Goal: Task Accomplishment & Management: Use online tool/utility

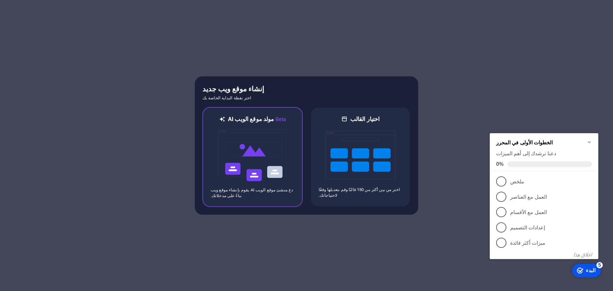
click at [270, 169] on img at bounding box center [253, 155] width 70 height 64
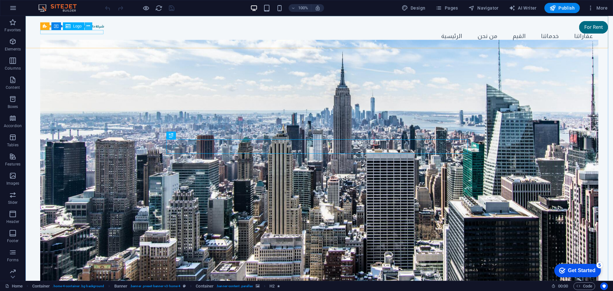
click at [86, 25] on button at bounding box center [89, 26] width 8 height 8
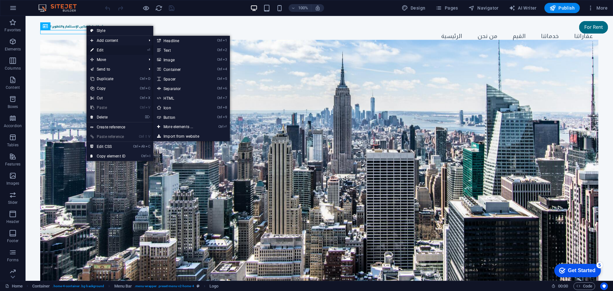
click at [100, 49] on link "⏎ Edit" at bounding box center [108, 50] width 43 height 10
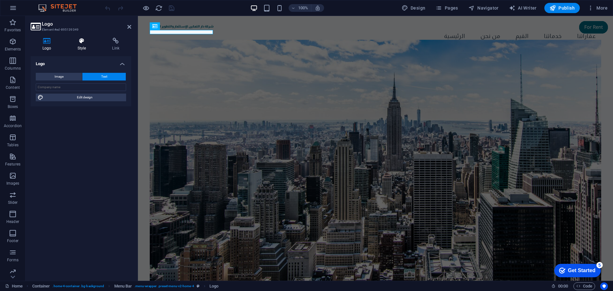
click at [85, 45] on h4 "Style" at bounding box center [83, 44] width 35 height 13
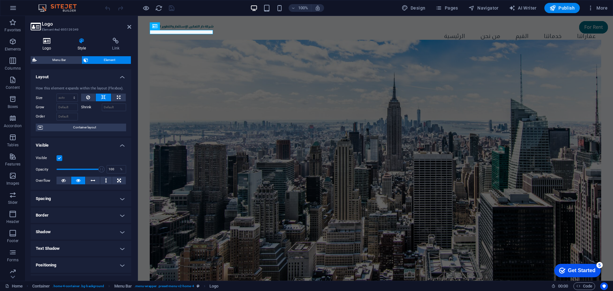
click at [42, 45] on h4 "Logo" at bounding box center [48, 44] width 35 height 13
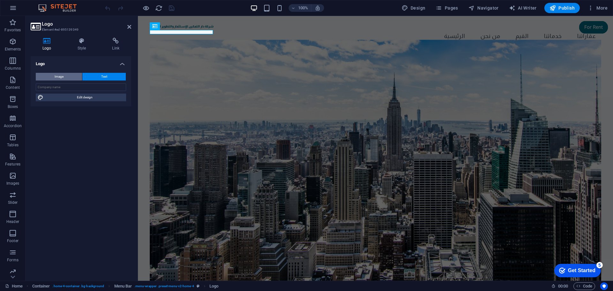
click at [63, 75] on span "Image" at bounding box center [59, 77] width 9 height 8
select select "DISABLED_OPTION_VALUE"
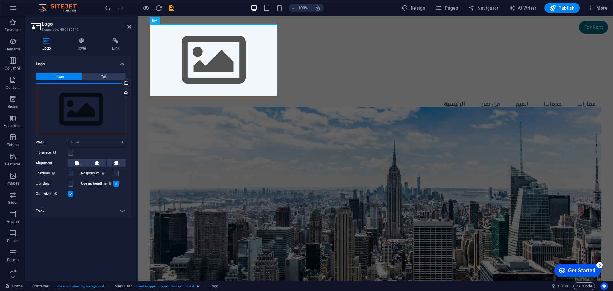
click at [80, 103] on div "Drag files here, click to choose files or select files from Files or our free s…" at bounding box center [81, 109] width 90 height 52
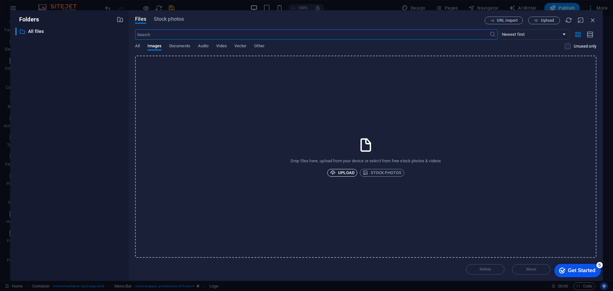
click at [350, 171] on span "Upload" at bounding box center [342, 173] width 24 height 8
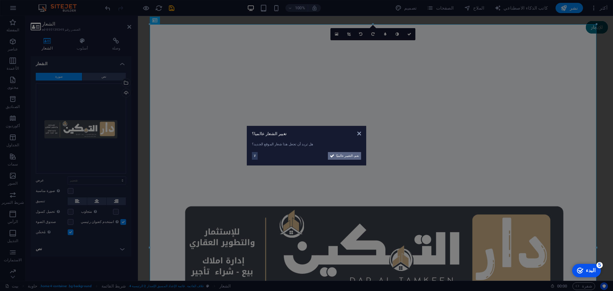
click at [345, 156] on font "نعم، التغيير عالميًا" at bounding box center [347, 156] width 23 height 4
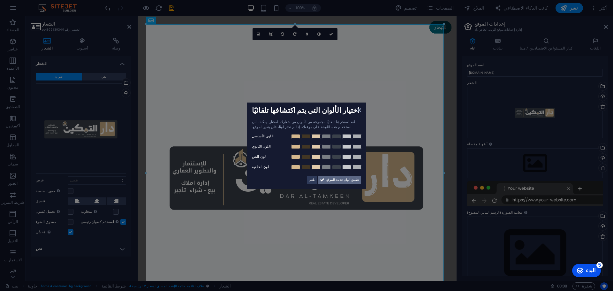
click at [345, 179] on font "تطبيق ألوان جديدة للموقع" at bounding box center [343, 180] width 33 height 4
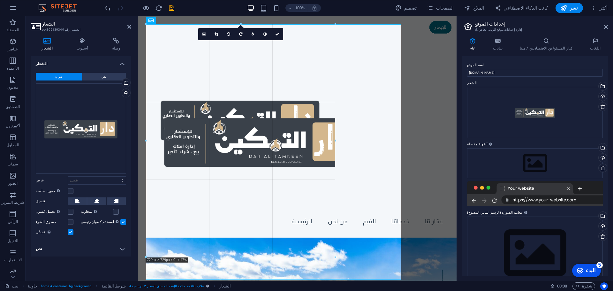
drag, startPoint x: 158, startPoint y: 11, endPoint x: 274, endPoint y: 132, distance: 167.7
type input "615"
select select "px"
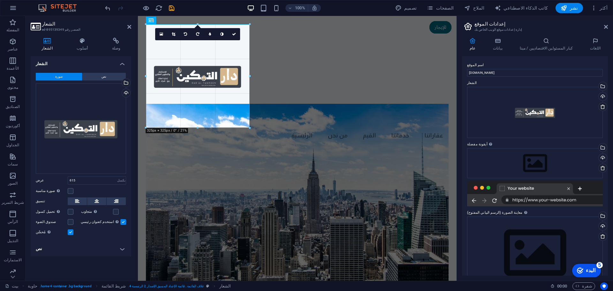
drag, startPoint x: 342, startPoint y: 220, endPoint x: 250, endPoint y: 96, distance: 154.8
type input "324"
click at [174, 32] on link at bounding box center [173, 34] width 12 height 12
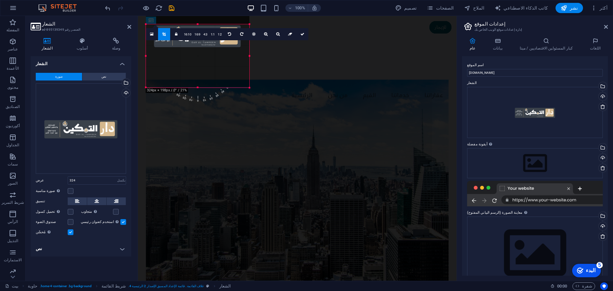
drag, startPoint x: 198, startPoint y: 24, endPoint x: 205, endPoint y: 64, distance: 41.3
click at [205, 64] on div "180 170 160 150 140 130 120 110 100 90 80 70 60 50 40 30 20 10 0 -10 -20 -30 -4…" at bounding box center [198, 55] width 104 height 63
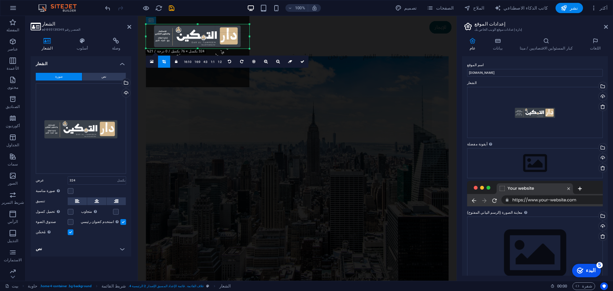
drag, startPoint x: 197, startPoint y: 87, endPoint x: 192, endPoint y: 49, distance: 39.0
click at [192, 49] on div at bounding box center [198, 49] width 104 height 2
click at [302, 64] on link at bounding box center [302, 62] width 12 height 12
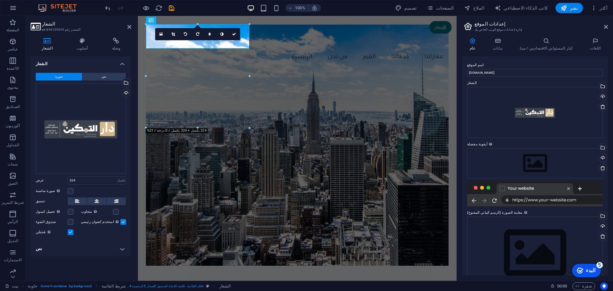
click at [275, 82] on figure at bounding box center [297, 145] width 303 height 241
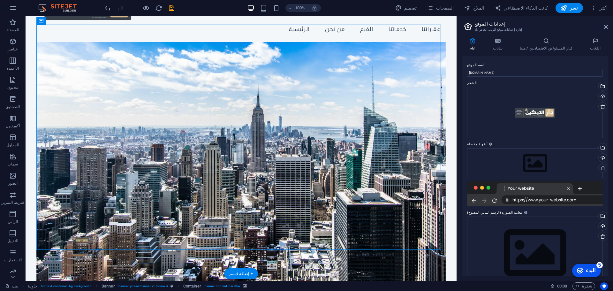
scroll to position [32, 0]
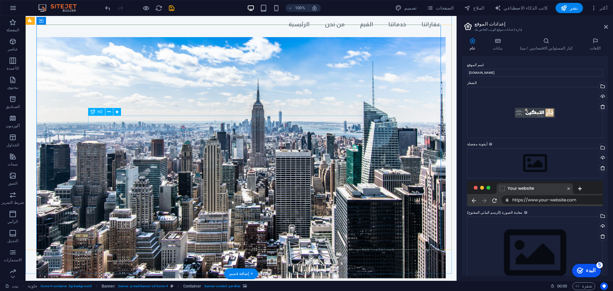
click at [96, 112] on div "H2" at bounding box center [96, 112] width 17 height 8
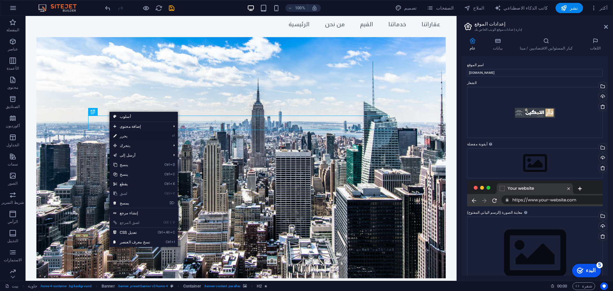
click at [127, 135] on link "⏎ يحرر" at bounding box center [132, 136] width 44 height 10
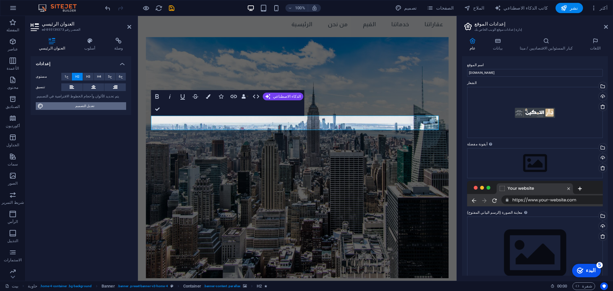
click at [81, 108] on font "تعديل التصميم" at bounding box center [84, 106] width 19 height 4
select select "px"
select select "200"
select select "px"
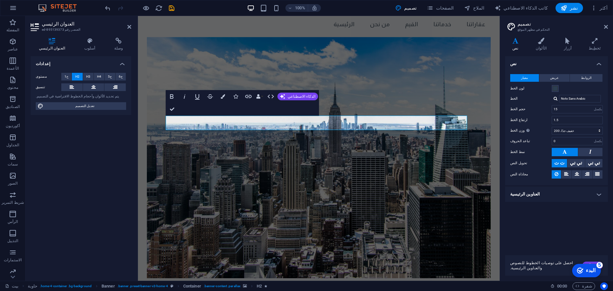
click at [554, 100] on div at bounding box center [556, 98] width 4 height 4
click at [580, 123] on font "إدارة الخطوط →" at bounding box center [574, 125] width 22 height 4
select select "popularity"
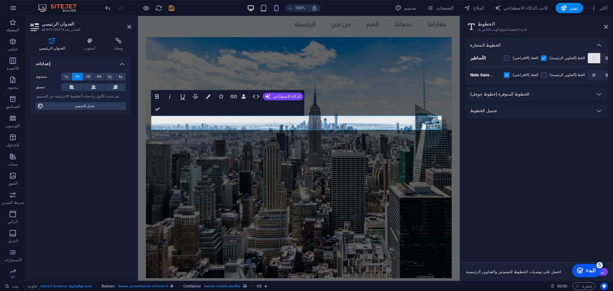
click at [593, 59] on icon "button" at bounding box center [594, 58] width 3 height 4
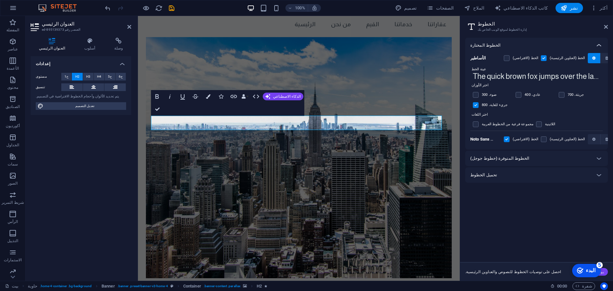
click at [598, 48] on icon at bounding box center [600, 46] width 8 height 8
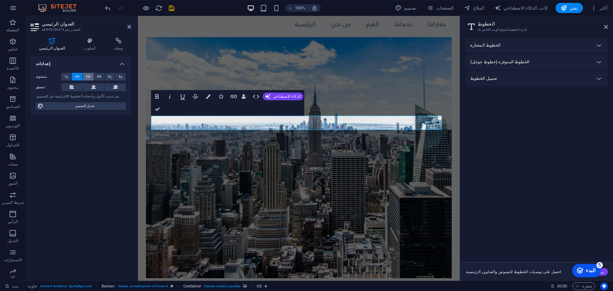
click at [87, 75] on span "H3" at bounding box center [88, 77] width 4 height 8
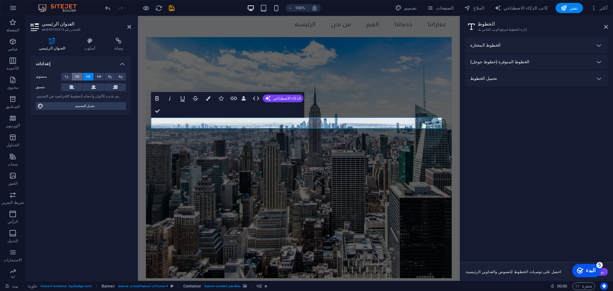
click at [76, 76] on font "H2" at bounding box center [77, 77] width 4 height 4
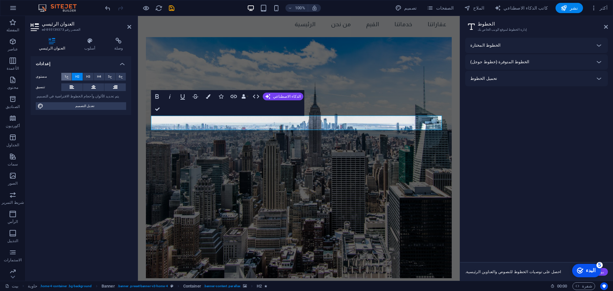
click at [68, 76] on button "ح1" at bounding box center [66, 77] width 10 height 8
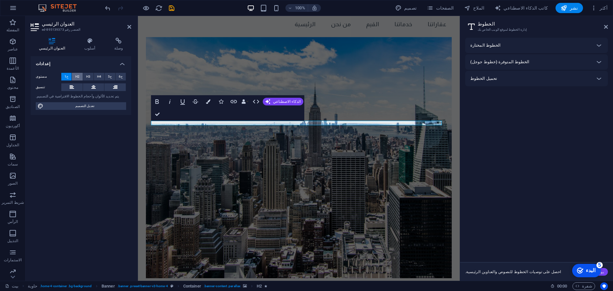
click at [78, 76] on font "H2" at bounding box center [77, 77] width 4 height 4
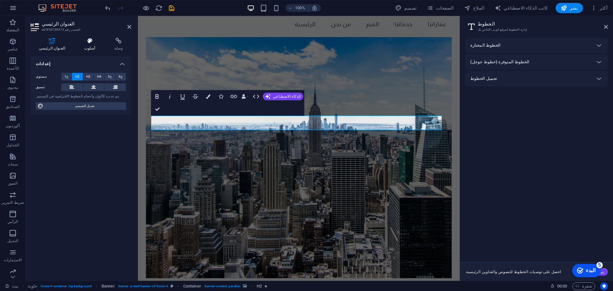
click at [85, 50] on font "أسلوب" at bounding box center [89, 48] width 11 height 4
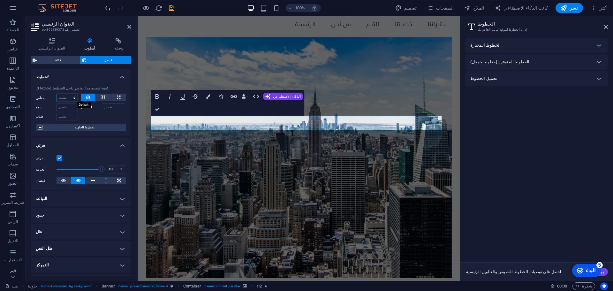
click at [73, 95] on select "تقصير آلي بكسل % 1/1 نصف 1/3 1/4 1/5 1/6 1/7 1/8 1/9 1/10" at bounding box center [67, 98] width 21 height 8
select select "px"
click at [68, 94] on select "تقصير آلي بكسل % 1/1 نصف 1/3 1/4 1/5 1/6 1/7 1/8 1/9 1/10" at bounding box center [67, 98] width 21 height 8
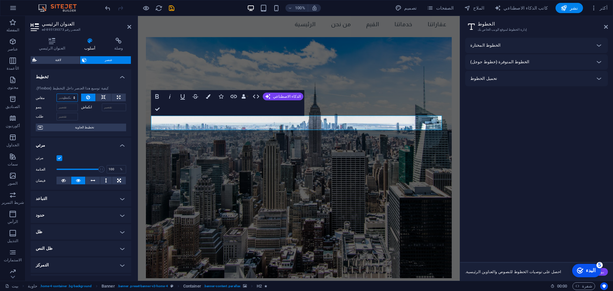
type input "0"
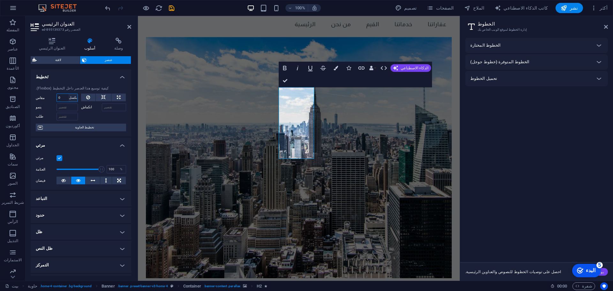
click at [74, 99] on select "تقصير آلي بكسل % 1/1 نصف 1/3 1/4 1/5 1/6 1/7 1/8 1/9 1/10" at bounding box center [73, 98] width 9 height 8
select select "qfnkrbtc4t"
click at [69, 94] on select "تقصير آلي بكسل % 1/1 نصف 1/3 1/4 1/5 1/6 1/7 1/8 1/9 1/10" at bounding box center [73, 98] width 9 height 8
select select "DISABLED_OPTION_VALUE"
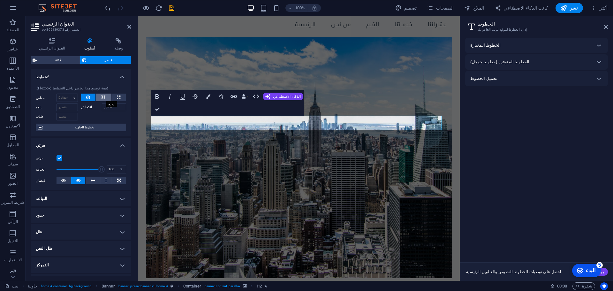
click at [104, 98] on icon at bounding box center [103, 98] width 4 height 8
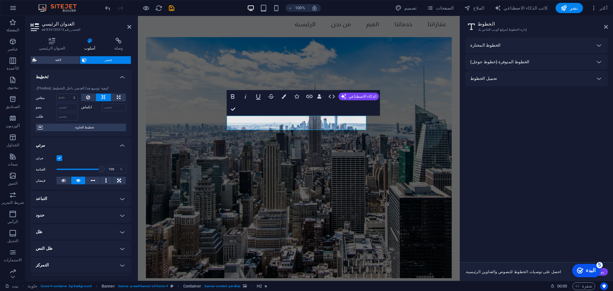
click at [104, 98] on icon at bounding box center [103, 98] width 4 height 8
click at [119, 96] on icon at bounding box center [119, 98] width 4 height 8
type input "100"
select select "%"
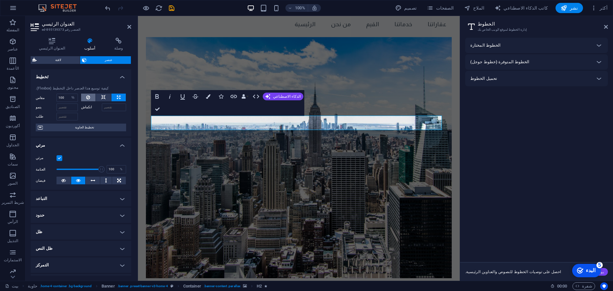
click at [90, 97] on button at bounding box center [88, 98] width 15 height 8
select select "DISABLED_OPTION_VALUE"
click at [95, 126] on span "تخطيط الحاوية" at bounding box center [85, 128] width 80 height 8
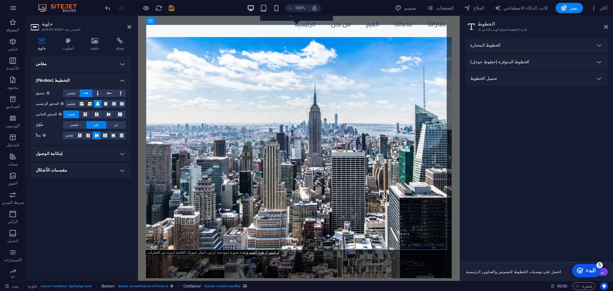
click at [282, 205] on figure at bounding box center [299, 157] width 306 height 241
click at [290, 83] on figure at bounding box center [299, 157] width 306 height 241
click at [101, 42] on icon at bounding box center [94, 41] width 23 height 6
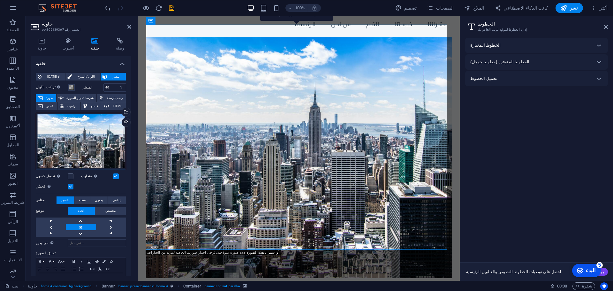
click at [91, 134] on div "اسحب الملفات هنا، وانقر لاختيار الملفات أو حدد الملفات من الملفات أو من صورنا و…" at bounding box center [81, 141] width 90 height 57
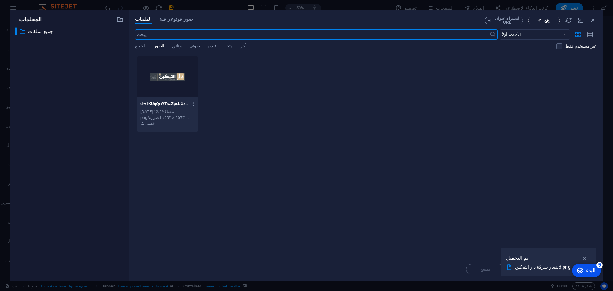
click at [545, 21] on font "رفع" at bounding box center [548, 20] width 6 height 5
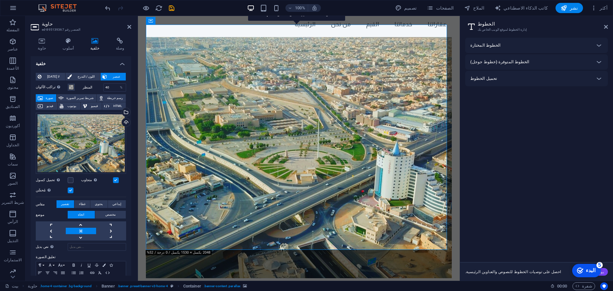
click at [507, 48] on div "الخطوط المختارة" at bounding box center [531, 46] width 121 height 8
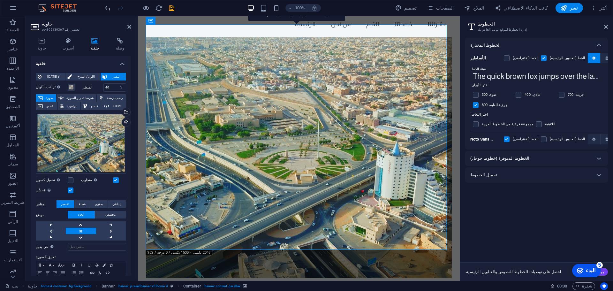
click at [506, 160] on font "الخطوط المتوفرة (خطوط جوجل)" at bounding box center [500, 158] width 59 height 5
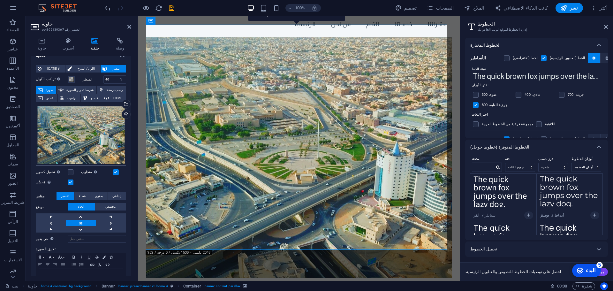
scroll to position [0, 0]
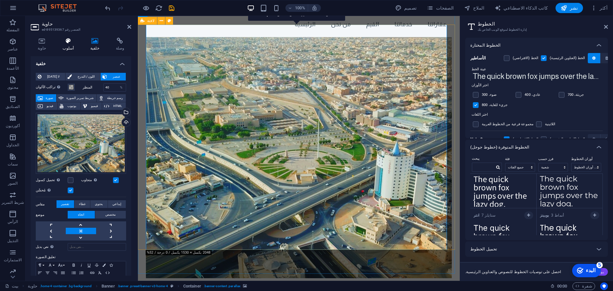
click at [67, 43] on icon at bounding box center [68, 41] width 25 height 6
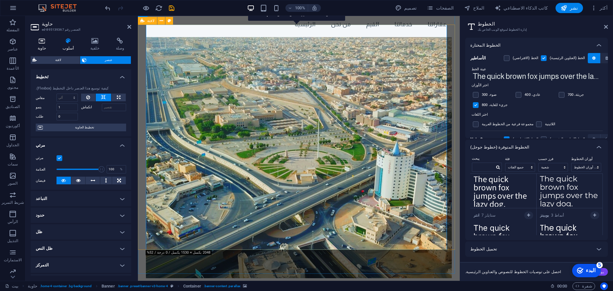
click at [42, 50] on font "حاوية" at bounding box center [42, 48] width 9 height 4
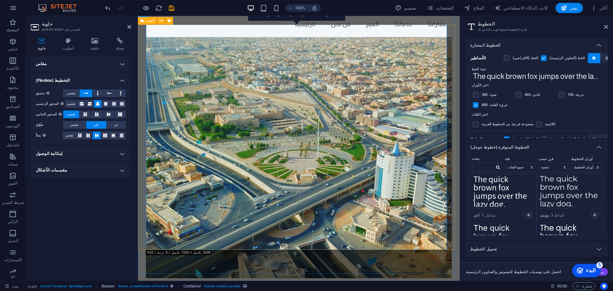
click at [193, 73] on figure at bounding box center [299, 157] width 306 height 241
click at [173, 8] on icon "يحفظ" at bounding box center [171, 7] width 7 height 7
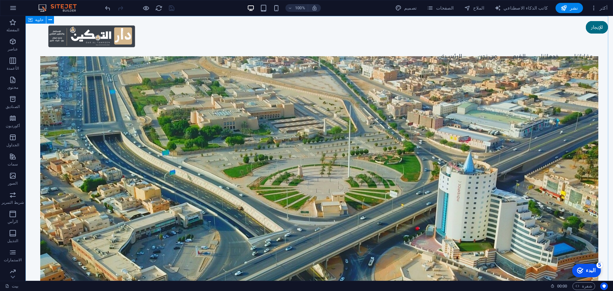
click at [31, 20] on icon at bounding box center [30, 20] width 4 height 8
click at [49, 21] on icon at bounding box center [51, 20] width 4 height 7
click at [242, 25] on div "Menu الرئيسية من نحن القيم خدماتنا عقاراتنا" at bounding box center [320, 44] width 588 height 57
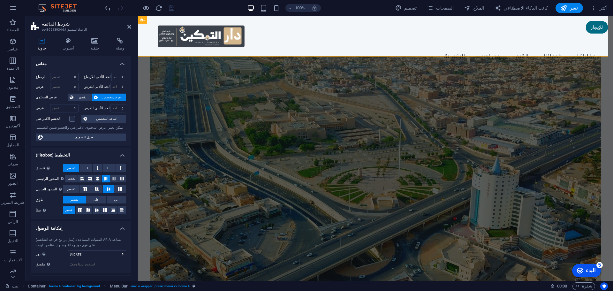
click at [110, 97] on font "عرض مخصص" at bounding box center [112, 98] width 19 height 4
click at [68, 42] on icon at bounding box center [68, 41] width 25 height 6
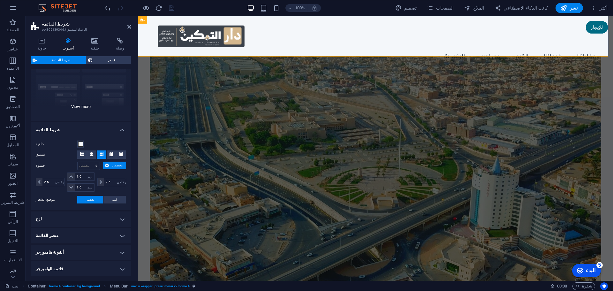
scroll to position [64, 0]
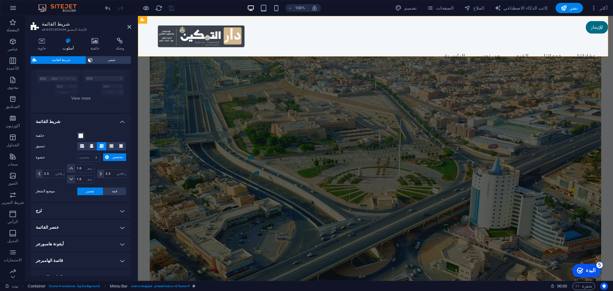
click at [121, 159] on font "مخصص" at bounding box center [117, 157] width 10 height 4
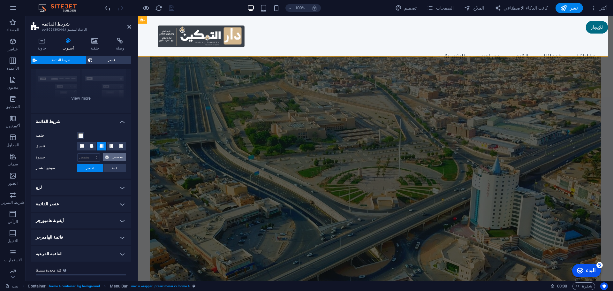
click at [121, 159] on font "مخصص" at bounding box center [117, 157] width 10 height 4
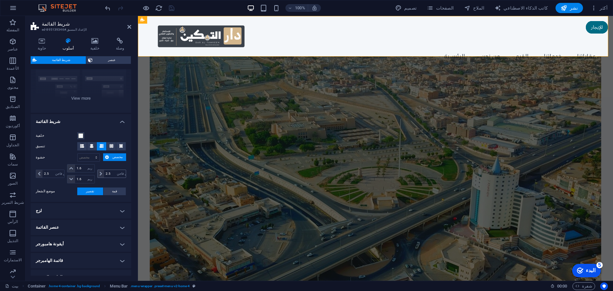
click at [100, 172] on icon at bounding box center [101, 174] width 3 height 4
click at [100, 173] on icon at bounding box center [101, 174] width 3 height 4
click at [38, 176] on span at bounding box center [39, 174] width 6 height 8
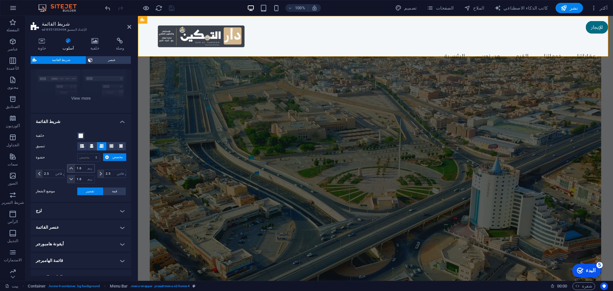
click at [69, 170] on icon at bounding box center [71, 168] width 4 height 4
click at [88, 183] on div "1.6 بكسل ريم % في اتش فولكس فاجن" at bounding box center [80, 179] width 27 height 8
click at [89, 180] on select "بكسل ريم % في اتش فولكس فاجن" at bounding box center [90, 179] width 9 height 8
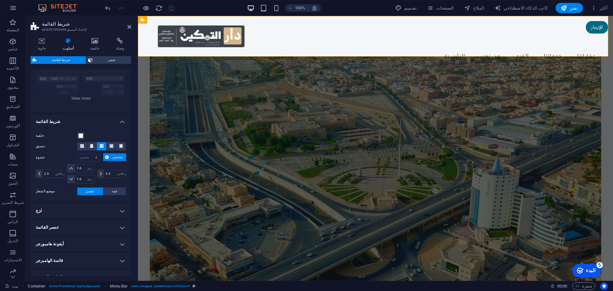
click at [71, 227] on h4 "عنصر القائمة" at bounding box center [81, 227] width 101 height 15
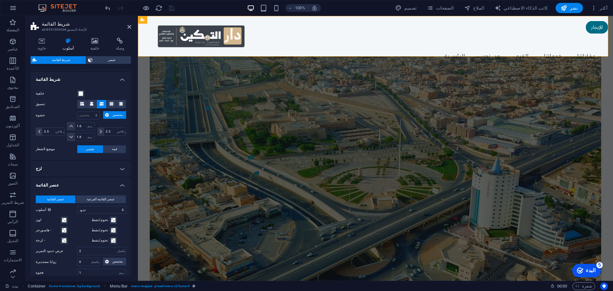
scroll to position [96, 0]
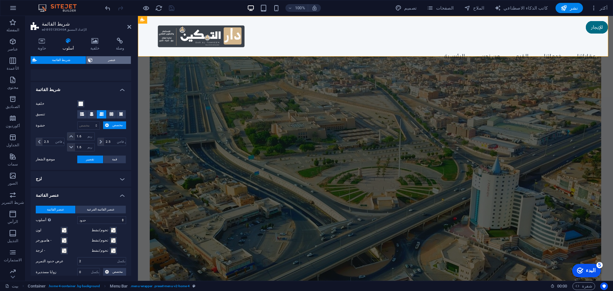
click at [114, 63] on span "عنصر" at bounding box center [112, 60] width 35 height 8
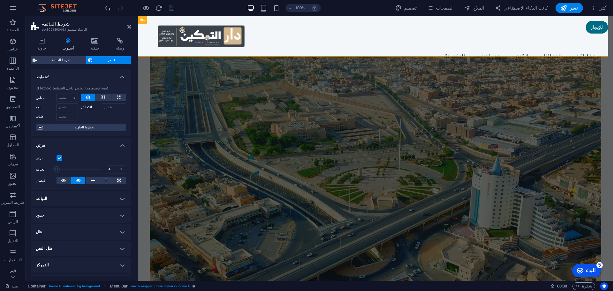
type input "100"
drag, startPoint x: 100, startPoint y: 170, endPoint x: 116, endPoint y: 167, distance: 16.4
click at [116, 167] on div "العتامة 100 %" at bounding box center [81, 170] width 90 height 10
click at [100, 42] on icon at bounding box center [94, 41] width 23 height 6
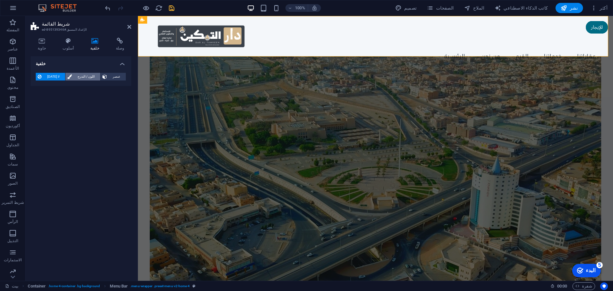
click at [84, 76] on font "اللون / التدرج" at bounding box center [86, 77] width 17 height 4
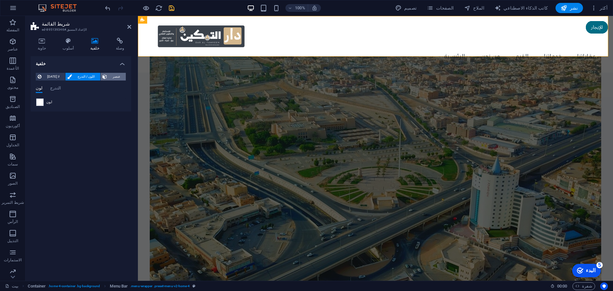
click at [116, 75] on font "عنصر" at bounding box center [117, 77] width 8 height 4
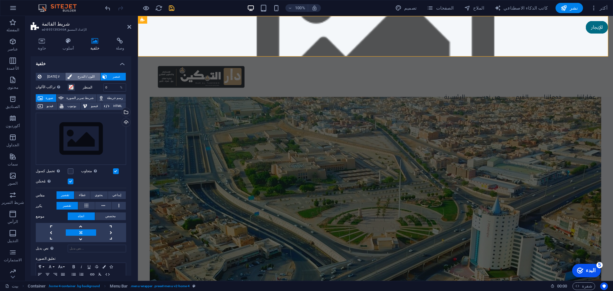
click at [89, 75] on font "اللون / التدرج" at bounding box center [86, 77] width 17 height 4
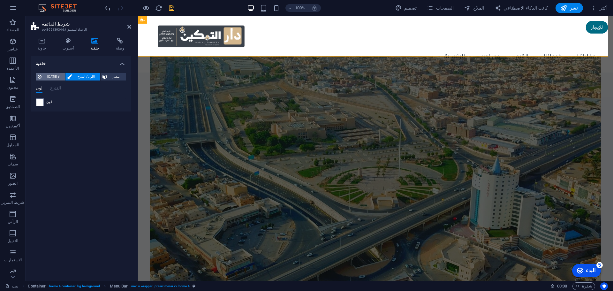
click at [52, 75] on font "لا أحد" at bounding box center [53, 77] width 12 height 4
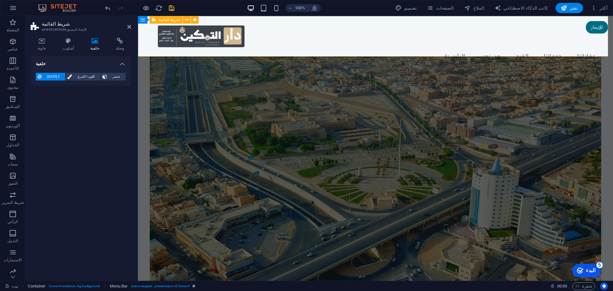
click at [214, 19] on div "Menu الرئيسية من نحن القيم خدماتنا عقاراتنا" at bounding box center [375, 44] width 475 height 57
click at [39, 43] on icon at bounding box center [42, 41] width 23 height 6
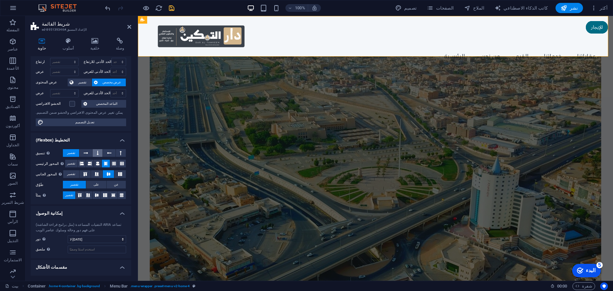
scroll to position [28, 0]
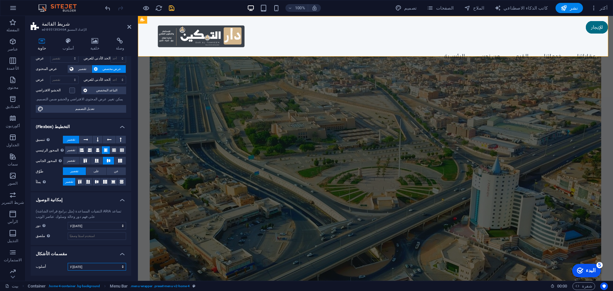
click at [92, 266] on select "لا أحد مثلث مربع قطري المضلع 1 المضلع 2 متعرج التعرجات المتعددة الأمواج موجات م…" at bounding box center [97, 267] width 58 height 8
click at [68, 263] on select "لا أحد مثلث مربع قطري المضلع 1 المضلع 2 متعرج التعرجات المتعددة الأمواج موجات م…" at bounding box center [97, 267] width 58 height 8
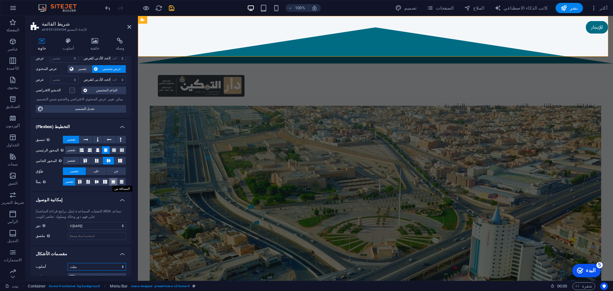
select select "none"
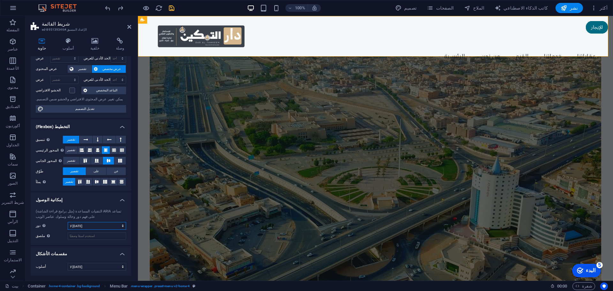
click at [96, 228] on select "لا أحد يُحذًِر شرط لافتة تعليق مكمل الحوار التذييل الرأس سرادق عرض تقديمي منطقة…" at bounding box center [97, 226] width 58 height 8
click at [91, 111] on font "تعديل التصميم" at bounding box center [84, 109] width 19 height 4
select select "rem"
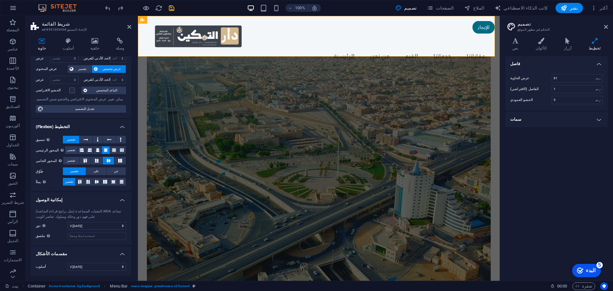
click at [578, 119] on h4 "سمات" at bounding box center [556, 119] width 103 height 15
click at [585, 144] on select "يُسَهّل سهولة في تخفيف الخروج سهولة الدخول/الخروج خطي" at bounding box center [577, 145] width 51 height 8
click at [545, 46] on h4 "الألوان" at bounding box center [543, 44] width 28 height 13
click at [523, 47] on h4 "نص" at bounding box center [516, 44] width 23 height 13
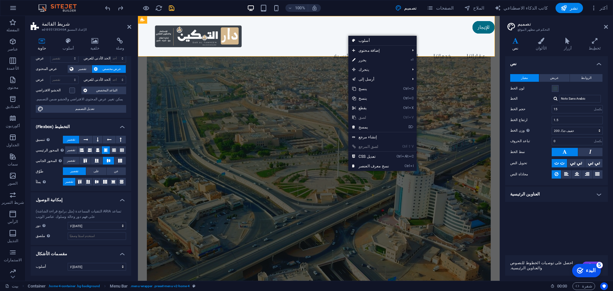
click at [107, 101] on div "يمكن تغيير عرض المحتوى الافتراضي والحشو ضمن التصميم." at bounding box center [81, 99] width 90 height 5
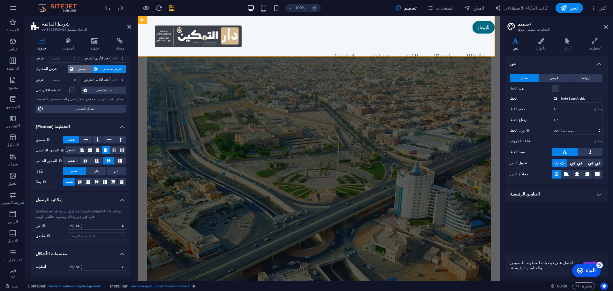
click at [84, 70] on font "تقصير" at bounding box center [82, 69] width 8 height 4
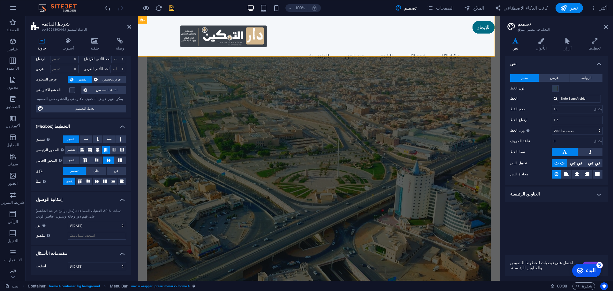
scroll to position [18, 0]
click at [84, 70] on font "الحد الأدنى للعرض" at bounding box center [97, 69] width 27 height 4
click at [118, 81] on font "عرض مخصص" at bounding box center [112, 80] width 19 height 4
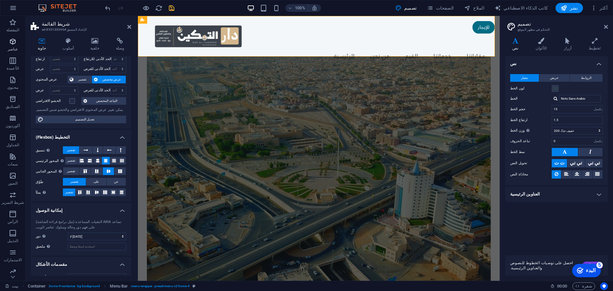
click at [19, 45] on span "عناصر" at bounding box center [13, 45] width 26 height 15
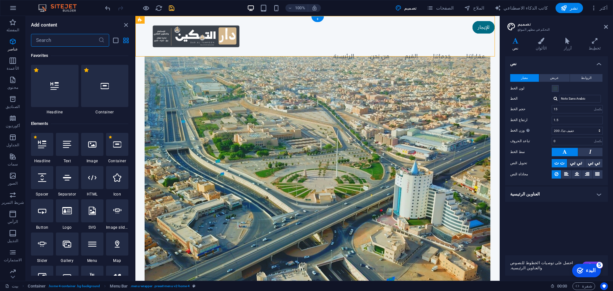
scroll to position [68, 0]
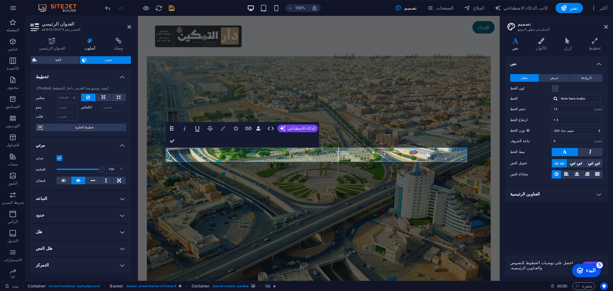
click at [227, 128] on button "الألوان" at bounding box center [223, 128] width 12 height 13
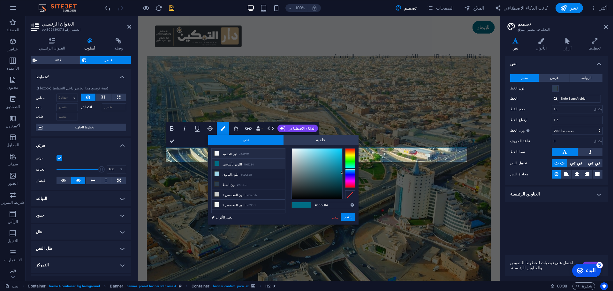
click at [218, 152] on icon at bounding box center [217, 153] width 4 height 4
type input "#f4f7fa"
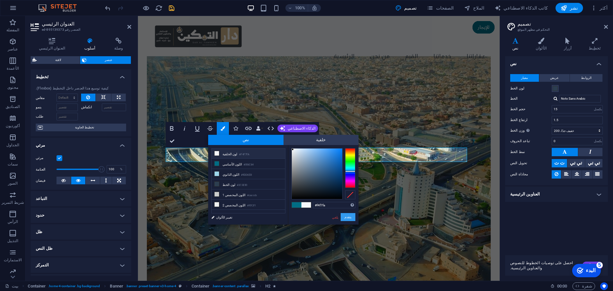
click at [345, 218] on font "يتقدم" at bounding box center [348, 217] width 7 height 4
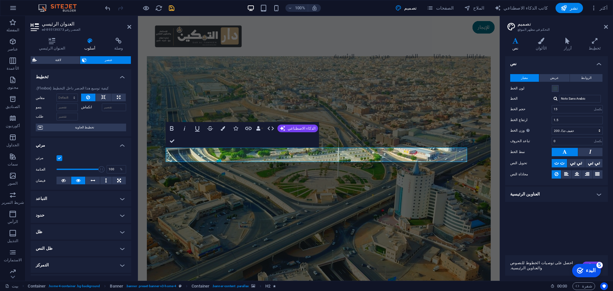
click at [552, 90] on label "لون الخط" at bounding box center [532, 89] width 42 height 8
click at [552, 90] on button "لون الخط" at bounding box center [555, 88] width 7 height 7
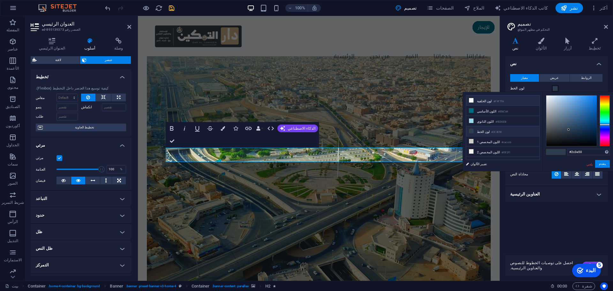
click at [478, 101] on font "لون الخلفية" at bounding box center [484, 101] width 15 height 4
type input "#f4f7fa"
click at [472, 100] on icon at bounding box center [471, 100] width 4 height 4
click at [559, 216] on div "نص معيار عريض الروابط لون الخط الخط Noto Sans Arabic الأساطير Noto Sans Arabic …" at bounding box center [556, 153] width 103 height 194
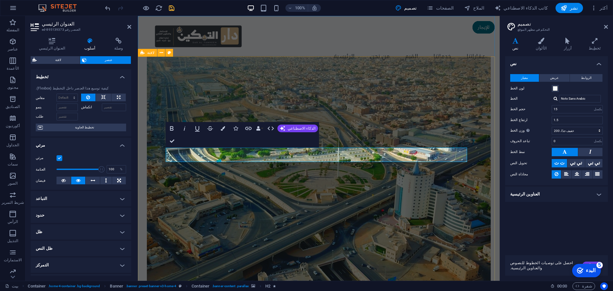
click at [442, 216] on figure at bounding box center [319, 176] width 344 height 241
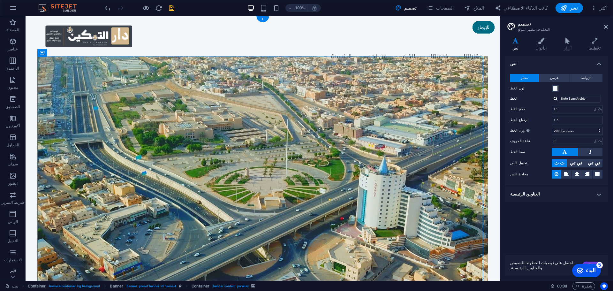
click at [413, 130] on figure at bounding box center [262, 176] width 451 height 241
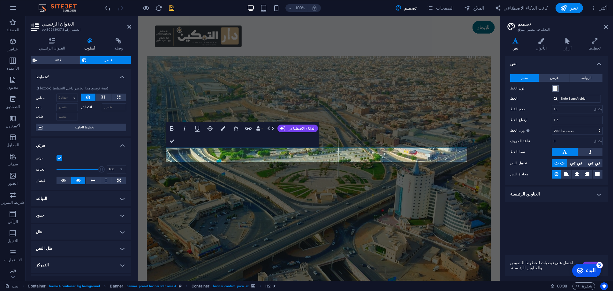
click at [555, 89] on span at bounding box center [555, 88] width 5 height 5
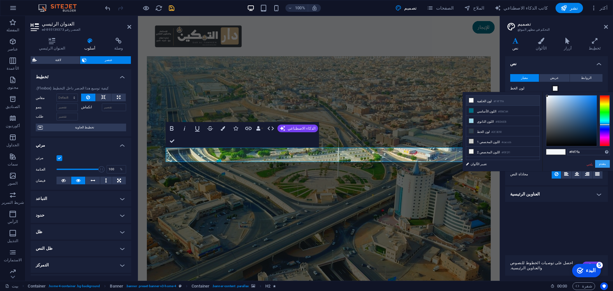
click at [599, 163] on font "يتقدم" at bounding box center [602, 164] width 7 height 4
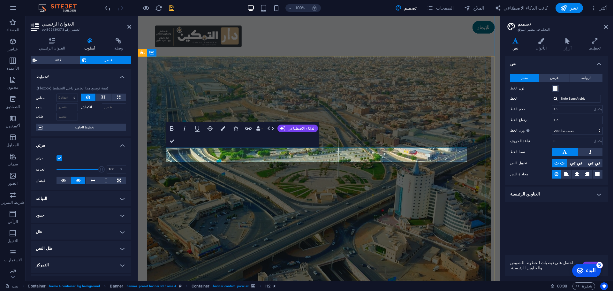
click at [555, 88] on span at bounding box center [555, 88] width 5 height 5
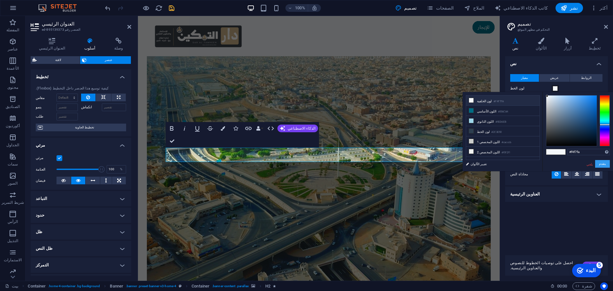
click at [599, 165] on font "يتقدم" at bounding box center [602, 164] width 7 height 4
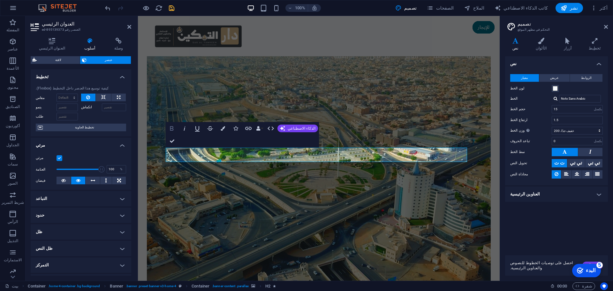
click at [174, 125] on icon "button" at bounding box center [172, 129] width 8 height 8
click at [544, 219] on div "نص معيار عريض الروابط لون الخط الخط Noto Sans Arabic الأساطير Noto Sans Arabic …" at bounding box center [556, 153] width 103 height 194
click at [423, 106] on figure at bounding box center [319, 176] width 344 height 241
click at [500, 50] on div "Menu الرئيسية من نحن القيم خدماتنا عقاراتنا" at bounding box center [319, 44] width 362 height 57
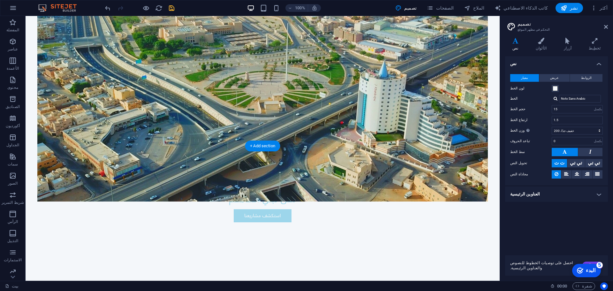
scroll to position [0, 0]
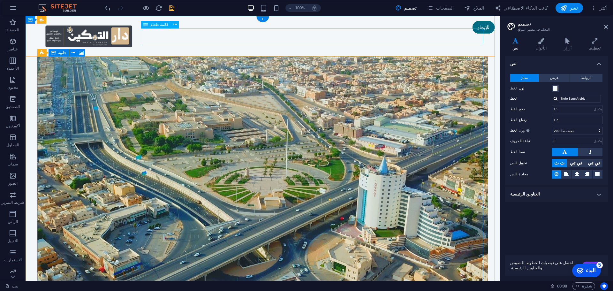
click at [442, 49] on nav "الرئيسية من نحن القيم خدماتنا عقاراتنا" at bounding box center [262, 57] width 451 height 16
select select
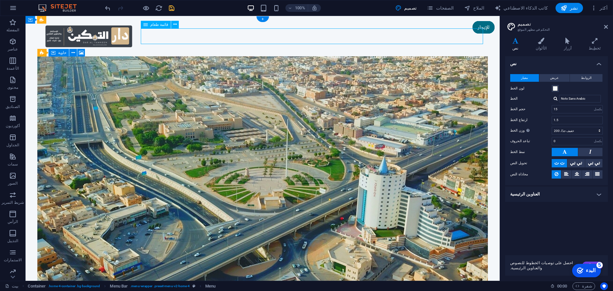
select select
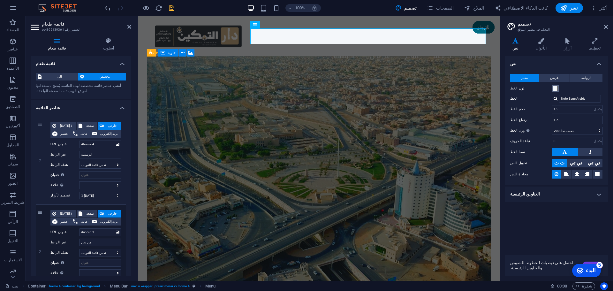
click at [554, 88] on span at bounding box center [555, 88] width 5 height 5
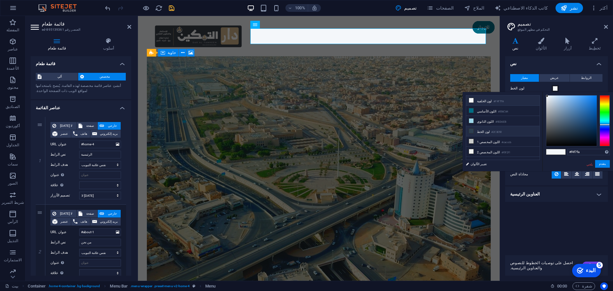
click at [501, 133] on li "لون الخط #2C3E50" at bounding box center [502, 131] width 73 height 10
type input "#2c3e50"
click at [473, 130] on icon at bounding box center [471, 131] width 4 height 4
click at [560, 209] on div "نص معيار عريض الروابط لون الخط الخط Noto Sans Arabic الأساطير Noto Sans Arabic …" at bounding box center [556, 153] width 103 height 194
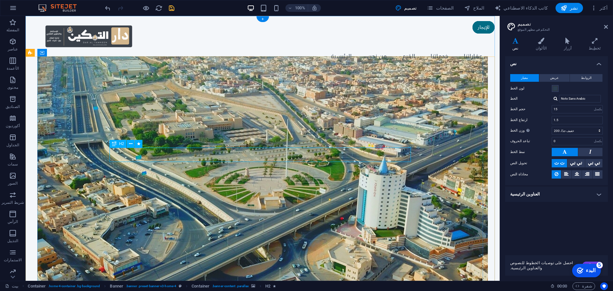
click at [558, 80] on span "عريض" at bounding box center [554, 78] width 9 height 8
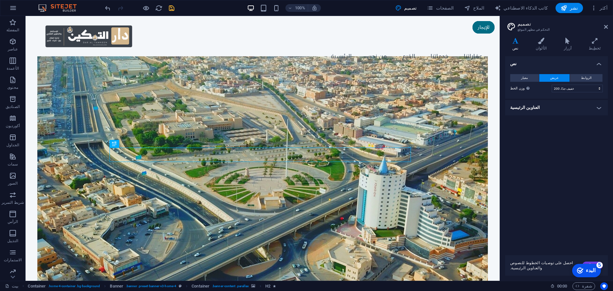
click at [519, 88] on font "وزن الخط" at bounding box center [518, 88] width 14 height 4
click at [552, 88] on select "نحيف، 100 خفيف جدًا، 200 ضوء، 300 عادي، 400 متوسط، 500 نصف غامق، 600 جريئة، 700…" at bounding box center [577, 89] width 51 height 8
click at [568, 88] on select "نحيف، 100 خفيف جدًا، 200 ضوء، 300 عادي، 400 متوسط، 500 نصف غامق، 600 جريئة، 700…" at bounding box center [577, 89] width 51 height 8
click at [533, 135] on div "نص معيار عريض الروابط لون الخط الخط Noto Sans Arabic الأساطير Noto Sans Arabic …" at bounding box center [556, 153] width 103 height 194
click at [536, 109] on h4 "العناوين الرئيسية" at bounding box center [556, 107] width 103 height 15
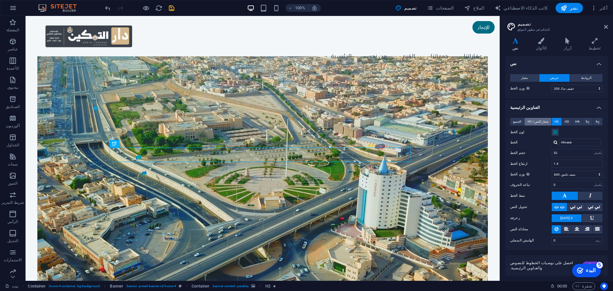
click at [537, 121] on font "H1 / شعار النص" at bounding box center [538, 122] width 21 height 4
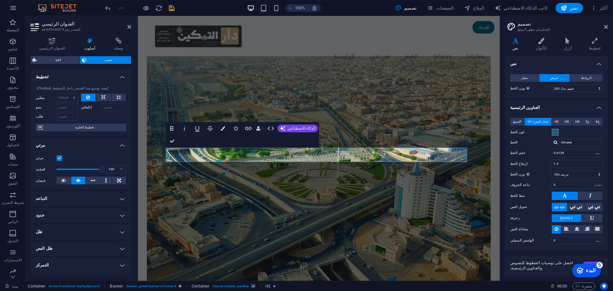
click at [555, 133] on span at bounding box center [555, 132] width 5 height 5
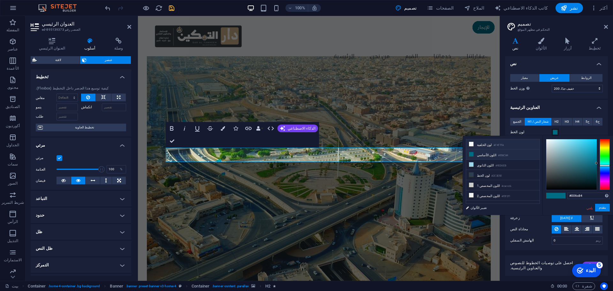
click at [481, 146] on font "لون الخلفية" at bounding box center [484, 145] width 15 height 4
type input "#f4f7fa"
click at [413, 196] on figure at bounding box center [319, 176] width 344 height 241
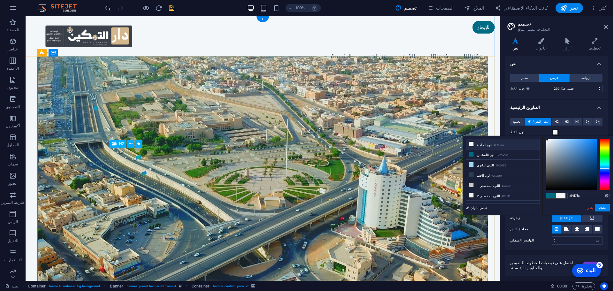
click at [556, 121] on font "H2" at bounding box center [557, 122] width 4 height 4
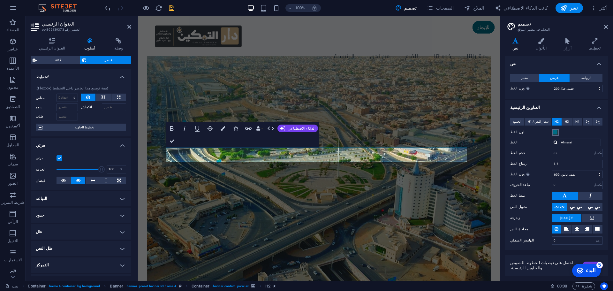
click at [556, 131] on span at bounding box center [555, 132] width 5 height 5
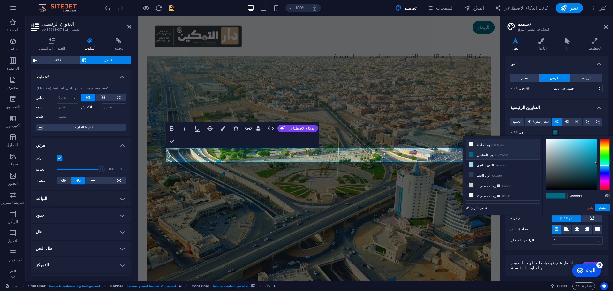
click at [494, 146] on font "#F4F7FA" at bounding box center [499, 145] width 11 height 3
type input "#f4f7fa"
click at [527, 235] on div "الجميع H1 / شعار النص H2 H3 H4 ح5 ح6 لون الخط الخط Almarai ارتفاع الخط 1.2 وزن …" at bounding box center [556, 181] width 105 height 140
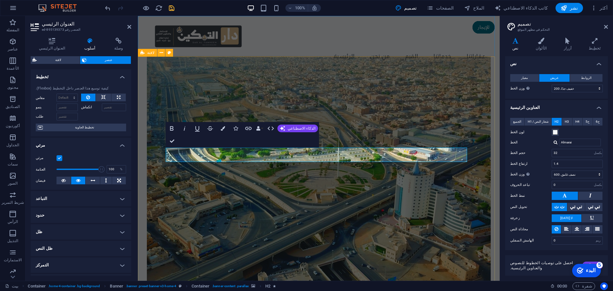
click at [454, 111] on figure at bounding box center [319, 176] width 344 height 241
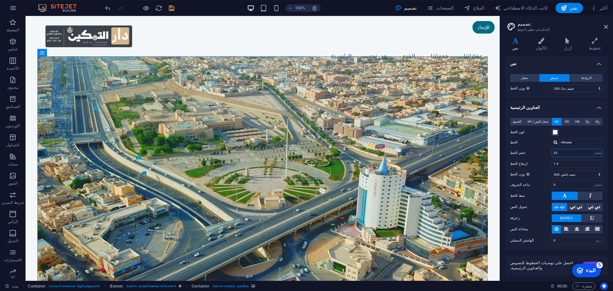
click at [577, 150] on input "32" at bounding box center [577, 153] width 50 height 8
drag, startPoint x: 571, startPoint y: 153, endPoint x: 551, endPoint y: 155, distance: 20.3
click at [551, 155] on div "حجم الخط 32 ريم بكسل في %" at bounding box center [557, 153] width 93 height 8
type input "40"
click at [544, 164] on label "ارتفاع الخط" at bounding box center [532, 164] width 42 height 4
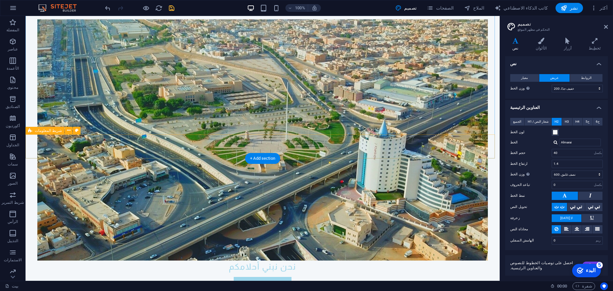
scroll to position [160, 0]
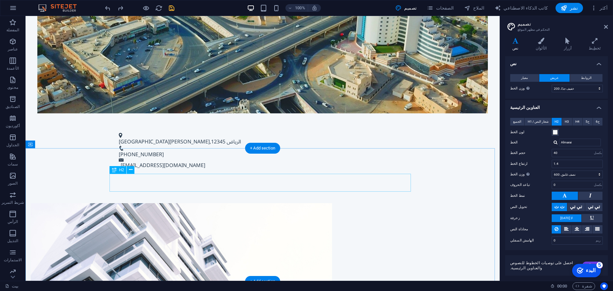
scroll to position [351, 0]
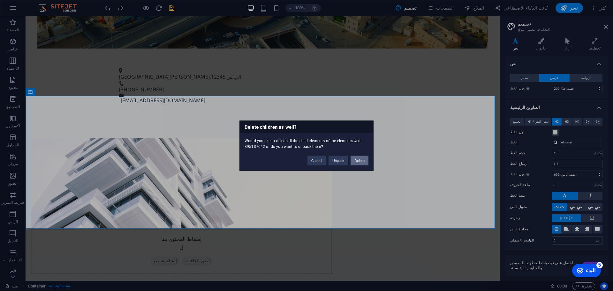
click at [363, 162] on button "Delete" at bounding box center [360, 161] width 18 height 10
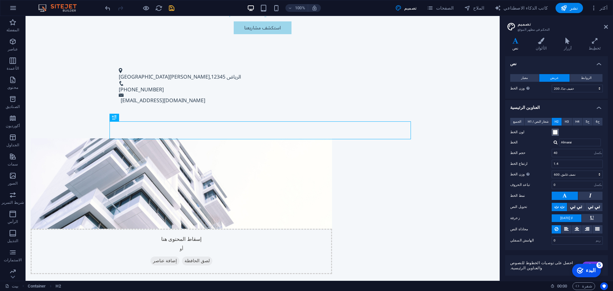
click at [554, 133] on span at bounding box center [555, 132] width 5 height 5
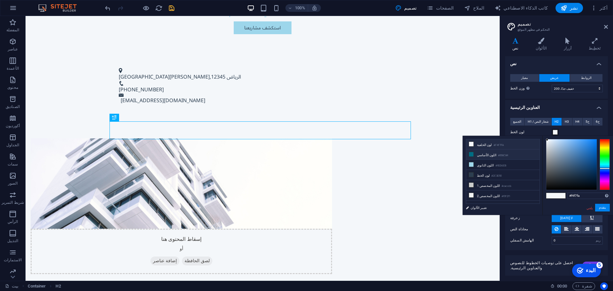
click at [492, 153] on font "اللون الأساسي" at bounding box center [486, 155] width 19 height 4
type input "#006c84"
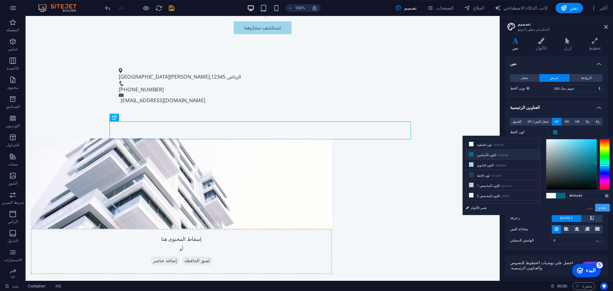
click at [599, 208] on font "يتقدم" at bounding box center [602, 208] width 7 height 4
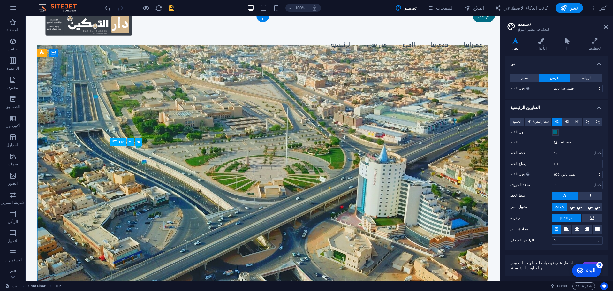
scroll to position [0, 0]
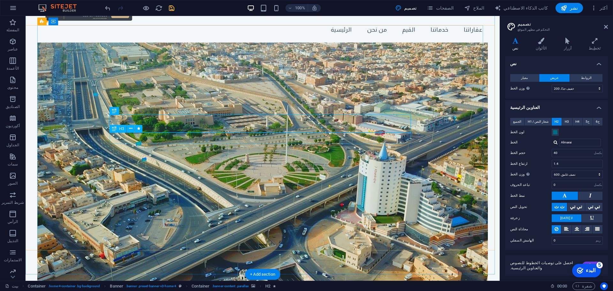
scroll to position [32, 0]
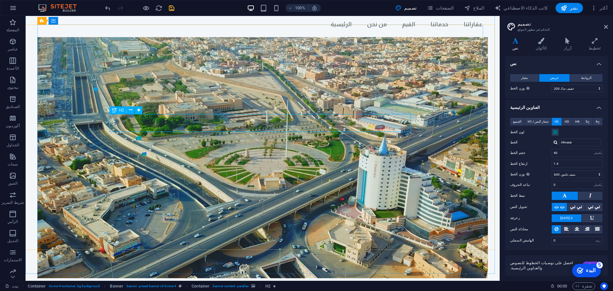
click at [116, 109] on icon at bounding box center [114, 110] width 4 height 8
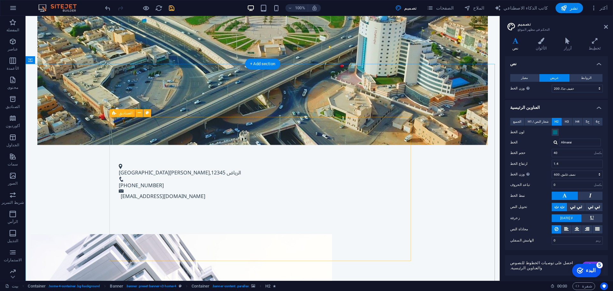
scroll to position [383, 0]
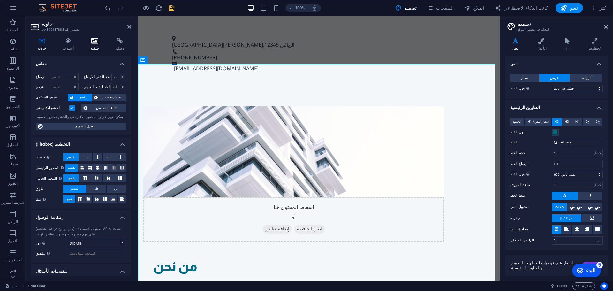
click at [93, 45] on h4 "خلفية" at bounding box center [96, 44] width 26 height 13
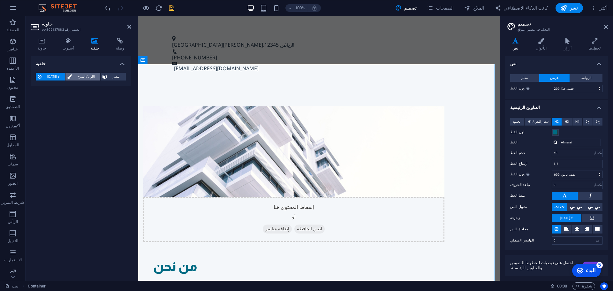
click at [84, 77] on font "اللون / التدرج" at bounding box center [86, 77] width 17 height 4
click at [41, 105] on span at bounding box center [39, 102] width 7 height 7
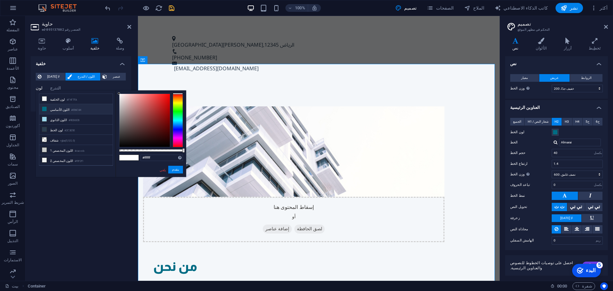
click at [58, 110] on font "اللون الأساسي" at bounding box center [59, 110] width 19 height 4
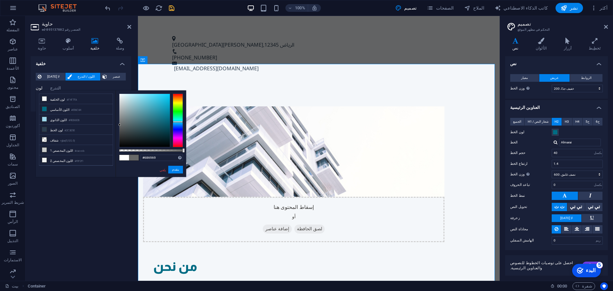
type input "#6a6c6c"
drag, startPoint x: 162, startPoint y: 117, endPoint x: 120, endPoint y: 124, distance: 42.1
click at [120, 124] on div at bounding box center [144, 120] width 50 height 53
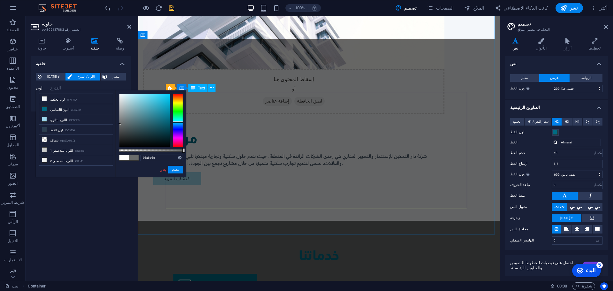
scroll to position [639, 0]
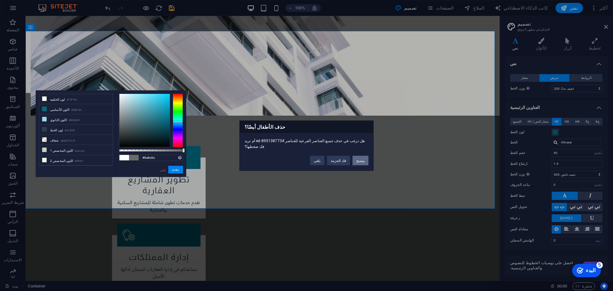
click at [361, 156] on button "يمسح" at bounding box center [361, 161] width 16 height 10
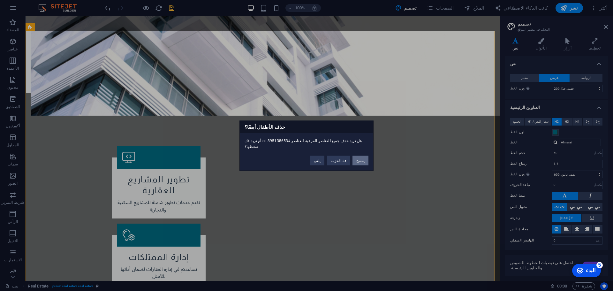
click at [360, 159] on button "يمسح" at bounding box center [361, 161] width 16 height 10
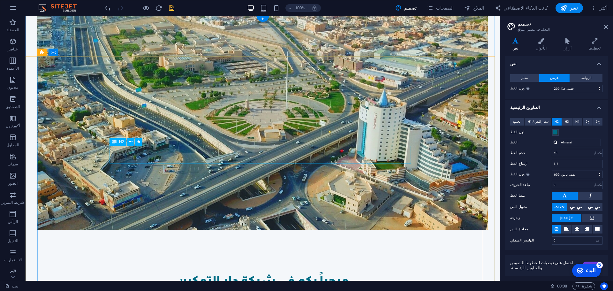
scroll to position [0, 0]
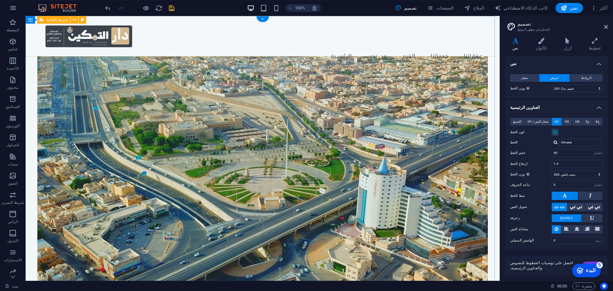
click at [293, 21] on div "Menu الرئيسية من نحن القيم خدماتنا عقاراتنا" at bounding box center [263, 44] width 474 height 57
click at [286, 21] on div "Menu الرئيسية من نحن القيم خدماتنا عقاراتنا" at bounding box center [263, 44] width 474 height 57
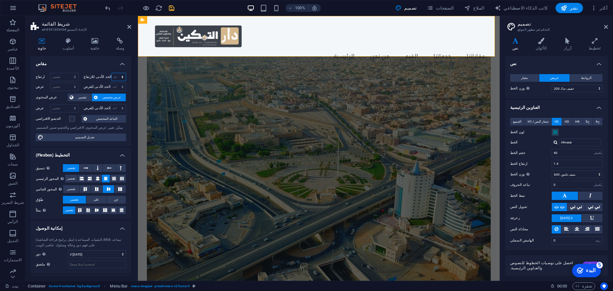
click at [123, 78] on select "لا أحد بكسل ريم % في اتش فولكس فاجن" at bounding box center [119, 77] width 14 height 8
click at [112, 73] on select "لا أحد بكسل ريم % في اتش فولكس فاجن" at bounding box center [119, 77] width 14 height 8
click at [123, 77] on select "لا أحد بكسل ريم % في اتش فولكس فاجن" at bounding box center [119, 77] width 14 height 8
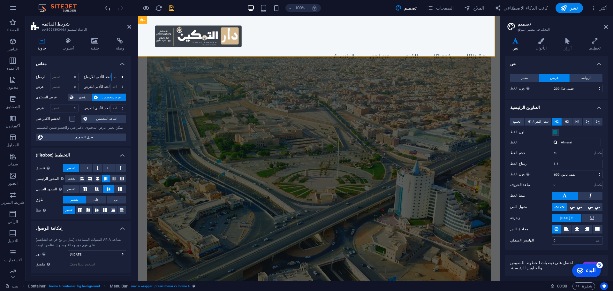
select select "px"
click at [116, 73] on select "لا أحد بكسل ريم % في اتش فولكس فاجن" at bounding box center [119, 77] width 14 height 8
type input "0"
click at [84, 98] on font "تقصير" at bounding box center [82, 98] width 8 height 4
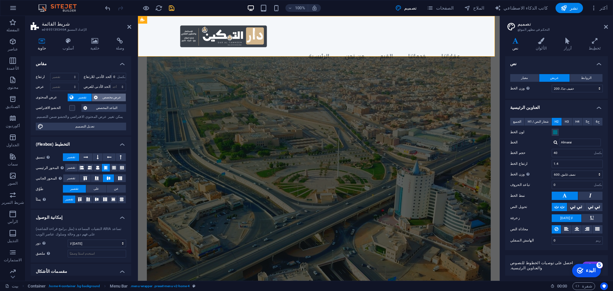
click at [112, 96] on font "عرض مخصص" at bounding box center [112, 98] width 19 height 4
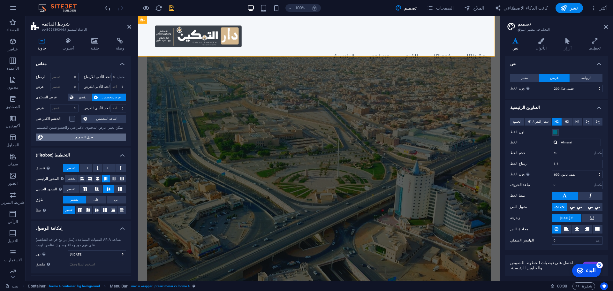
click at [101, 139] on span "تعديل التصميم" at bounding box center [84, 138] width 79 height 8
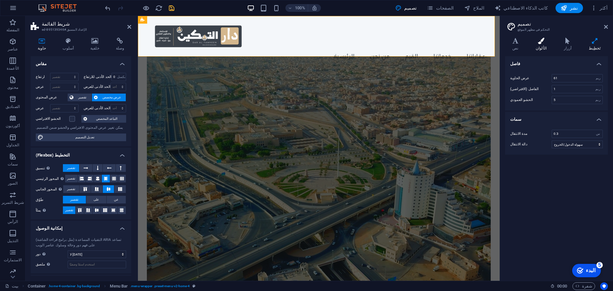
click at [547, 42] on icon at bounding box center [542, 41] width 26 height 6
click at [556, 88] on span at bounding box center [555, 90] width 5 height 5
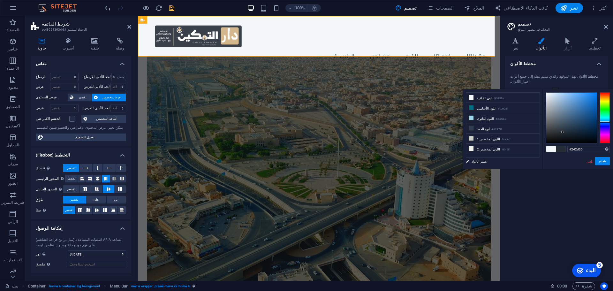
drag, startPoint x: 560, startPoint y: 110, endPoint x: 563, endPoint y: 132, distance: 22.6
click at [563, 132] on div at bounding box center [572, 118] width 50 height 50
type input "#444a51"
drag, startPoint x: 557, startPoint y: 137, endPoint x: 554, endPoint y: 127, distance: 10.2
click at [554, 127] on div at bounding box center [572, 118] width 50 height 50
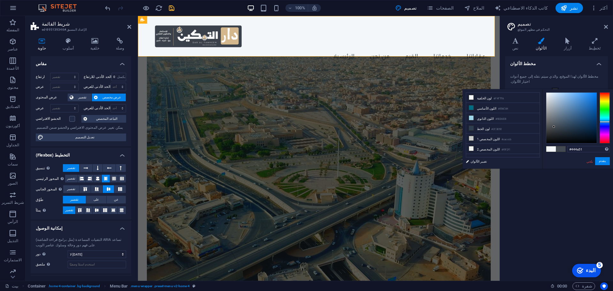
click at [538, 190] on div "مخطط الألوان مخطط الألوان لهذا الموقع، والذي سيتم نقله إلى جميع أدوات اختيار ال…" at bounding box center [556, 165] width 103 height 219
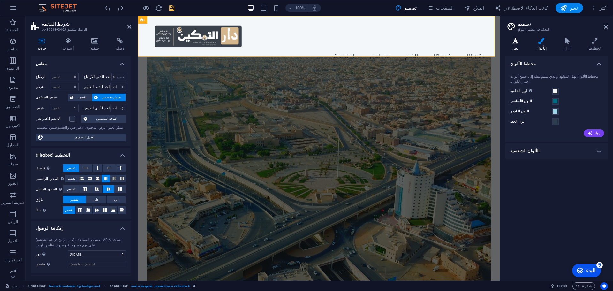
click at [513, 47] on h4 "نص" at bounding box center [516, 44] width 23 height 13
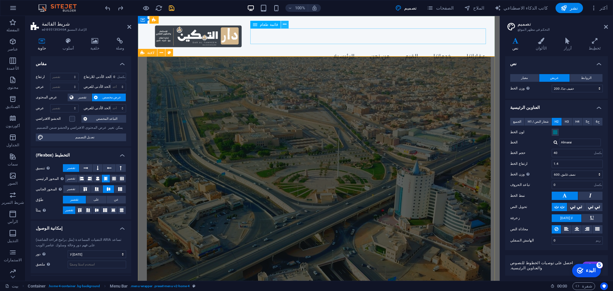
click at [283, 24] on icon at bounding box center [285, 24] width 4 height 7
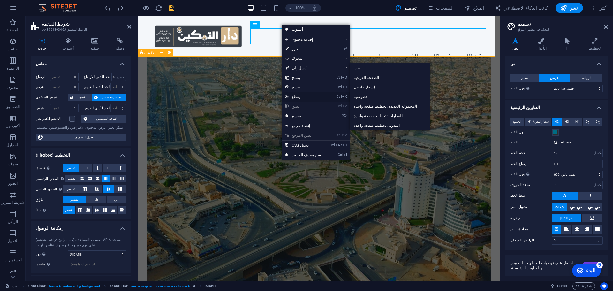
click at [292, 96] on font "يقطع" at bounding box center [296, 97] width 8 height 4
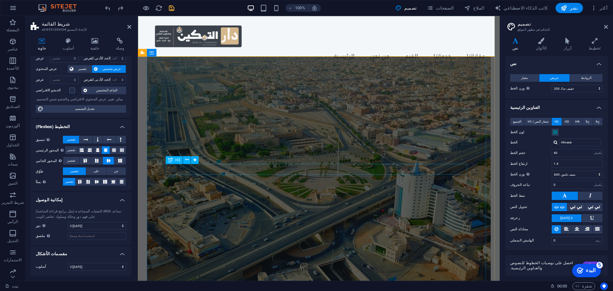
scroll to position [96, 0]
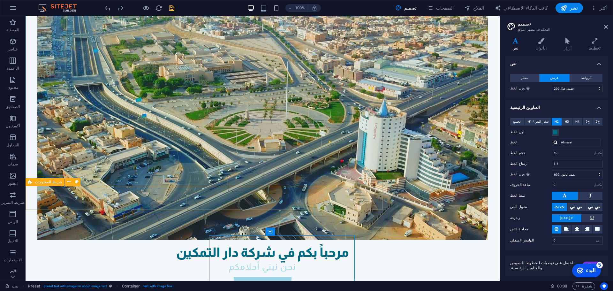
click at [353, 132] on figure at bounding box center [262, 119] width 451 height 241
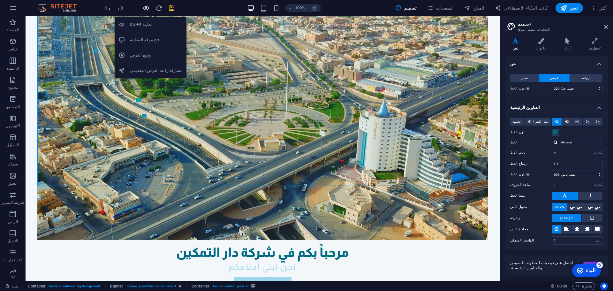
click at [143, 9] on icon "button" at bounding box center [145, 7] width 7 height 7
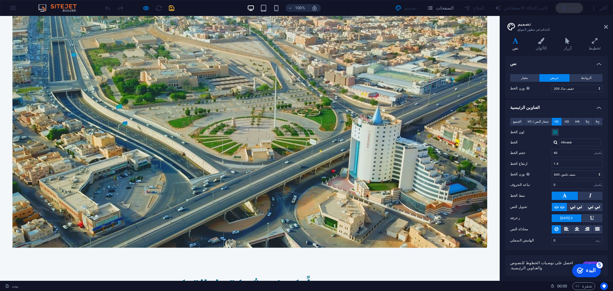
scroll to position [0, 0]
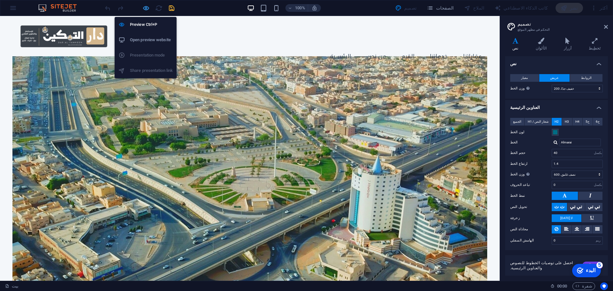
click at [145, 6] on icon "button" at bounding box center [145, 7] width 7 height 7
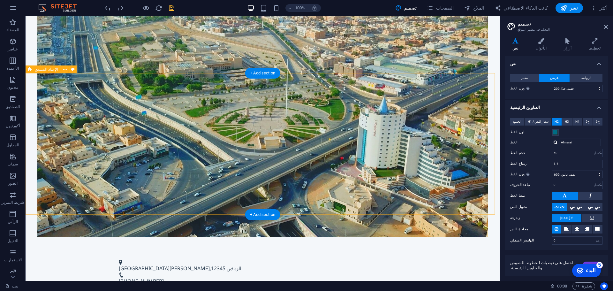
scroll to position [288, 0]
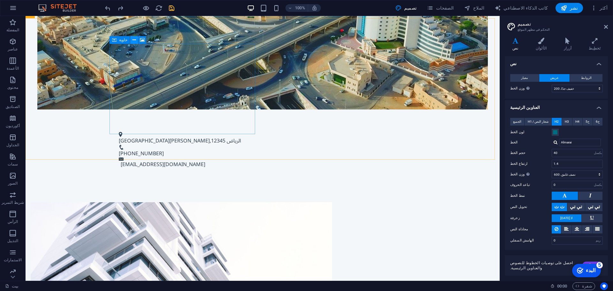
click at [133, 40] on icon at bounding box center [135, 40] width 4 height 7
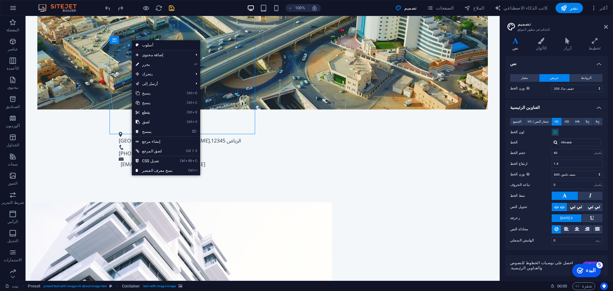
drag, startPoint x: 22, startPoint y: 33, endPoint x: 142, endPoint y: 45, distance: 120.8
click at [142, 45] on font "أسلوب" at bounding box center [147, 45] width 11 height 4
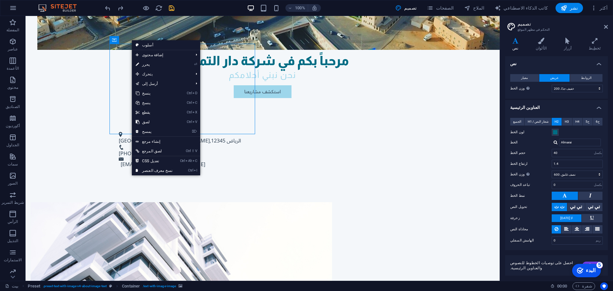
select select "rem"
select select "px"
select select "preset-text-with-image-v4-about-image-text"
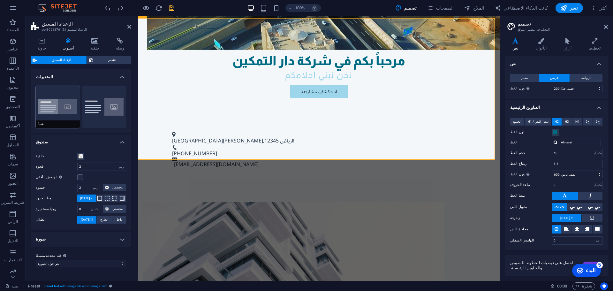
click at [47, 104] on button "مُعبأ" at bounding box center [58, 107] width 44 height 42
type input "0"
type input "2.5"
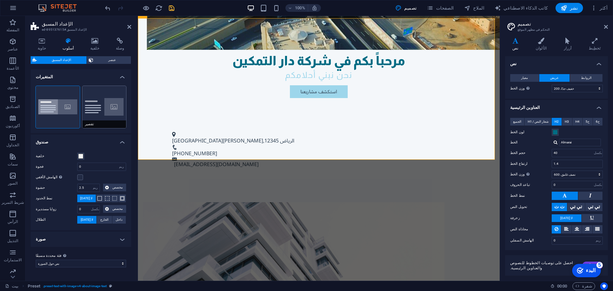
click at [93, 104] on button "تقصير" at bounding box center [104, 107] width 44 height 42
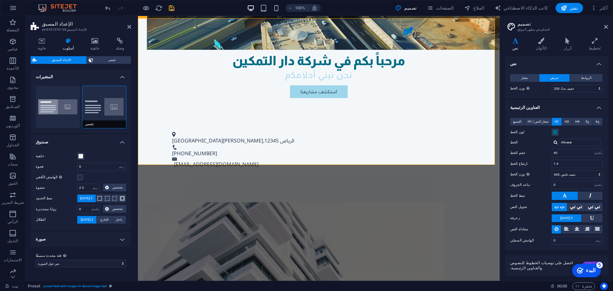
type input "2"
type input "0"
click at [48, 104] on button "مُعبأ" at bounding box center [58, 107] width 44 height 42
type input "0"
type input "2.5"
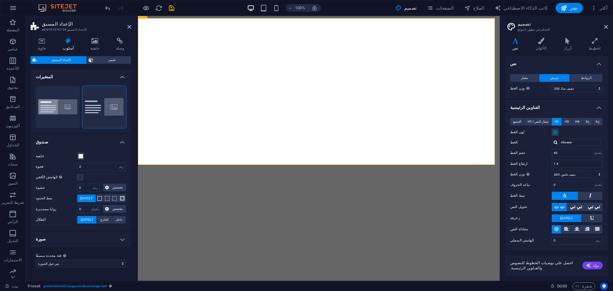
select select "rem"
select select "px"
select select "preset-text-with-image-v4-about-image-text"
select select "200"
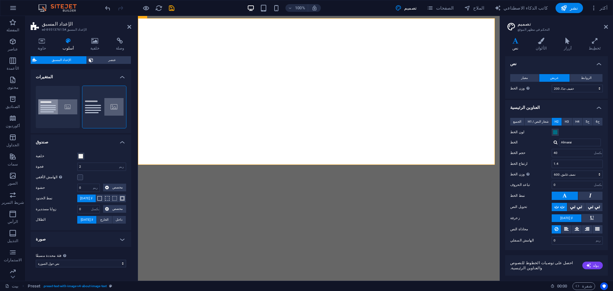
select select "px"
select select "600"
select select "px"
select select "rem"
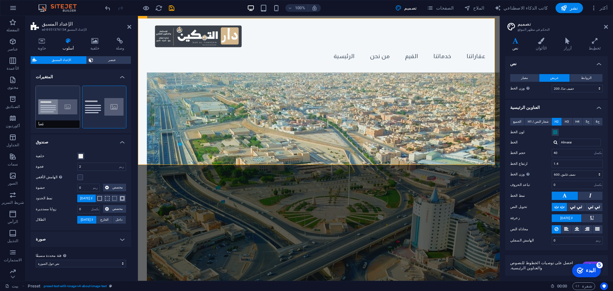
click at [60, 104] on button "مُعبأ" at bounding box center [58, 107] width 44 height 42
type input "0"
type input "2.5"
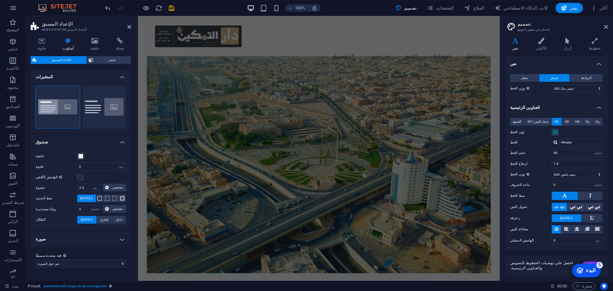
click at [335, 86] on figure at bounding box center [319, 164] width 344 height 217
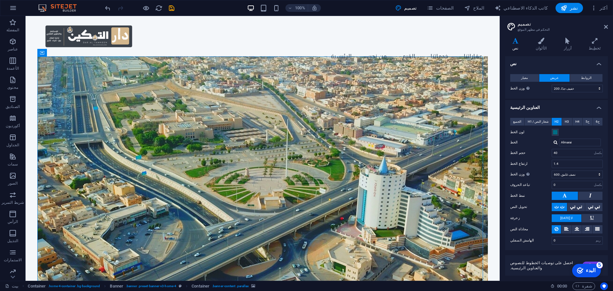
click at [127, 79] on figure at bounding box center [262, 176] width 451 height 241
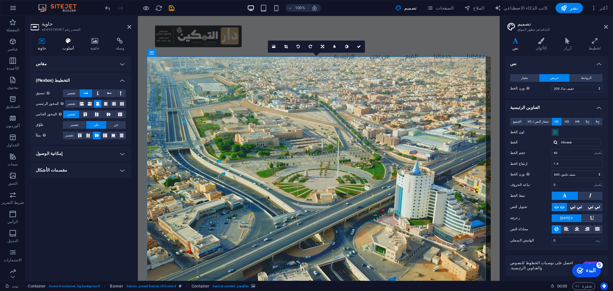
click at [67, 44] on h4 "أسلوب" at bounding box center [70, 44] width 28 height 13
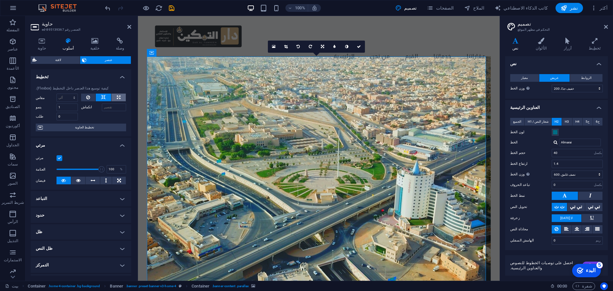
click at [117, 97] on icon at bounding box center [119, 98] width 4 height 8
type input "100"
select select "%"
click at [108, 97] on button at bounding box center [103, 98] width 15 height 8
select select "DISABLED_OPTION_VALUE"
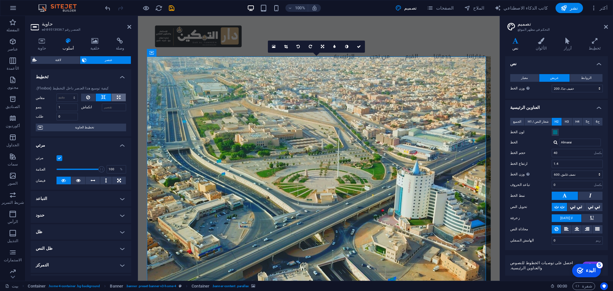
click at [119, 96] on icon at bounding box center [119, 98] width 4 height 8
type input "100"
select select "%"
click at [89, 133] on div "كيفية توسيع هذا العنصر داخل التخطيط (Flexbox). مقاس 100 تقصير آلي بكسل % 1/1 نص…" at bounding box center [81, 109] width 101 height 56
click at [85, 97] on button at bounding box center [88, 98] width 15 height 8
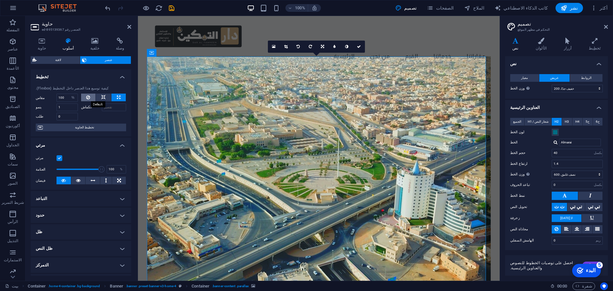
select select "DISABLED_OPTION_VALUE"
click at [119, 98] on icon at bounding box center [119, 98] width 4 height 8
type input "100"
select select "%"
click at [188, 98] on figure at bounding box center [319, 176] width 344 height 241
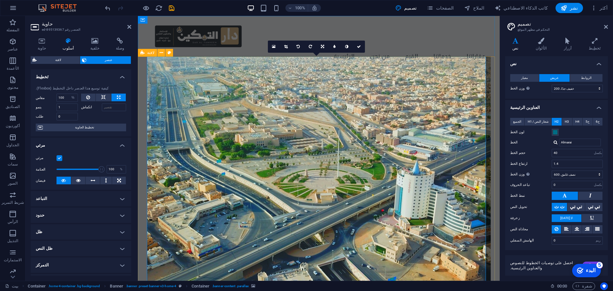
click at [274, 98] on figure at bounding box center [319, 176] width 344 height 241
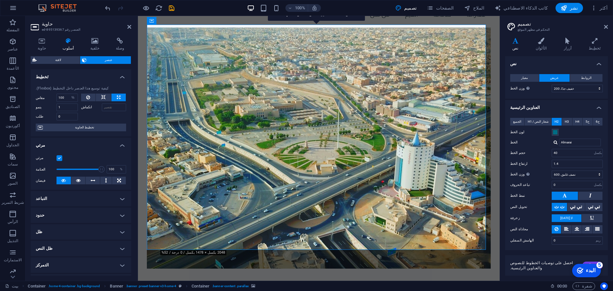
scroll to position [32, 0]
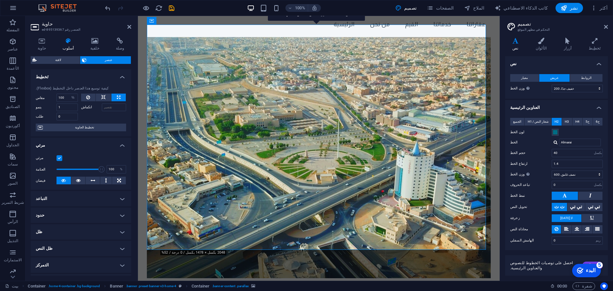
click at [251, 168] on figure at bounding box center [319, 157] width 344 height 241
click at [73, 97] on select "تقصير آلي بكسل % 1/1 نصف 1/3 1/4 1/5 1/6 1/7 1/8 1/9 1/10" at bounding box center [73, 98] width 9 height 8
click at [84, 128] on font "تخطيط الحاوية" at bounding box center [84, 128] width 19 height 4
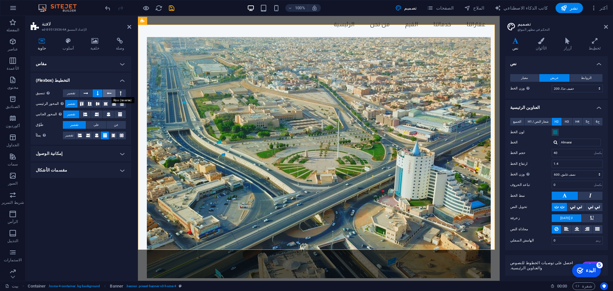
click at [104, 94] on button at bounding box center [109, 93] width 12 height 8
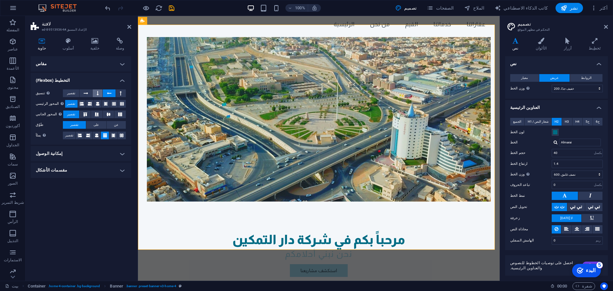
click at [94, 94] on button at bounding box center [98, 93] width 10 height 8
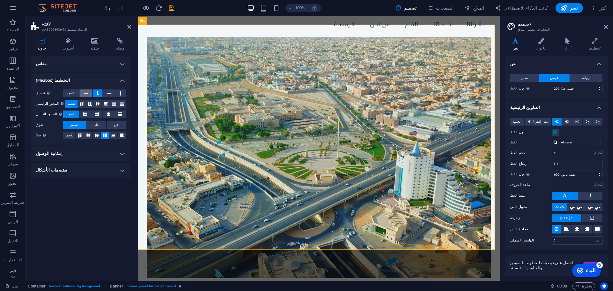
click at [85, 96] on icon at bounding box center [86, 93] width 4 height 8
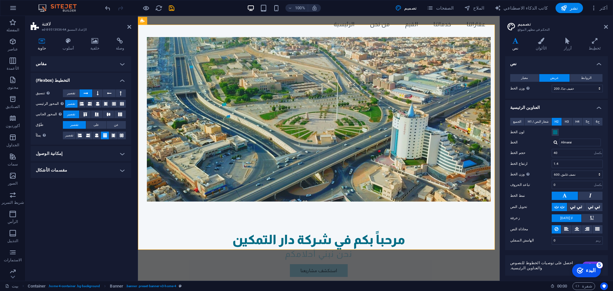
click at [85, 96] on icon at bounding box center [86, 93] width 4 height 8
click at [100, 94] on button at bounding box center [98, 93] width 10 height 8
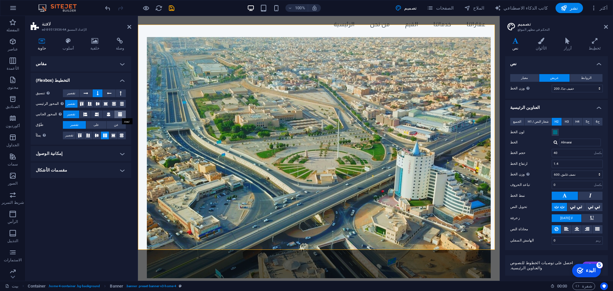
click at [120, 114] on icon at bounding box center [120, 115] width 4 height 8
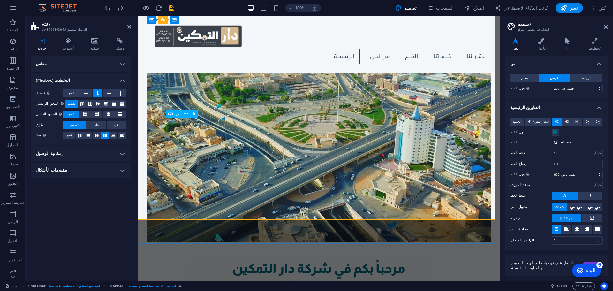
scroll to position [0, 0]
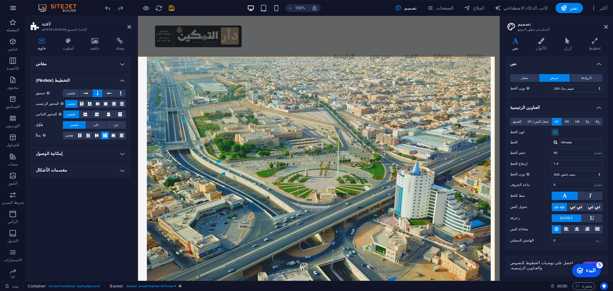
click at [14, 7] on icon "button" at bounding box center [13, 8] width 8 height 8
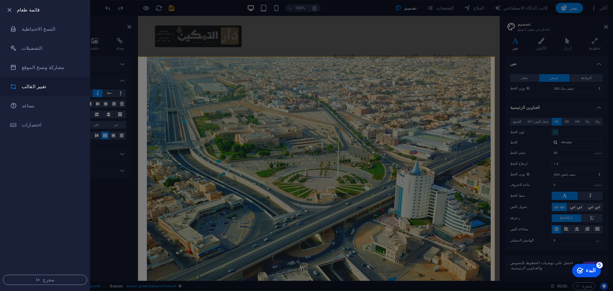
click at [65, 87] on h6 "تغيير القالب" at bounding box center [51, 87] width 59 height 8
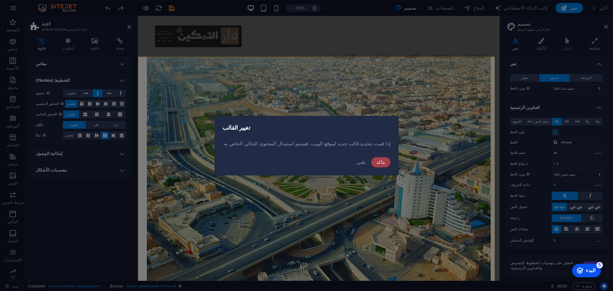
click at [377, 162] on font "يتأكد" at bounding box center [381, 162] width 9 height 5
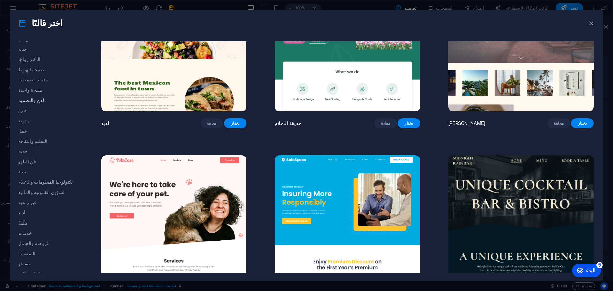
scroll to position [24, 0]
click at [21, 218] on font "مَلَفّ" at bounding box center [22, 216] width 9 height 5
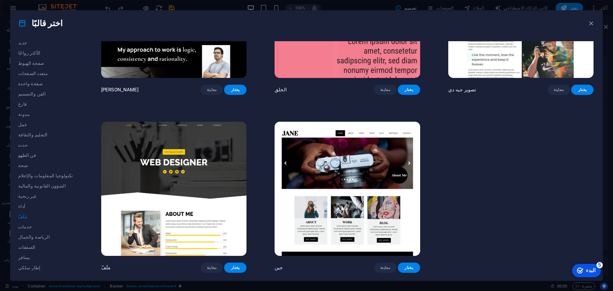
scroll to position [286, 0]
click at [207, 265] on font "معاينة" at bounding box center [212, 267] width 10 height 4
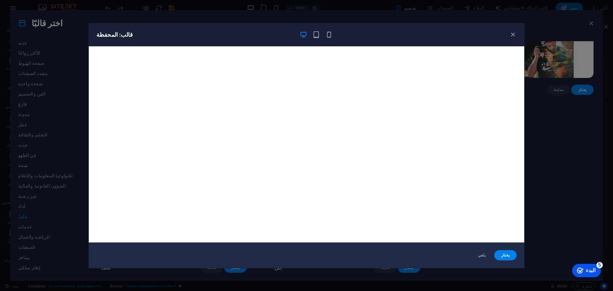
scroll to position [2, 0]
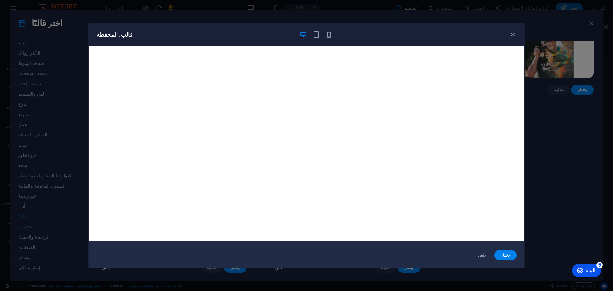
click at [547, 156] on div "قالب: المحفظة يلغي يختار" at bounding box center [306, 145] width 613 height 291
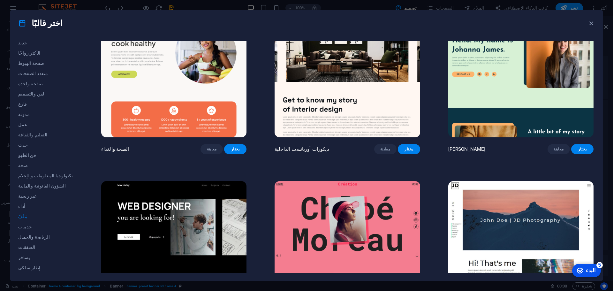
scroll to position [0, 0]
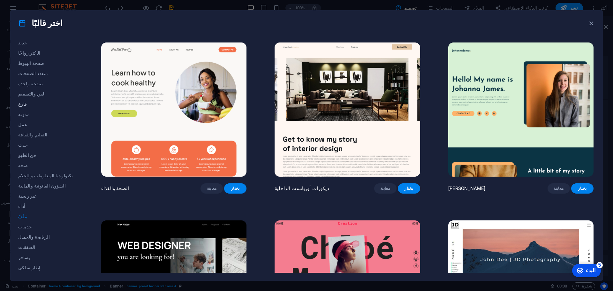
click at [24, 104] on font "فارغ" at bounding box center [22, 104] width 9 height 5
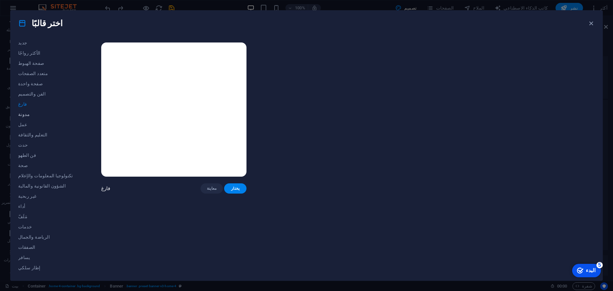
click at [23, 113] on font "مدونة" at bounding box center [24, 114] width 12 height 5
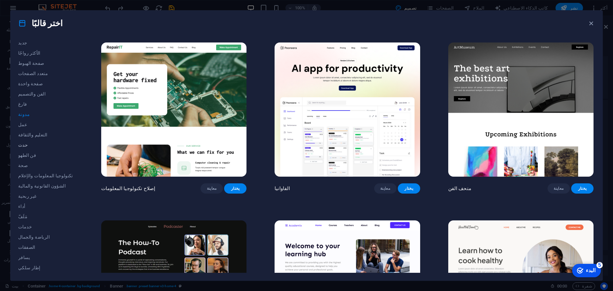
click at [25, 147] on font "حدث" at bounding box center [23, 144] width 10 height 5
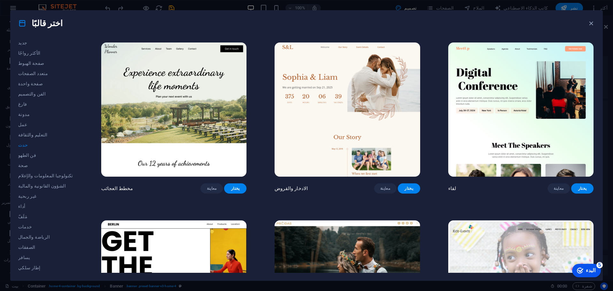
click at [161, 104] on img at bounding box center [173, 109] width 145 height 134
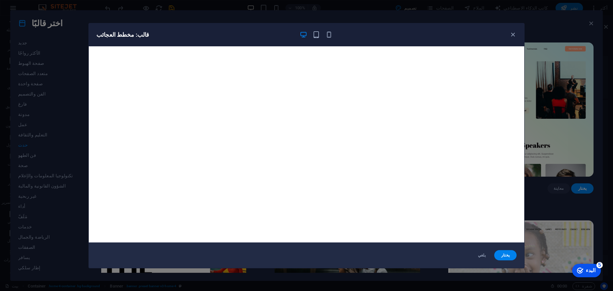
scroll to position [2, 0]
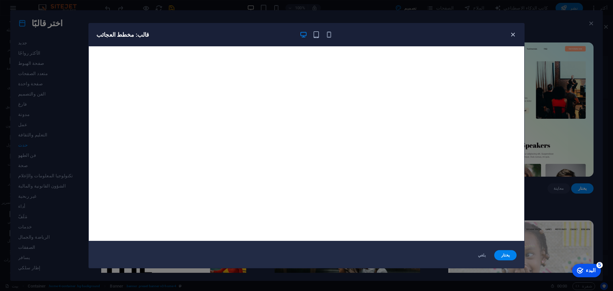
drag, startPoint x: 513, startPoint y: 35, endPoint x: 450, endPoint y: 35, distance: 63.9
click at [513, 35] on icon "button" at bounding box center [513, 34] width 7 height 7
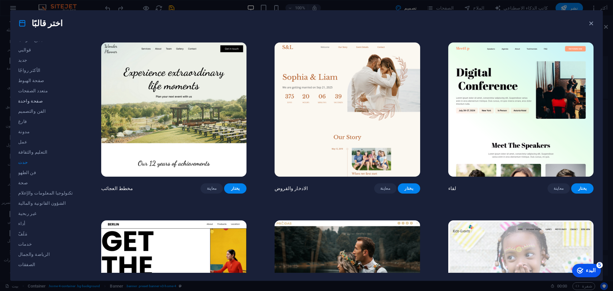
scroll to position [0, 0]
click at [35, 87] on font "صفحة الهبوط" at bounding box center [31, 87] width 26 height 5
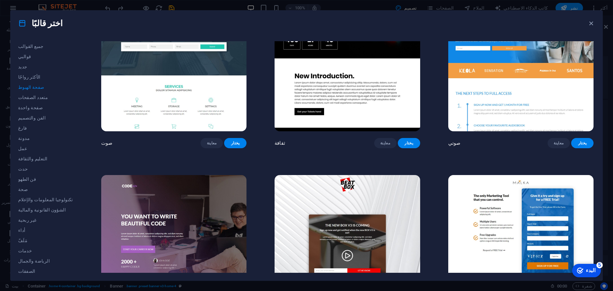
scroll to position [128, 0]
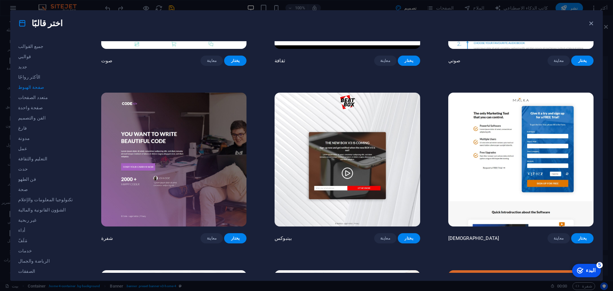
click at [188, 169] on img at bounding box center [173, 160] width 145 height 134
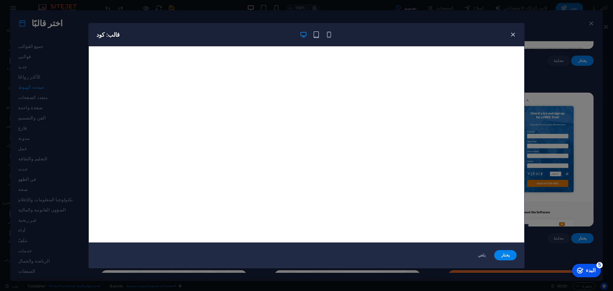
click at [514, 36] on icon "button" at bounding box center [513, 34] width 7 height 7
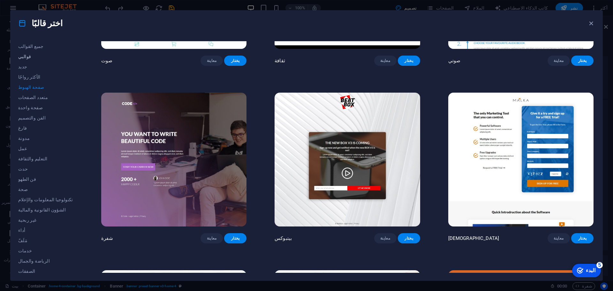
click at [25, 55] on font "قوالبي" at bounding box center [24, 56] width 13 height 5
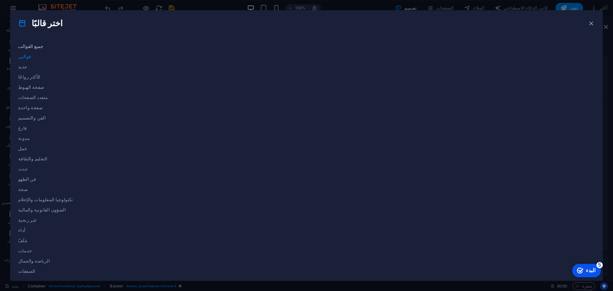
click at [31, 46] on font "جميع القوالب" at bounding box center [31, 46] width 26 height 5
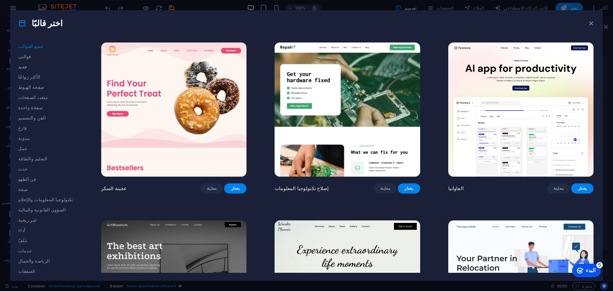
click at [29, 66] on span "جديد" at bounding box center [45, 66] width 55 height 5
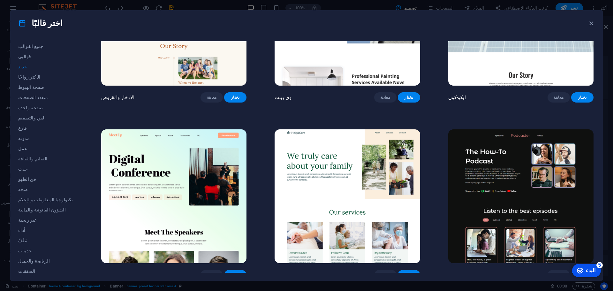
scroll to position [447, 0]
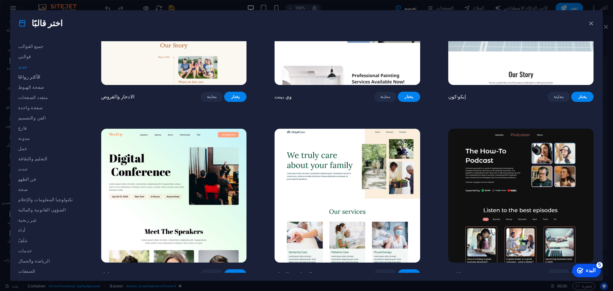
click at [38, 80] on button "الأكثر رواجًا" at bounding box center [45, 77] width 55 height 10
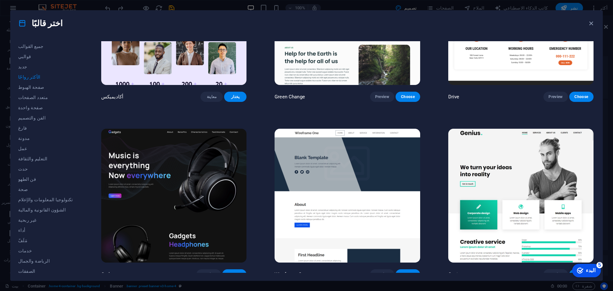
scroll to position [266, 0]
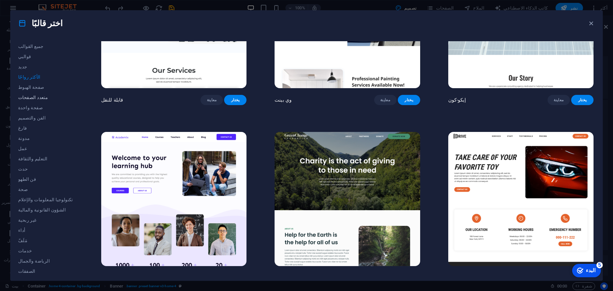
click at [40, 96] on font "متعدد الصفحات" at bounding box center [33, 97] width 30 height 5
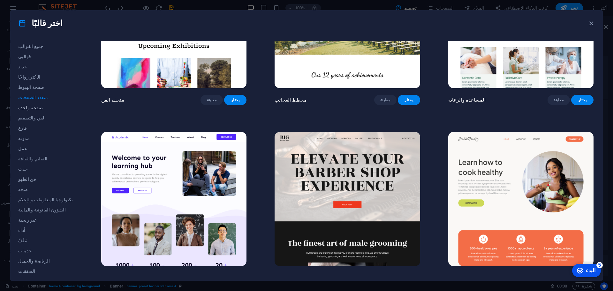
click at [42, 108] on span "صفحة واحدة" at bounding box center [45, 107] width 55 height 5
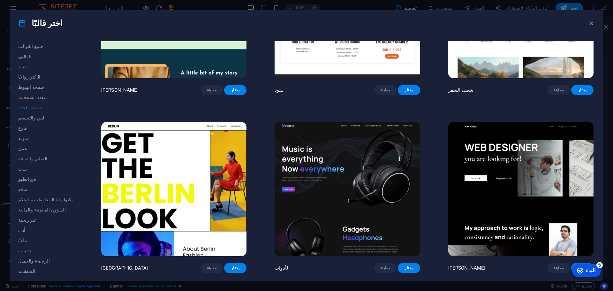
scroll to position [649, 0]
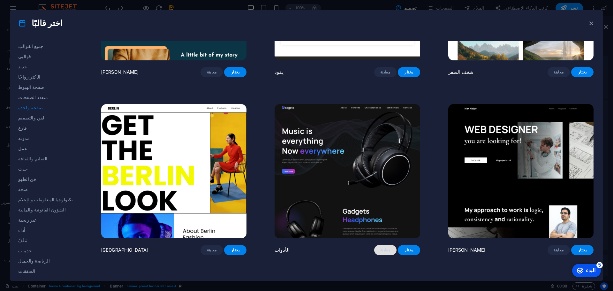
click at [377, 255] on button "معاينة" at bounding box center [385, 250] width 22 height 10
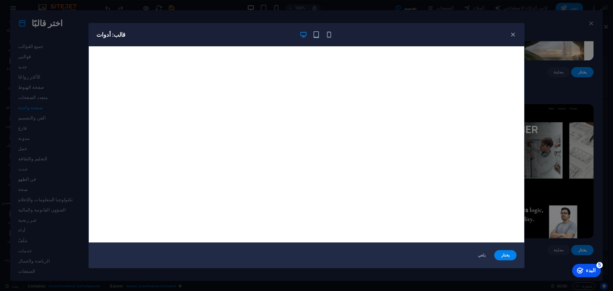
click at [513, 34] on icon "button" at bounding box center [513, 34] width 7 height 7
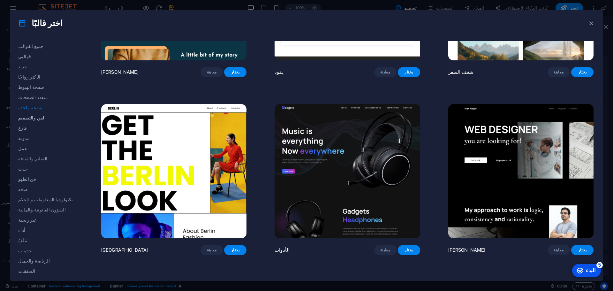
click at [41, 116] on span "الفن والتصميم" at bounding box center [45, 117] width 55 height 5
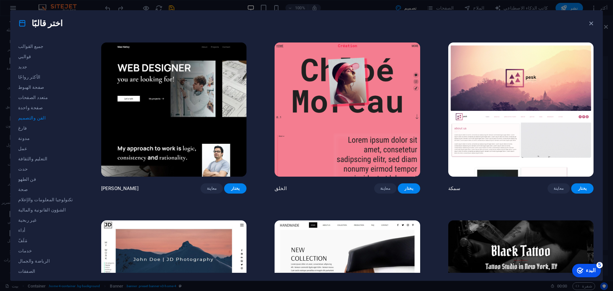
scroll to position [160, 0]
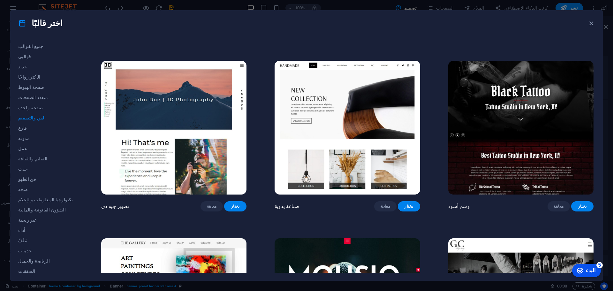
click at [541, 118] on img at bounding box center [521, 128] width 145 height 134
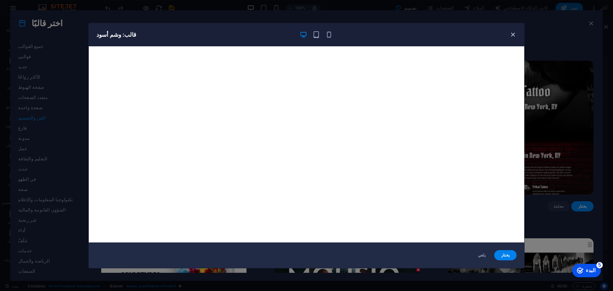
click at [513, 33] on icon "button" at bounding box center [513, 34] width 7 height 7
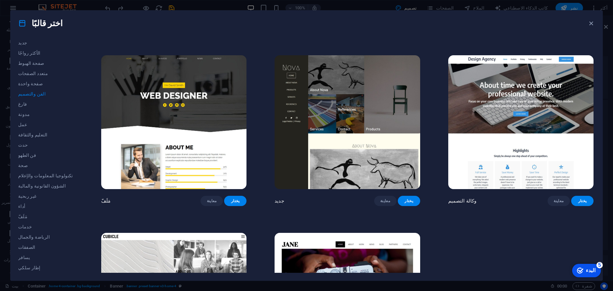
scroll to position [649, 0]
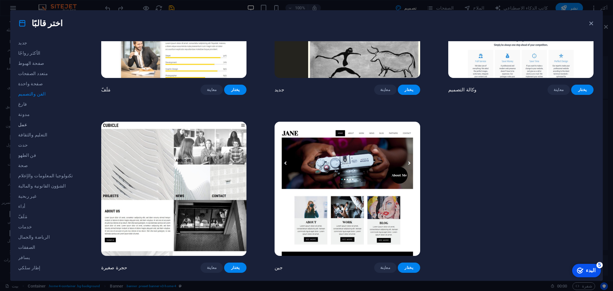
click at [20, 125] on font "عمل" at bounding box center [22, 124] width 9 height 5
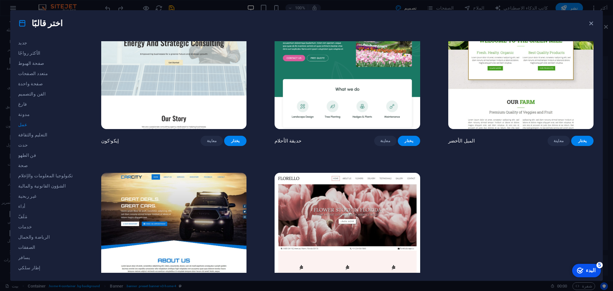
scroll to position [105, 0]
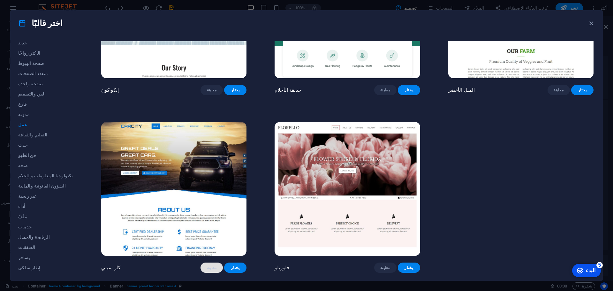
click at [207, 268] on font "معاينة" at bounding box center [212, 267] width 10 height 4
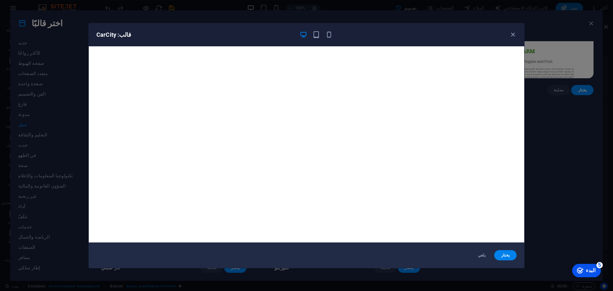
drag, startPoint x: 513, startPoint y: 33, endPoint x: 505, endPoint y: 39, distance: 9.7
click at [513, 33] on icon "button" at bounding box center [513, 34] width 7 height 7
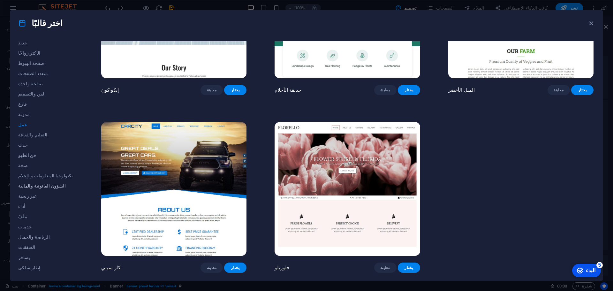
click at [47, 185] on font "الشؤون القانونية والمالية" at bounding box center [42, 185] width 48 height 5
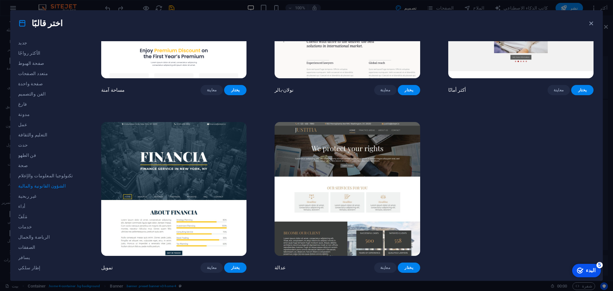
click at [157, 180] on img at bounding box center [173, 189] width 145 height 134
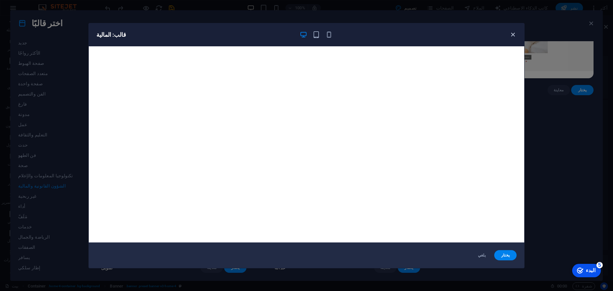
click at [514, 37] on icon "button" at bounding box center [513, 34] width 7 height 7
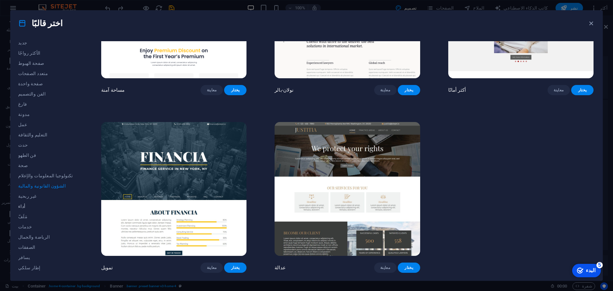
click at [25, 205] on span "أداء" at bounding box center [45, 206] width 55 height 5
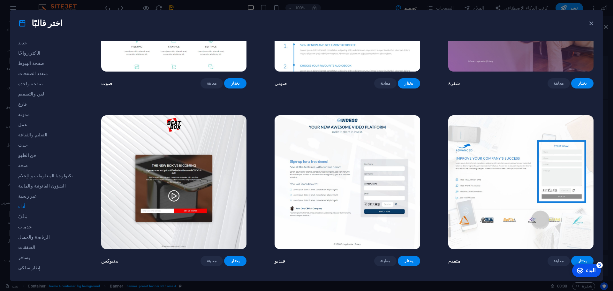
click at [25, 225] on font "خدمات" at bounding box center [25, 226] width 14 height 5
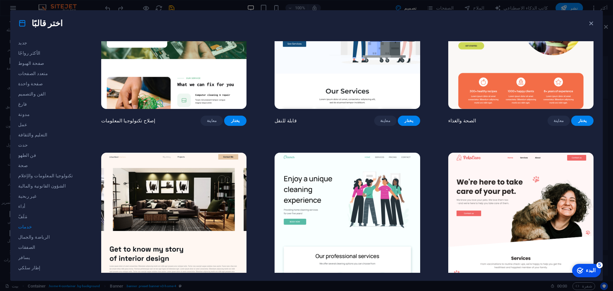
scroll to position [137, 0]
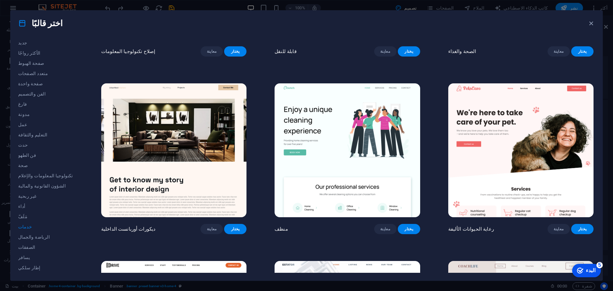
click at [175, 150] on img at bounding box center [173, 150] width 145 height 134
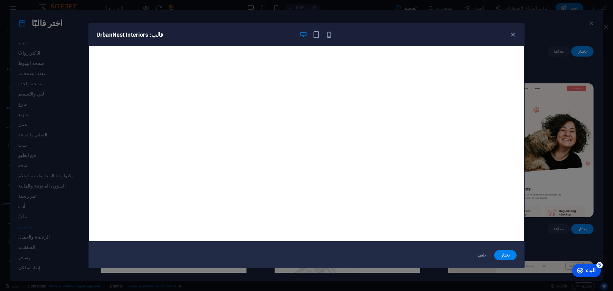
scroll to position [2, 0]
click at [512, 35] on icon "button" at bounding box center [513, 34] width 7 height 7
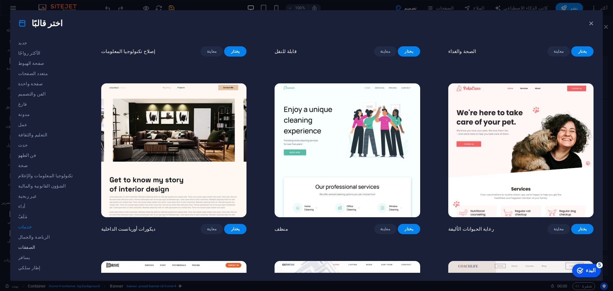
click at [33, 244] on button "الصفقات" at bounding box center [45, 247] width 55 height 10
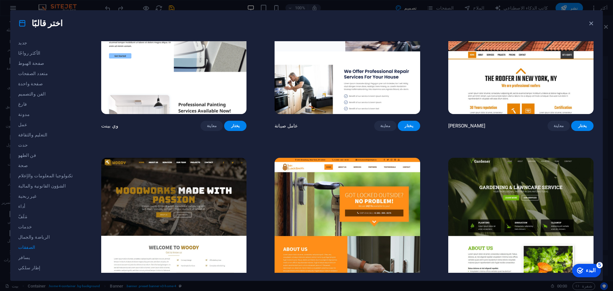
scroll to position [0, 0]
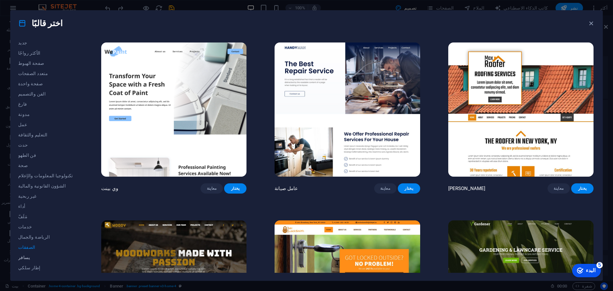
click at [21, 257] on font "يسافر" at bounding box center [24, 257] width 12 height 5
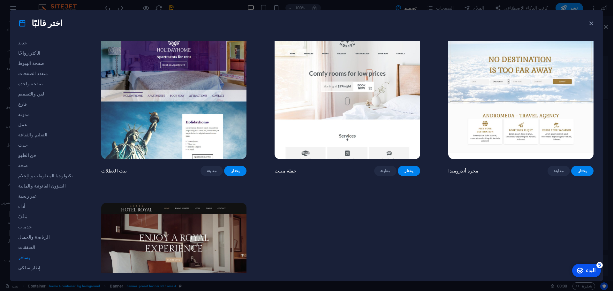
scroll to position [286, 0]
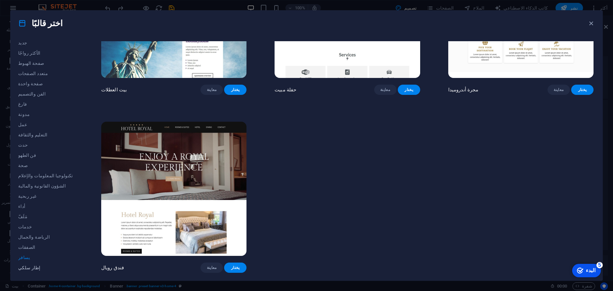
click at [24, 265] on font "إطار سلكي" at bounding box center [29, 267] width 22 height 5
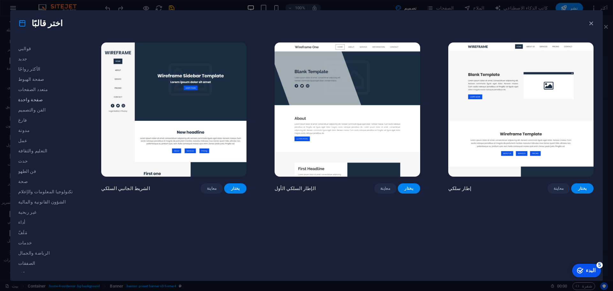
scroll to position [0, 0]
click at [31, 47] on font "جميع القوالب" at bounding box center [31, 46] width 26 height 5
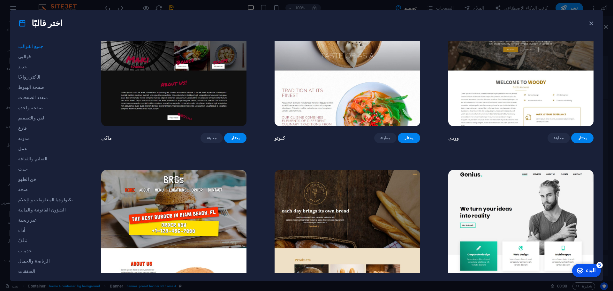
scroll to position [3962, 0]
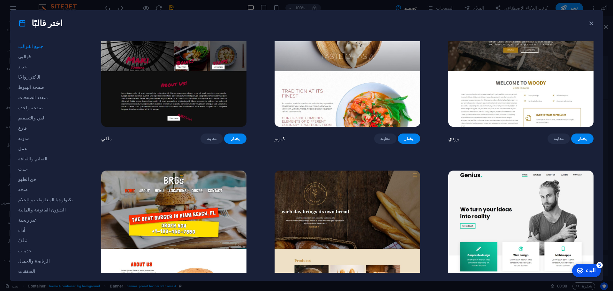
click at [533, 111] on img at bounding box center [521, 60] width 145 height 134
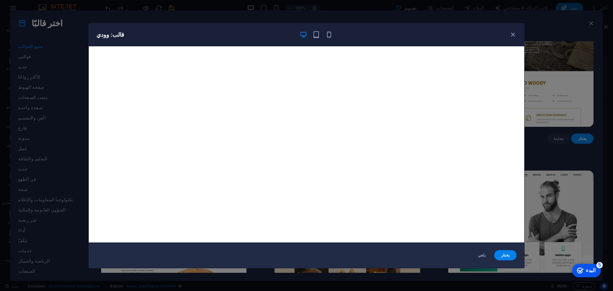
scroll to position [2, 0]
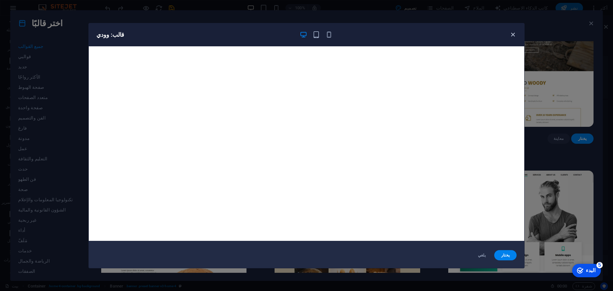
click at [512, 33] on icon "button" at bounding box center [513, 34] width 7 height 7
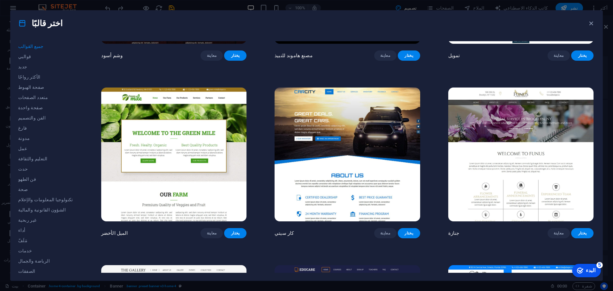
scroll to position [5048, 0]
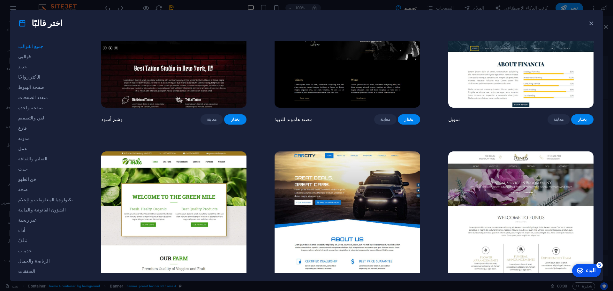
click at [504, 108] on img at bounding box center [521, 40] width 145 height 134
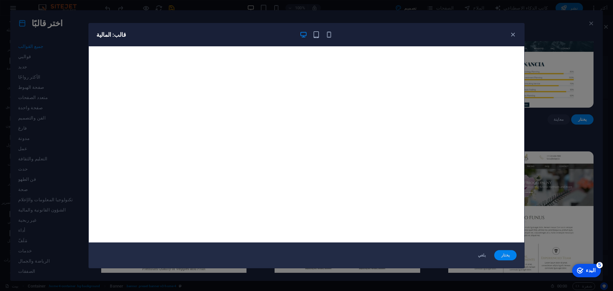
click at [509, 257] on span "يختار" at bounding box center [506, 255] width 12 height 5
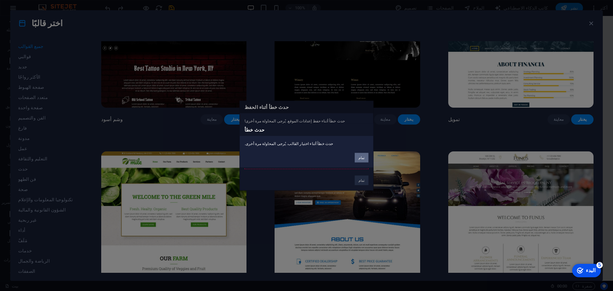
click at [359, 159] on button "تمام" at bounding box center [362, 158] width 14 height 10
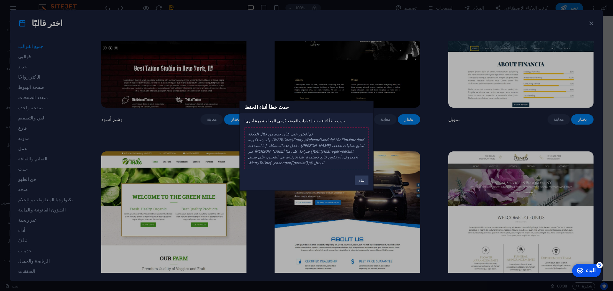
click at [348, 153] on font "تم العثور على كيان جديد من خلال العلاقة 'WSB\Core\Entity\WebcardModuleI18nElm#m…" at bounding box center [306, 148] width 117 height 33
click at [367, 181] on button "تمام" at bounding box center [362, 180] width 14 height 10
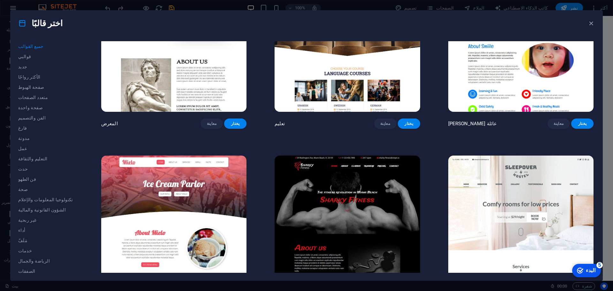
scroll to position [5431, 0]
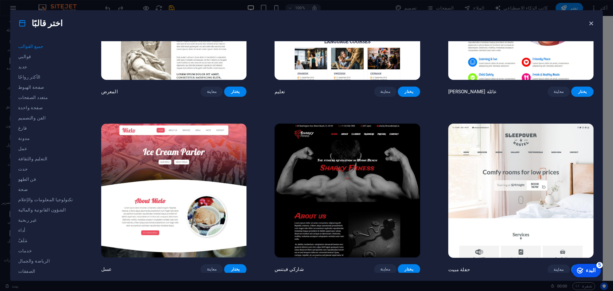
click at [591, 22] on icon "button" at bounding box center [591, 23] width 7 height 7
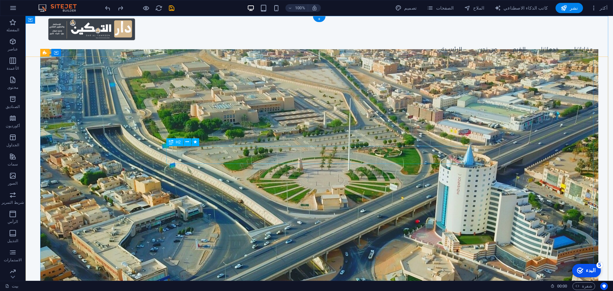
scroll to position [0, 0]
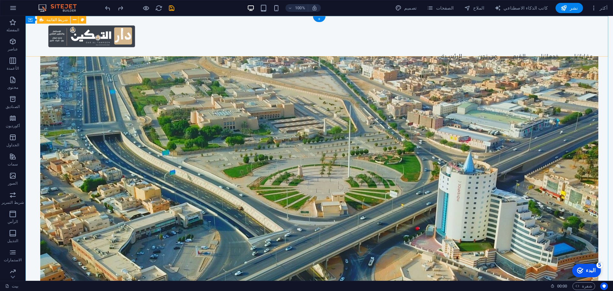
click at [175, 50] on div "Menu الرئيسية من نحن القيم خدماتنا عقاراتنا" at bounding box center [320, 44] width 588 height 57
click at [30, 20] on icon at bounding box center [30, 20] width 4 height 8
select select "header"
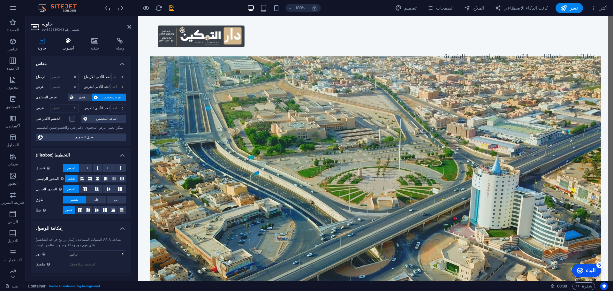
click at [71, 41] on icon at bounding box center [68, 41] width 25 height 6
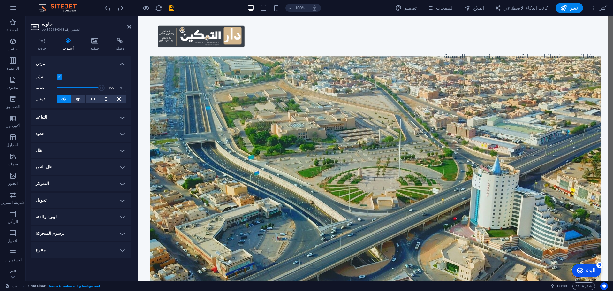
click at [113, 64] on h4 "مرئي" at bounding box center [81, 62] width 101 height 12
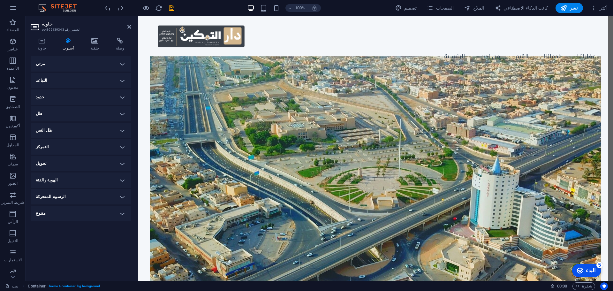
click at [113, 64] on h4 "مرئي" at bounding box center [81, 63] width 101 height 15
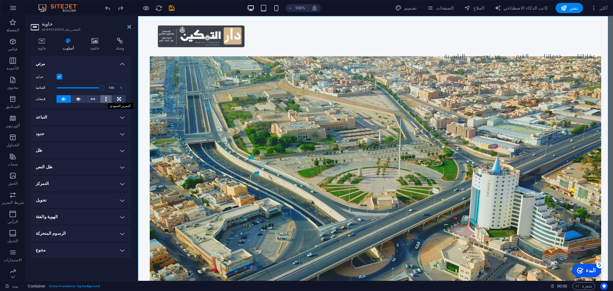
click at [105, 99] on icon at bounding box center [106, 99] width 2 height 8
click at [63, 98] on icon at bounding box center [63, 99] width 4 height 8
click at [164, 20] on font "شريط القائمة" at bounding box center [169, 20] width 21 height 4
select select "px"
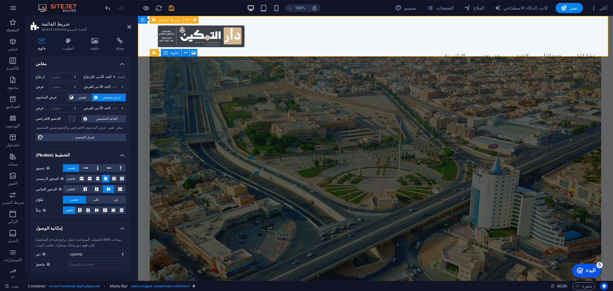
click at [164, 20] on font "شريط القائمة" at bounding box center [169, 20] width 21 height 4
click at [70, 48] on font "أسلوب" at bounding box center [68, 48] width 11 height 4
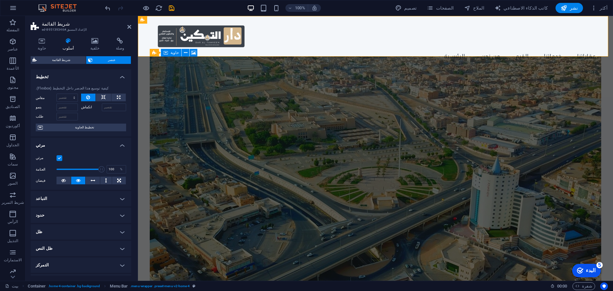
scroll to position [32, 0]
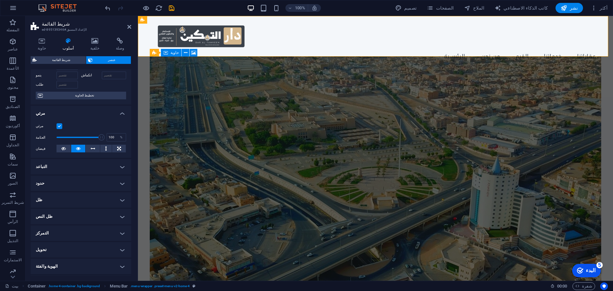
click at [103, 230] on h4 "التمركز" at bounding box center [81, 233] width 101 height 15
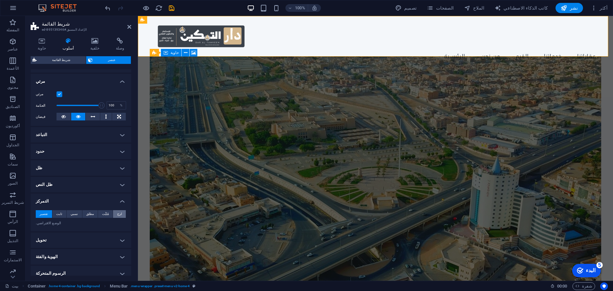
click at [118, 215] on font "لزج" at bounding box center [119, 214] width 5 height 4
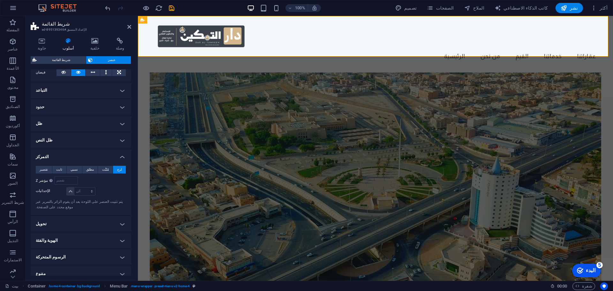
scroll to position [114, 0]
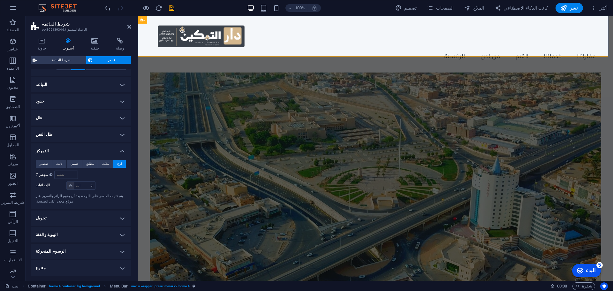
click at [94, 252] on h4 "الرسوم المتحركة" at bounding box center [81, 251] width 101 height 15
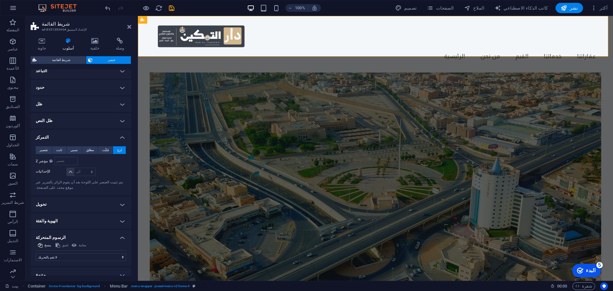
scroll to position [135, 0]
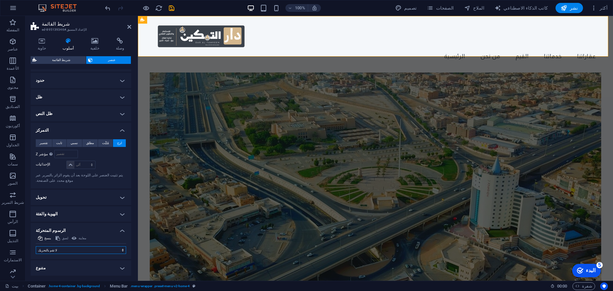
click at [101, 249] on select "لا تقم بالتحريك إظهار / إخفاء انزلق لأعلى/لأسفل تكبير/تصغير حرك من اليسار إلى ا…" at bounding box center [81, 250] width 90 height 8
select select "slide"
click at [36, 246] on select "لا تقم بالتحريك إظهار / إخفاء انزلق لأعلى/لأسفل تكبير/تصغير حرك من اليسار إلى ا…" at bounding box center [81, 250] width 90 height 8
select select "scroll"
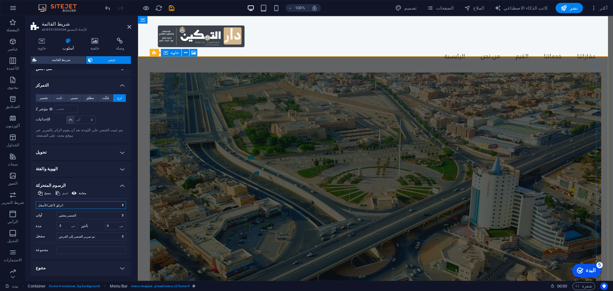
click at [112, 206] on select "لا تقم بالتحريك إظهار / إخفاء انزلق لأعلى/لأسفل تكبير/تصغير حرك من اليسار إلى ا…" at bounding box center [81, 205] width 90 height 8
click at [78, 79] on h4 "التمركز" at bounding box center [81, 84] width 101 height 12
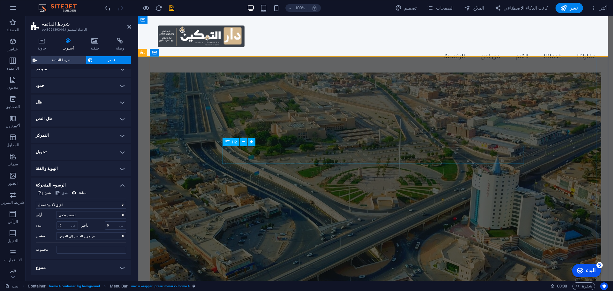
select select "none"
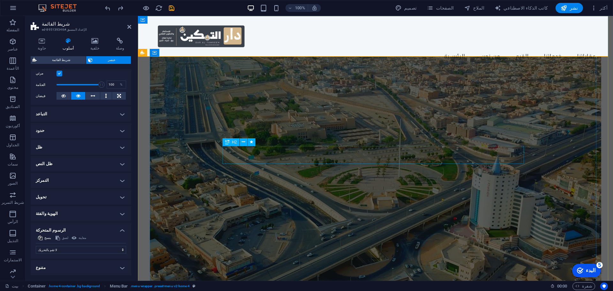
scroll to position [85, 0]
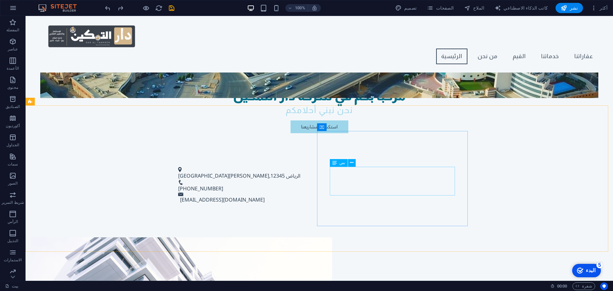
scroll to position [0, 0]
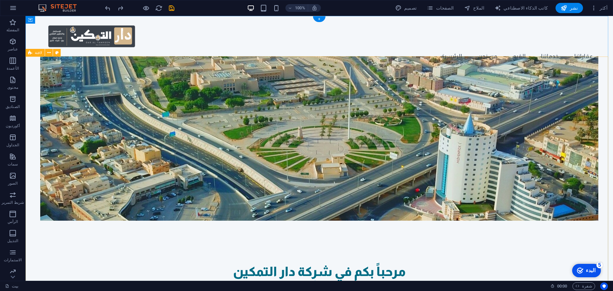
click at [375, 133] on figure at bounding box center [319, 138] width 558 height 165
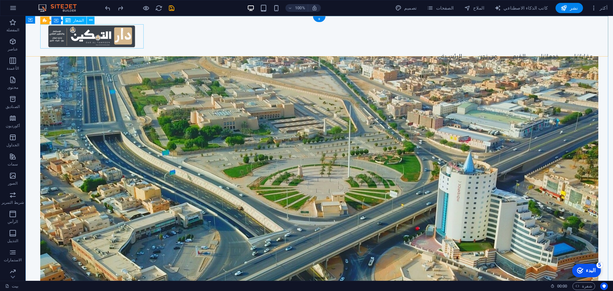
click at [105, 36] on div at bounding box center [319, 36] width 558 height 24
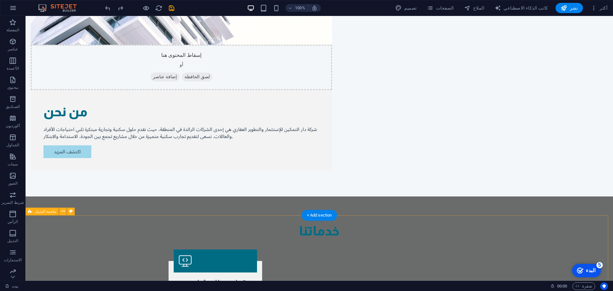
scroll to position [691, 0]
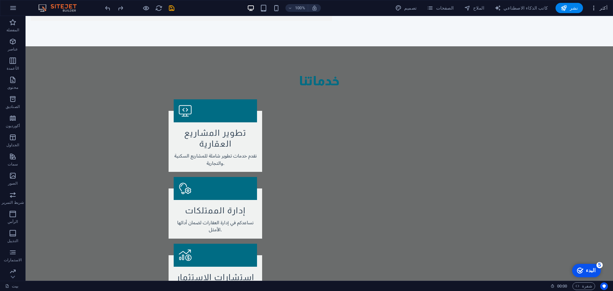
click at [594, 8] on icon "button" at bounding box center [594, 8] width 6 height 6
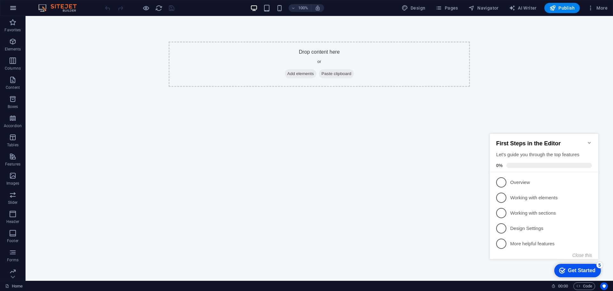
click at [14, 13] on button "button" at bounding box center [12, 7] width 15 height 15
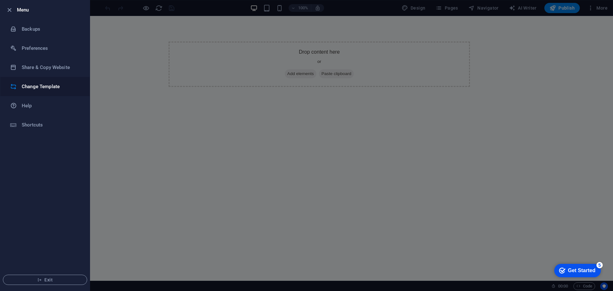
click at [41, 90] on li "Change Template" at bounding box center [44, 86] width 89 height 19
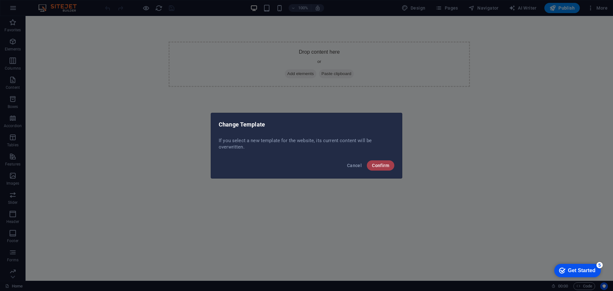
click at [387, 164] on span "Confirm" at bounding box center [380, 165] width 17 height 5
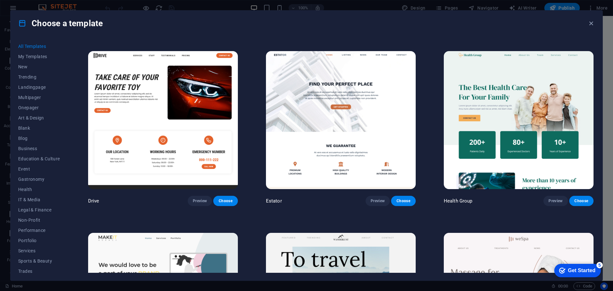
scroll to position [1597, 0]
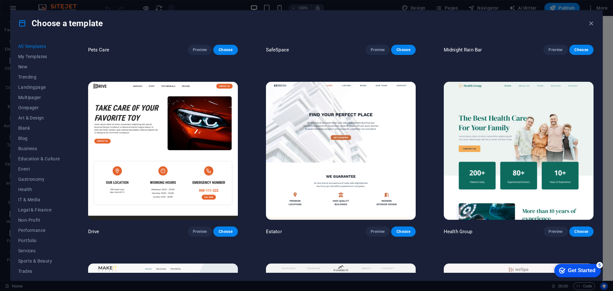
click at [371, 134] on img at bounding box center [341, 151] width 150 height 138
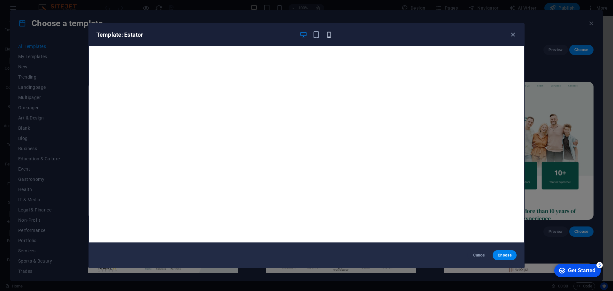
click at [329, 35] on icon "button" at bounding box center [329, 34] width 7 height 7
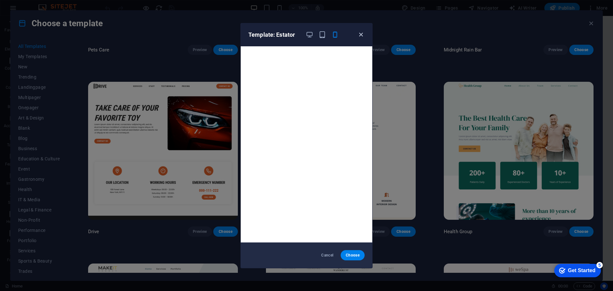
click at [360, 31] on icon "button" at bounding box center [360, 34] width 7 height 7
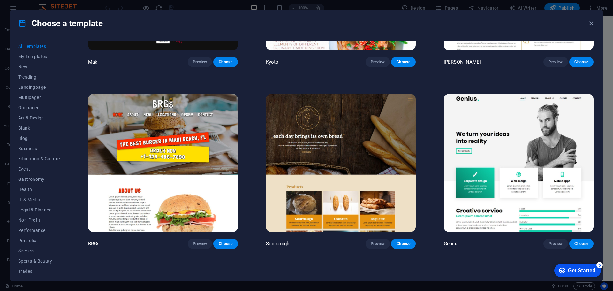
scroll to position [4217, 0]
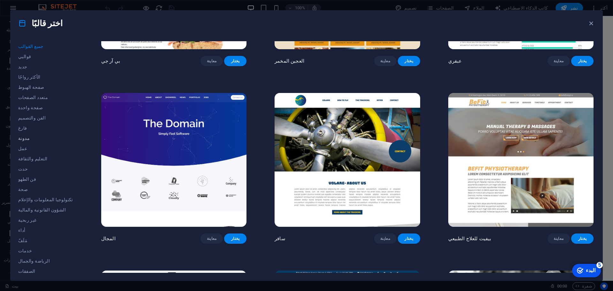
click at [28, 137] on span "مدونة" at bounding box center [45, 138] width 55 height 5
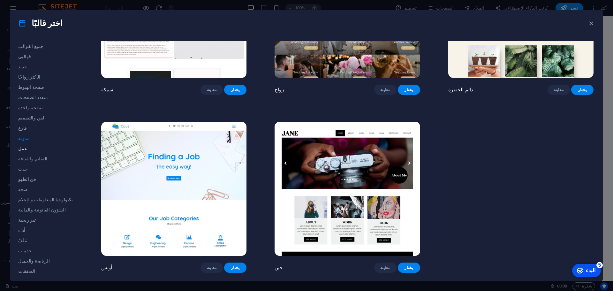
scroll to position [24, 0]
click at [18, 214] on font "مَلَفّ" at bounding box center [22, 216] width 9 height 5
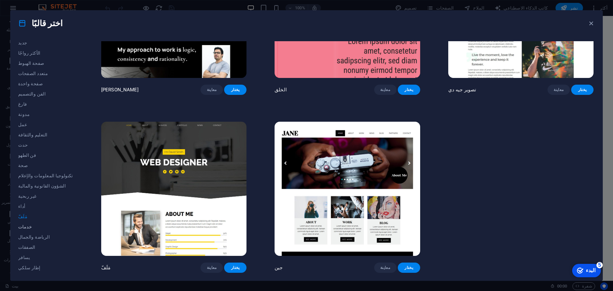
click at [39, 227] on span "خدمات" at bounding box center [45, 226] width 55 height 5
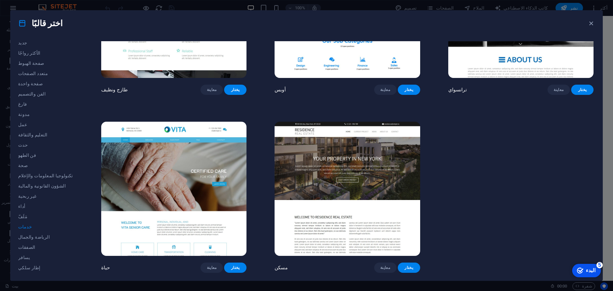
click at [356, 154] on img at bounding box center [347, 189] width 145 height 134
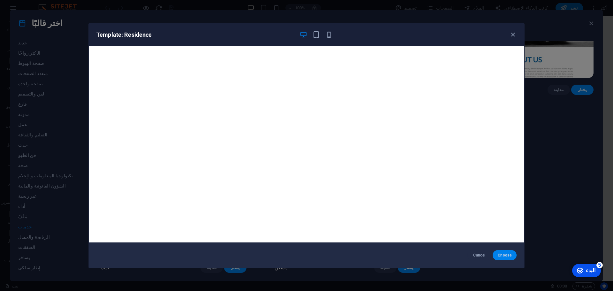
click at [504, 255] on span "Choose" at bounding box center [505, 255] width 14 height 5
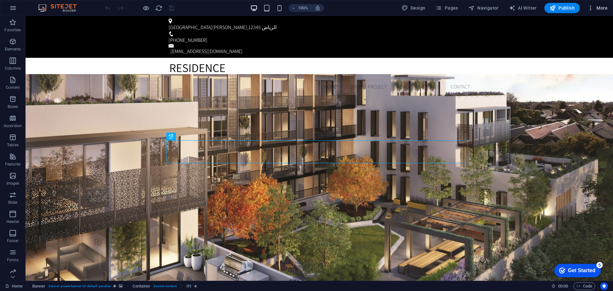
click at [594, 10] on icon "button" at bounding box center [591, 8] width 6 height 6
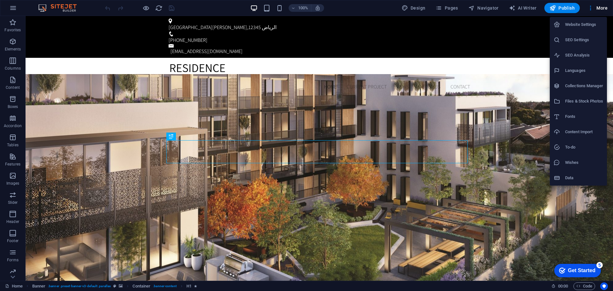
click at [572, 27] on h6 "Website Settings" at bounding box center [584, 25] width 38 height 8
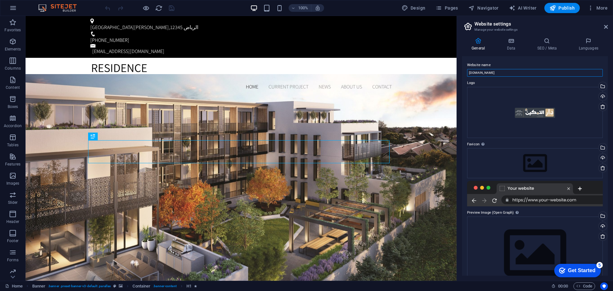
click at [510, 72] on input "[DOMAIN_NAME]" at bounding box center [535, 73] width 136 height 8
type input "شركة دار التمكين للإستثمار والتطوير العقاري"
click at [548, 125] on div "Drag files here, click to choose files or select files from Files or our free s…" at bounding box center [535, 112] width 136 height 51
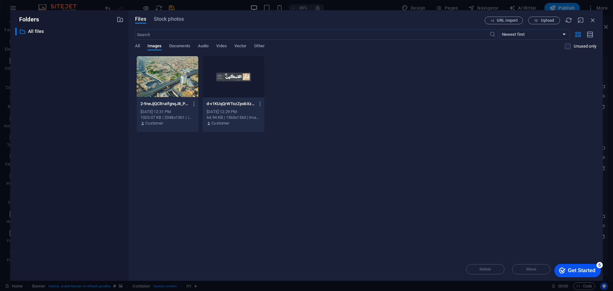
click at [247, 81] on div at bounding box center [234, 77] width 62 height 42
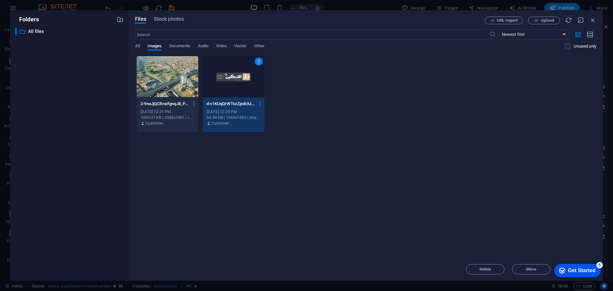
click at [592, 269] on div "Get Started" at bounding box center [581, 271] width 27 height 6
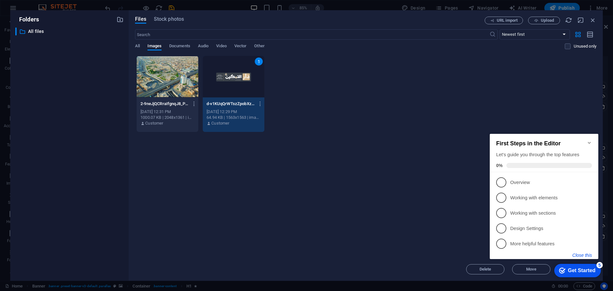
click at [577, 255] on button "Close this" at bounding box center [582, 255] width 19 height 5
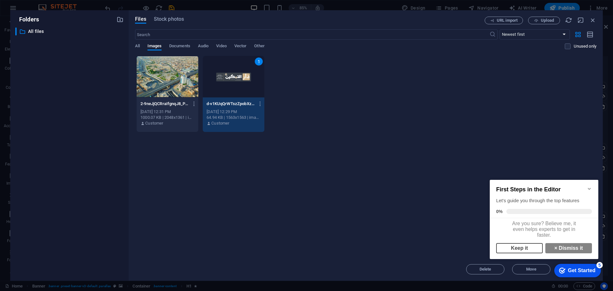
click at [523, 249] on link "Keep it" at bounding box center [519, 248] width 47 height 10
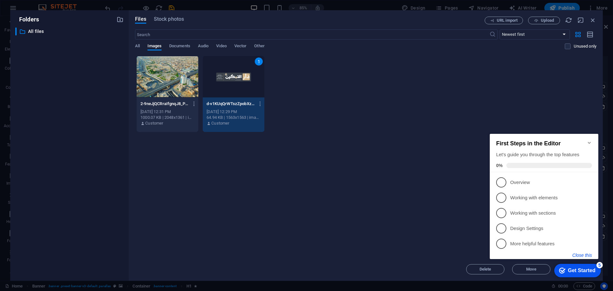
click at [583, 256] on button "Close this" at bounding box center [582, 255] width 19 height 5
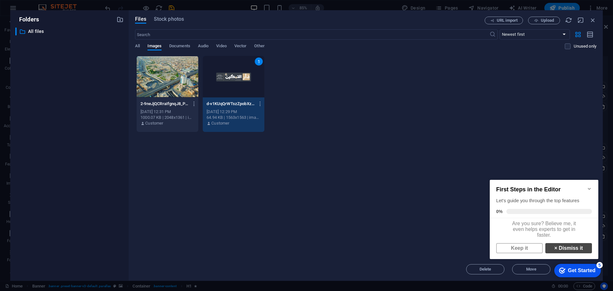
click at [569, 252] on link "× Dismiss it" at bounding box center [569, 248] width 47 height 10
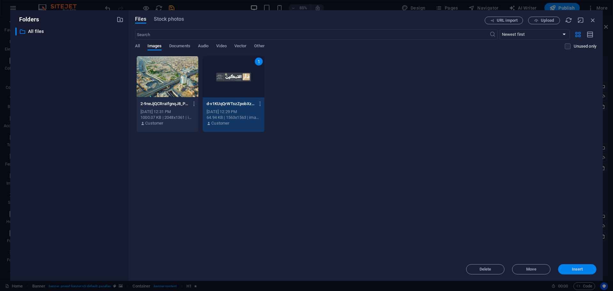
click at [573, 269] on span "Insert" at bounding box center [577, 269] width 11 height 4
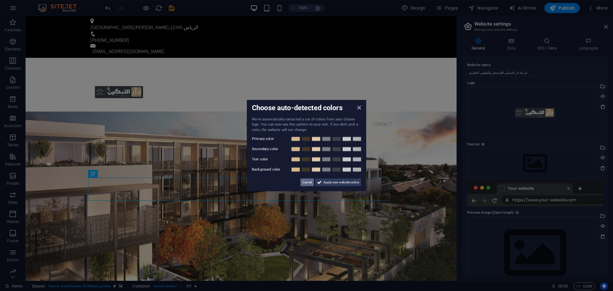
click at [306, 181] on span "Cancel" at bounding box center [308, 183] width 10 height 8
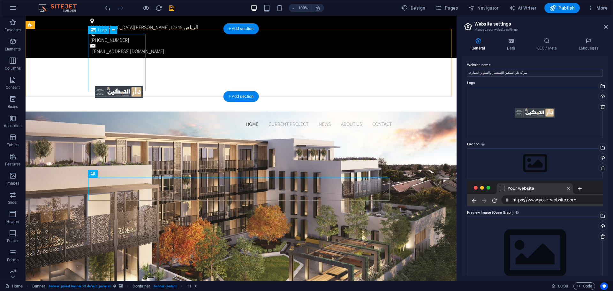
click at [103, 63] on div at bounding box center [241, 92] width 302 height 58
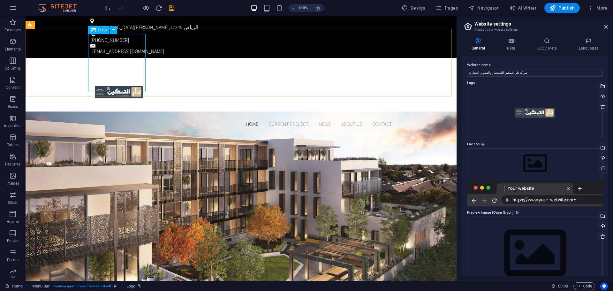
click at [102, 32] on span "Logo" at bounding box center [102, 30] width 9 height 4
click at [107, 63] on div at bounding box center [241, 92] width 302 height 58
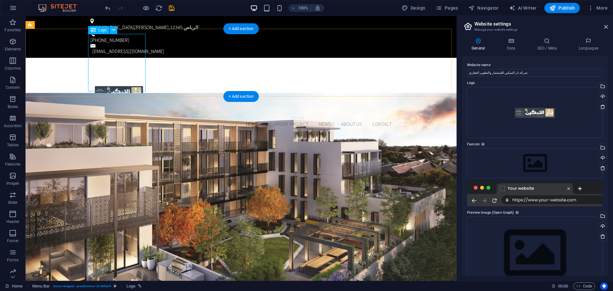
select select "px"
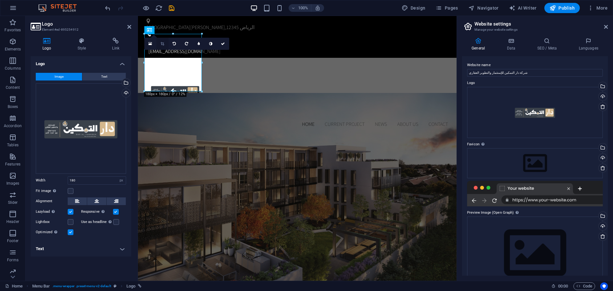
click at [163, 45] on icon at bounding box center [163, 44] width 4 height 4
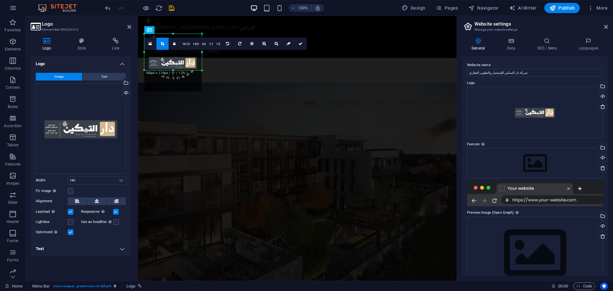
drag, startPoint x: 173, startPoint y: 91, endPoint x: 176, endPoint y: 70, distance: 21.3
click at [176, 70] on div at bounding box center [173, 70] width 58 height 2
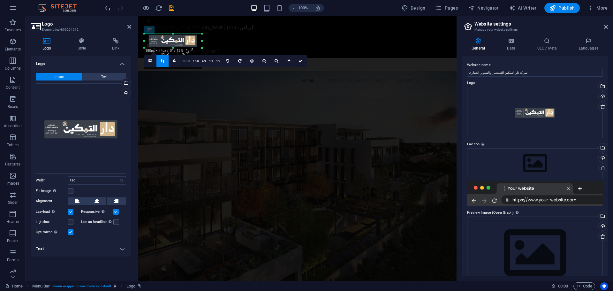
drag, startPoint x: 172, startPoint y: 34, endPoint x: 186, endPoint y: 56, distance: 26.2
click at [186, 48] on div "180 170 160 150 140 130 120 110 100 90 80 70 60 50 40 30 20 10 0 -10 -20 -30 -4…" at bounding box center [173, 41] width 58 height 14
click at [299, 60] on icon at bounding box center [301, 61] width 4 height 4
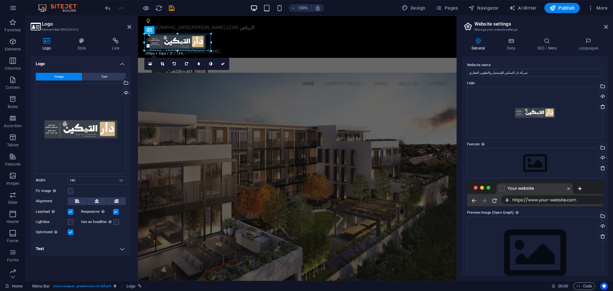
drag, startPoint x: 201, startPoint y: 48, endPoint x: 211, endPoint y: 50, distance: 10.3
type input "209"
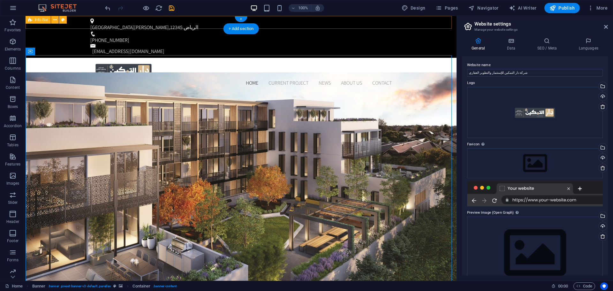
click at [195, 24] on div "شارع الملك فهد , الرياض 12345 +966 11 234 5678 info@darinvest.com" at bounding box center [241, 37] width 431 height 42
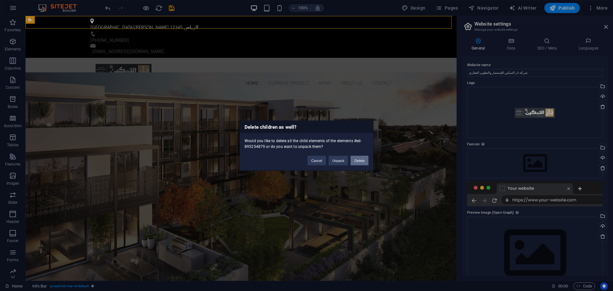
click at [358, 159] on button "Delete" at bounding box center [360, 161] width 18 height 10
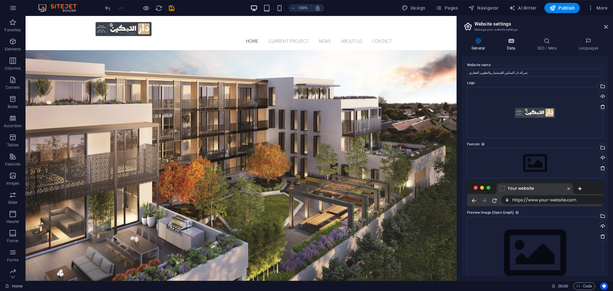
click at [513, 45] on h4 "Data" at bounding box center [512, 44] width 30 height 13
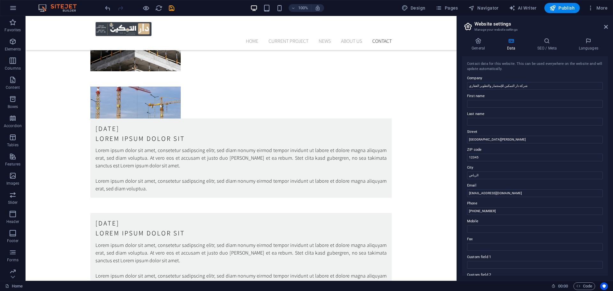
scroll to position [1714, 0]
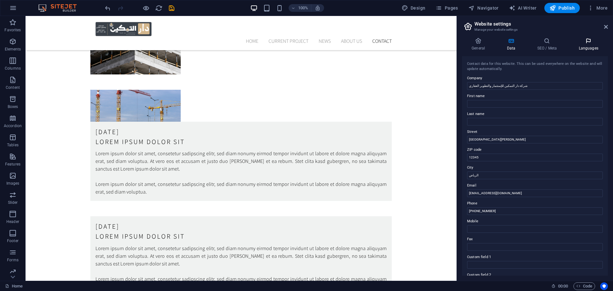
click at [590, 42] on icon at bounding box center [588, 41] width 39 height 6
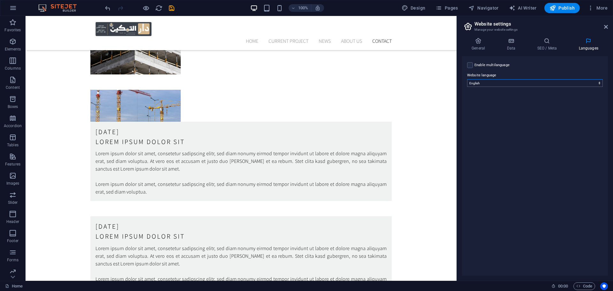
click at [531, 83] on select "Abkhazian Afar Afrikaans Akan Albanian Amharic Arabic Aragonese Armenian Assame…" at bounding box center [535, 83] width 136 height 8
select select "6"
click at [467, 79] on select "Abkhazian Afar Afrikaans Akan Albanian Amharic Arabic Aragonese Armenian Assame…" at bounding box center [535, 83] width 136 height 8
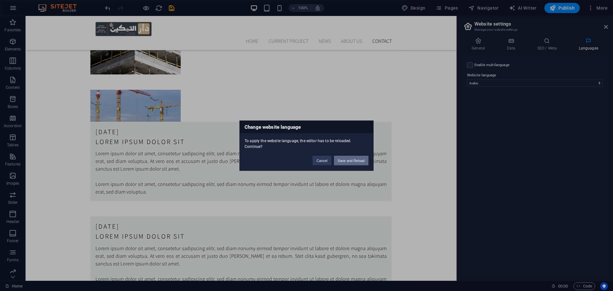
click at [350, 159] on button "Save and Reload" at bounding box center [351, 161] width 35 height 10
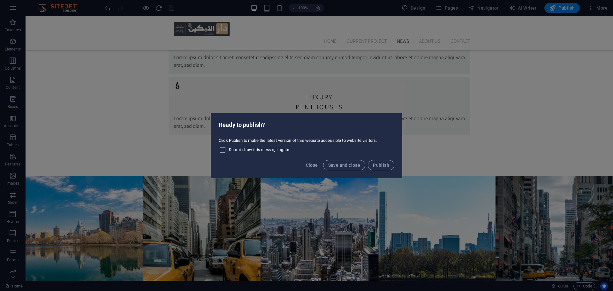
scroll to position [1267, 0]
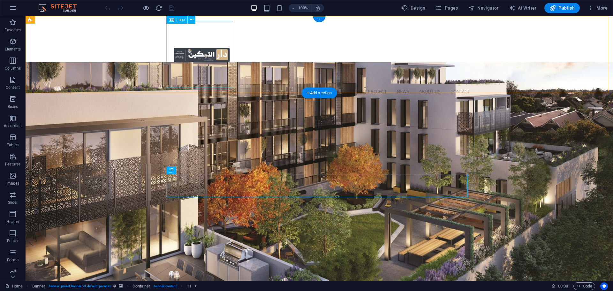
click at [216, 53] on div at bounding box center [320, 54] width 302 height 67
select select "px"
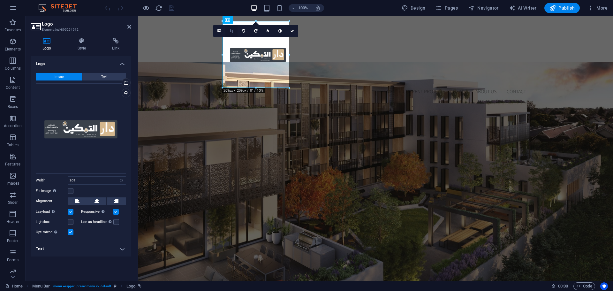
click at [230, 29] on icon at bounding box center [232, 31] width 4 height 4
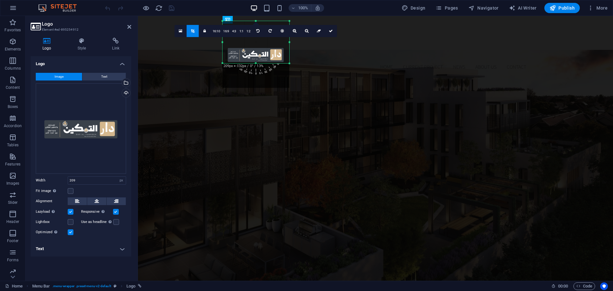
drag, startPoint x: 255, startPoint y: 88, endPoint x: 256, endPoint y: 64, distance: 24.6
click at [256, 64] on div at bounding box center [256, 63] width 67 height 2
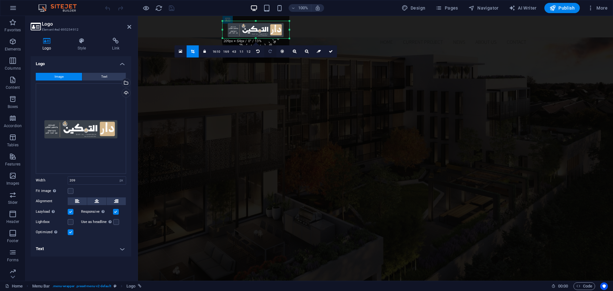
drag, startPoint x: 253, startPoint y: 20, endPoint x: 264, endPoint y: 45, distance: 27.3
click at [264, 38] on div "180 170 160 150 140 130 120 110 100 90 80 70 60 50 40 30 20 10 0 -10 -20 -30 -4…" at bounding box center [256, 29] width 67 height 17
click at [330, 53] on icon at bounding box center [331, 52] width 4 height 4
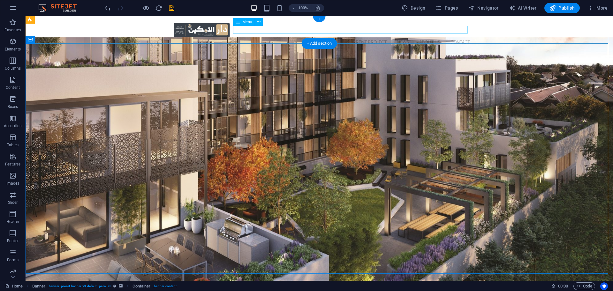
click at [461, 38] on nav "Home Current Project News About us Contact" at bounding box center [320, 42] width 302 height 8
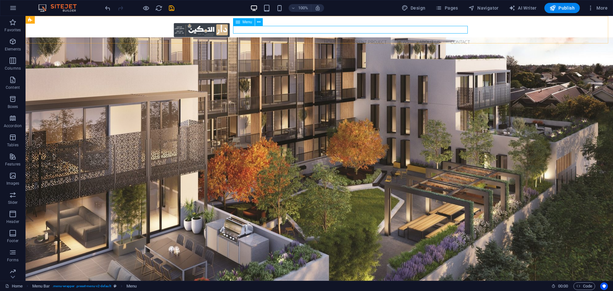
click at [249, 21] on span "Menu" at bounding box center [248, 22] width 10 height 4
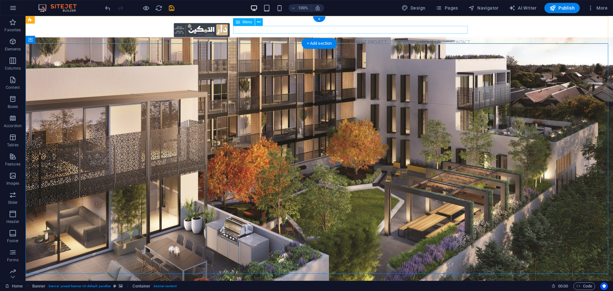
click at [358, 38] on nav "Home Current Project News About us Contact" at bounding box center [320, 42] width 302 height 8
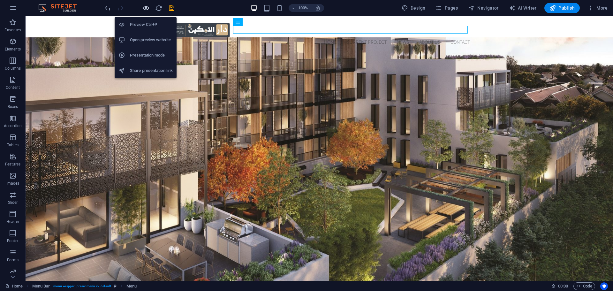
click at [146, 7] on icon "button" at bounding box center [145, 7] width 7 height 7
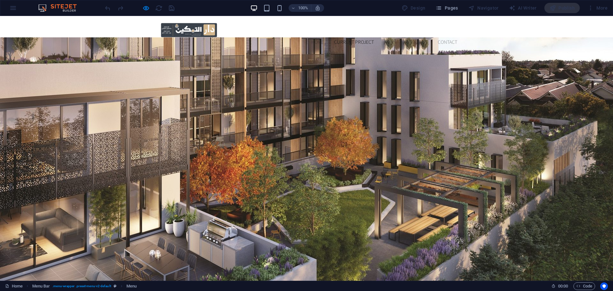
click at [350, 40] on link "Current Project" at bounding box center [354, 42] width 40 height 5
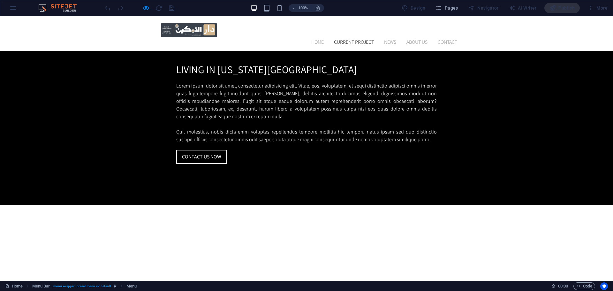
scroll to position [596, 0]
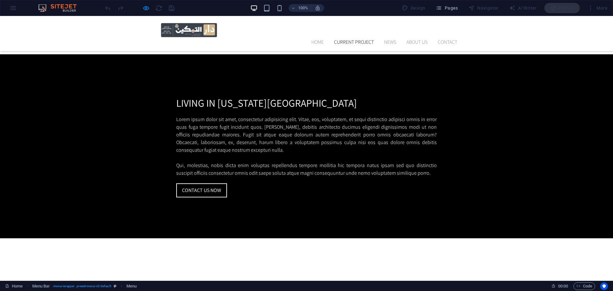
click at [377, 38] on ul "Home Current Project News About us Contact" at bounding box center [307, 42] width 302 height 8
click at [390, 40] on link "News" at bounding box center [390, 42] width 12 height 5
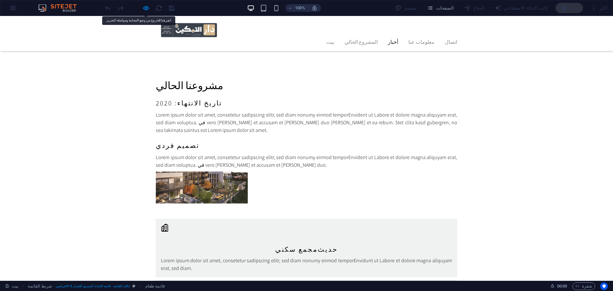
scroll to position [973, 0]
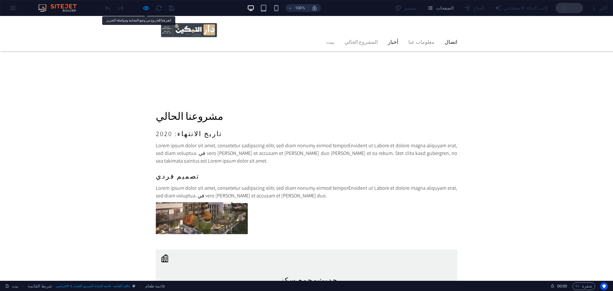
click at [445, 39] on font "اتصال" at bounding box center [451, 42] width 12 height 7
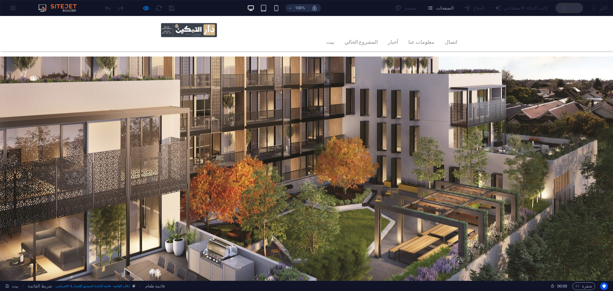
scroll to position [0, 0]
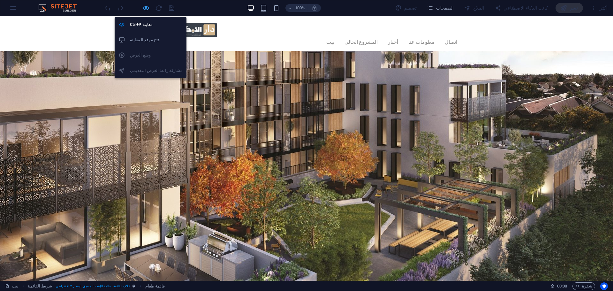
click at [145, 10] on icon "button" at bounding box center [145, 7] width 7 height 7
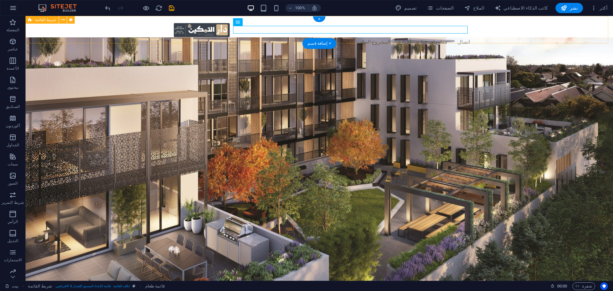
click at [136, 25] on div "بيت المشروع الحالي أخبار معلومات عنا اتصال" at bounding box center [320, 33] width 588 height 35
select select "header"
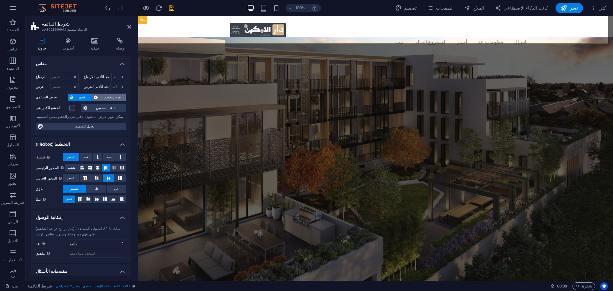
click at [112, 96] on font "عرض مخصص" at bounding box center [112, 98] width 19 height 4
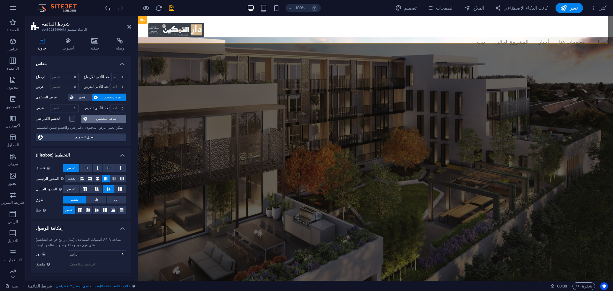
click at [113, 122] on span "التباعد المخصص" at bounding box center [106, 119] width 35 height 8
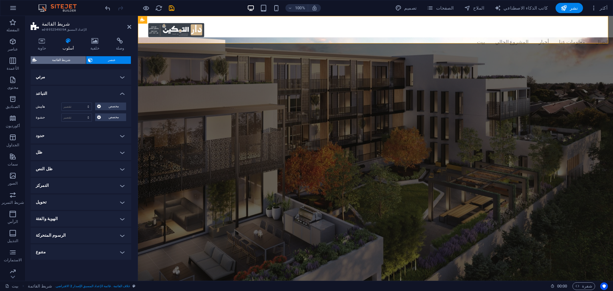
click at [50, 58] on span "شريط القائمة" at bounding box center [61, 60] width 45 height 8
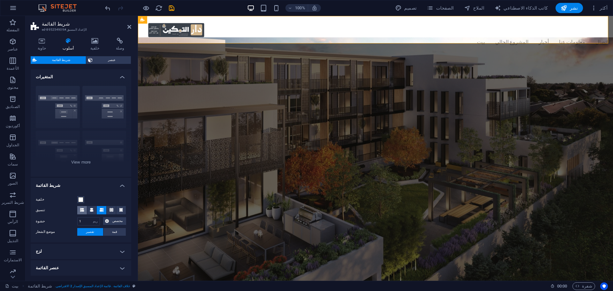
click at [82, 210] on icon at bounding box center [82, 210] width 4 height 4
click at [103, 212] on button at bounding box center [102, 210] width 10 height 8
click at [81, 209] on icon at bounding box center [82, 210] width 4 height 4
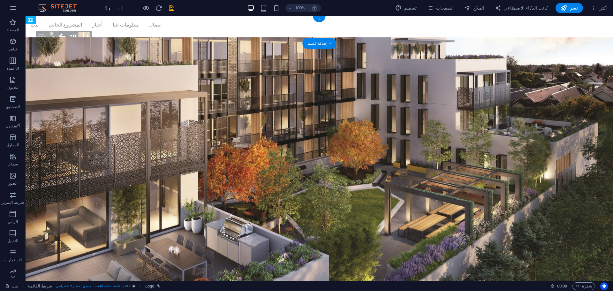
drag, startPoint x: 69, startPoint y: 27, endPoint x: 403, endPoint y: 32, distance: 334.2
click at [253, 29] on nav "بيت المشروع الحالي أخبار معلومات عنا اتصال" at bounding box center [320, 25] width 578 height 8
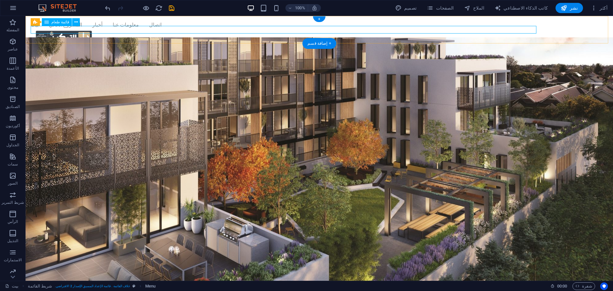
click at [150, 29] on nav "بيت المشروع الحالي أخبار معلومات عنا اتصال" at bounding box center [320, 25] width 578 height 8
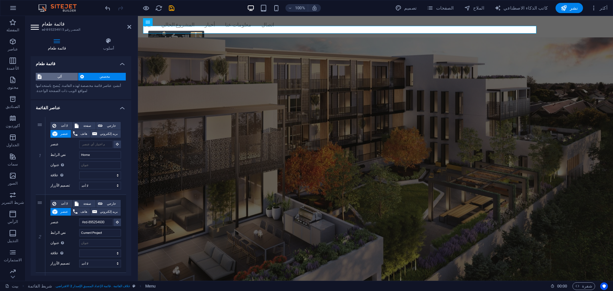
click at [63, 76] on span "آلي" at bounding box center [59, 77] width 33 height 8
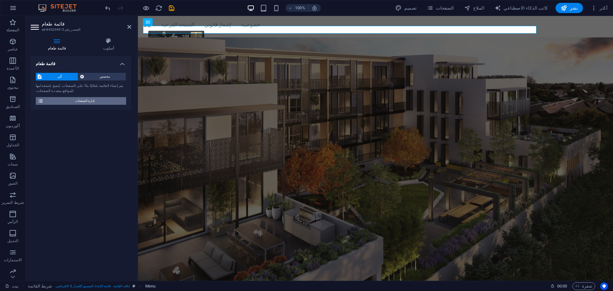
click at [81, 102] on font "إدارة الصفحات" at bounding box center [84, 101] width 19 height 4
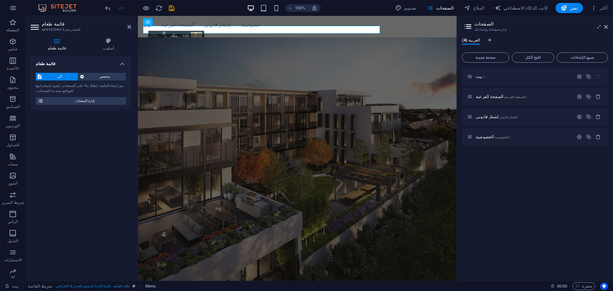
click at [558, 172] on div "بيت / الصفحة الفرعية /الصفحة الفرعية إشعار قانوني /إشعار قانوني الخصوصية / الخص…" at bounding box center [535, 172] width 146 height 208
click at [111, 76] on span "مخصص" at bounding box center [105, 77] width 38 height 8
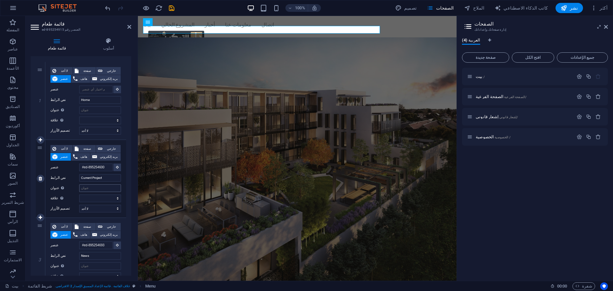
scroll to position [64, 0]
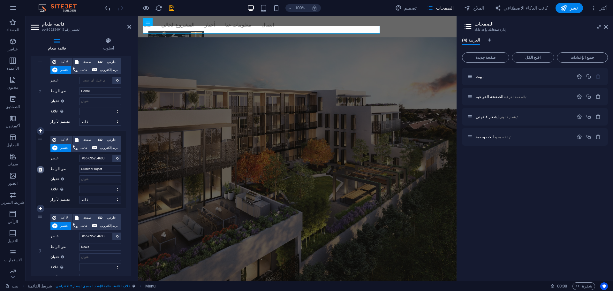
click at [42, 170] on link at bounding box center [41, 170] width 8 height 8
select select
type input "#ed-895254693"
type input "News"
select select
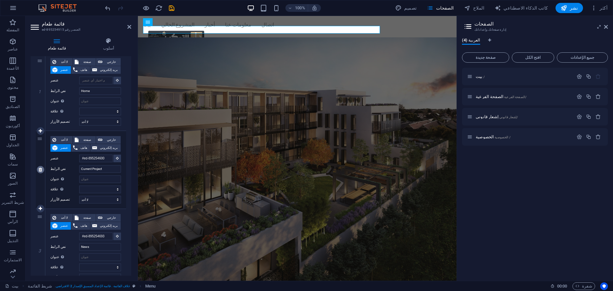
type input "#ed-895254768"
type input "About us"
select select
type input "#ed-895254792"
type input "Contact"
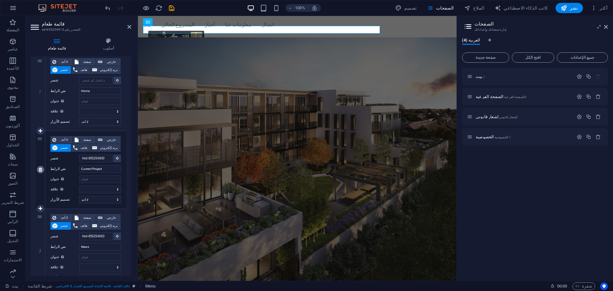
select select
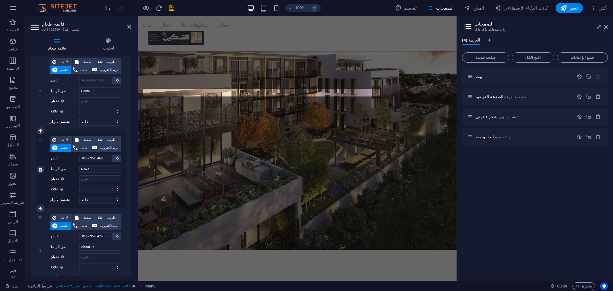
scroll to position [0, 0]
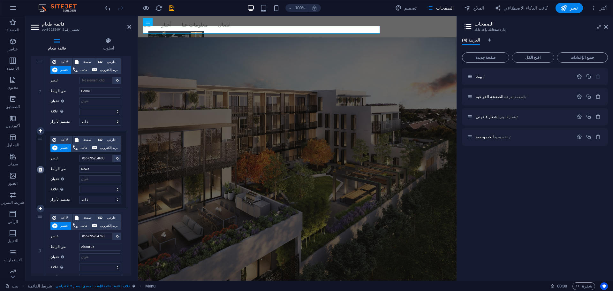
click at [42, 171] on icon at bounding box center [41, 169] width 4 height 4
select select
type input "#ed-895254768"
type input "About us"
select select
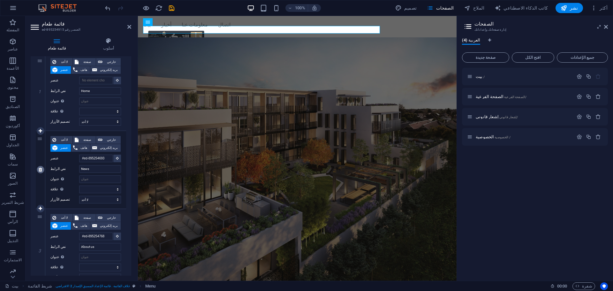
type input "#ed-895254792"
type input "Contact"
select select
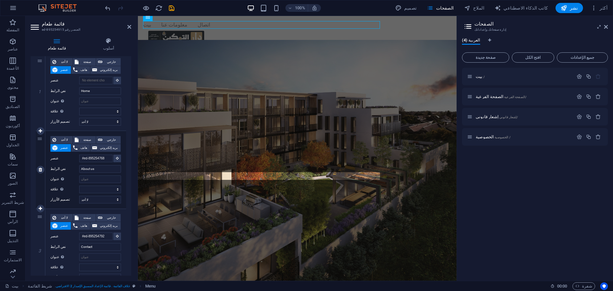
scroll to position [83, 0]
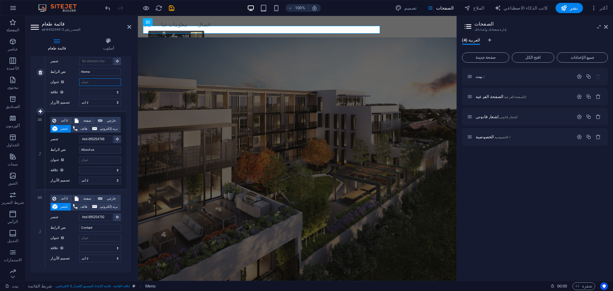
click at [97, 79] on input "عنوان وصف الرابط الإضافي، يجب ألا يكون مطابقًا لنص الرابط. غالبًا ما يظهر العنو…" at bounding box center [100, 82] width 42 height 8
click at [99, 69] on input "Home" at bounding box center [100, 72] width 42 height 8
click at [100, 80] on input "عنوان وصف الرابط الإضافي، يجب ألا يكون مطابقًا لنص الرابط. غالبًا ما يظهر العنو…" at bounding box center [100, 82] width 42 height 8
click at [70, 107] on div "لا أحد صفحة خارجي عنصر هاتف بريد إلكتروني صفحة بيت الصفحة الفرعية إشعار قانوني …" at bounding box center [85, 73] width 81 height 78
click at [26, 84] on div "قائمة طعام أسلوب قائمة طعام آلي مخصص أنشئ عناصر قائمة مخصصة لهذه القائمة. يُنصح…" at bounding box center [81, 157] width 111 height 248
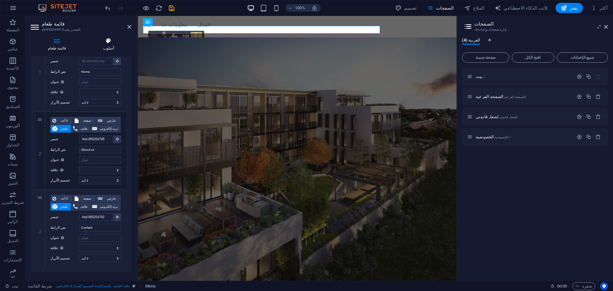
click at [112, 38] on icon at bounding box center [108, 41] width 45 height 6
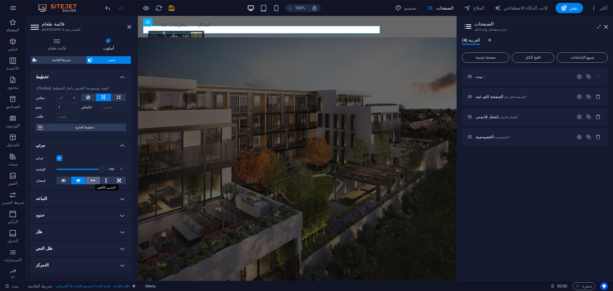
click at [93, 181] on icon at bounding box center [93, 181] width 4 height 8
click at [79, 178] on icon at bounding box center [78, 181] width 4 height 8
click at [58, 178] on button at bounding box center [64, 181] width 14 height 8
click at [120, 179] on button at bounding box center [119, 181] width 14 height 8
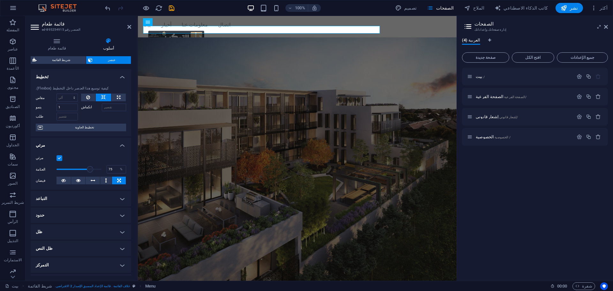
drag, startPoint x: 102, startPoint y: 170, endPoint x: 89, endPoint y: 168, distance: 12.6
click at [89, 168] on span at bounding box center [90, 169] width 6 height 6
type input "100"
click at [88, 201] on h4 "التباعد" at bounding box center [81, 198] width 101 height 15
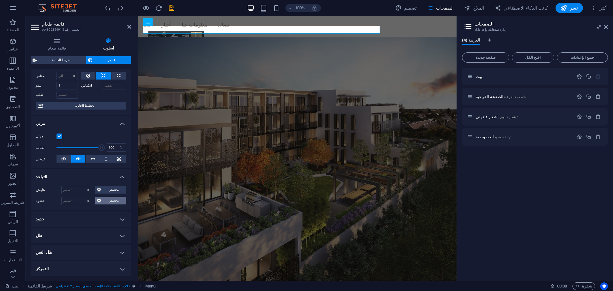
scroll to position [32, 0]
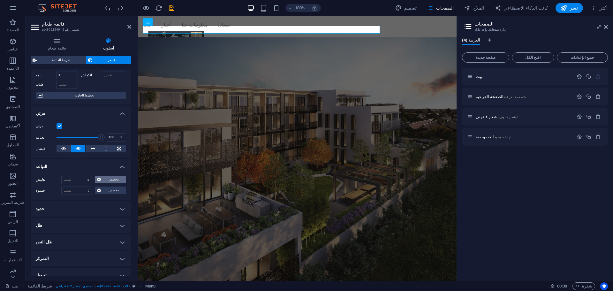
click at [109, 181] on font "مخصص" at bounding box center [114, 180] width 10 height 4
click at [98, 195] on select "آلي بكسل % ريم فولكس فاجن في اتش" at bounding box center [112, 196] width 28 height 8
select select "px"
click at [116, 192] on select "آلي بكسل % ريم فولكس فاجن في اتش" at bounding box center [112, 196] width 28 height 8
type input "0"
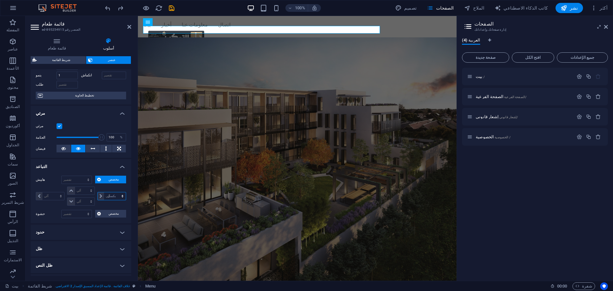
select select "px"
type input "0"
select select "px"
type input "0"
select select "px"
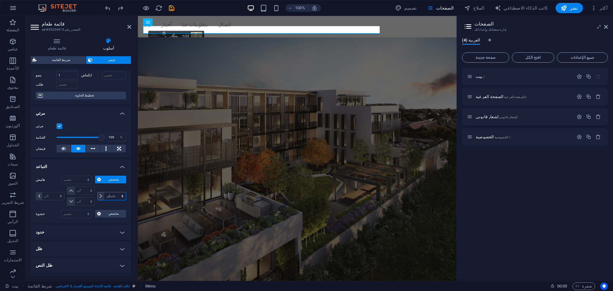
type input "0"
select select "px"
type input "22"
select select "DISABLED_OPTION_VALUE"
type input "0"
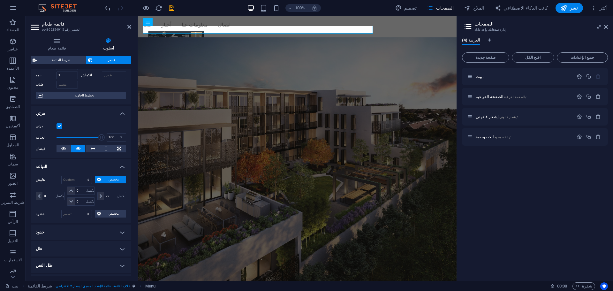
select select "px"
type input "0"
click at [115, 211] on span "مخصص" at bounding box center [113, 214] width 21 height 8
click at [98, 229] on span at bounding box center [101, 231] width 6 height 8
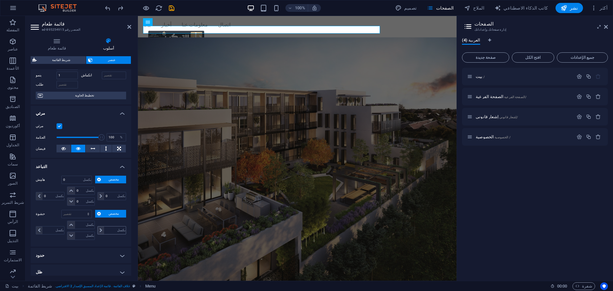
click at [98, 229] on span at bounding box center [101, 231] width 6 height 8
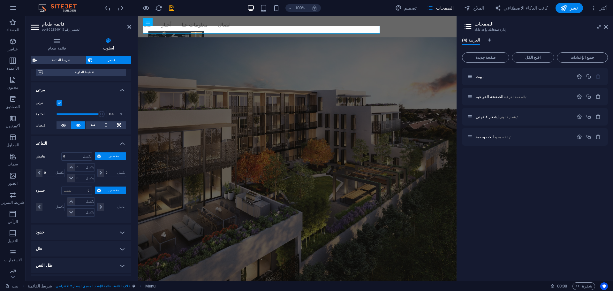
scroll to position [64, 0]
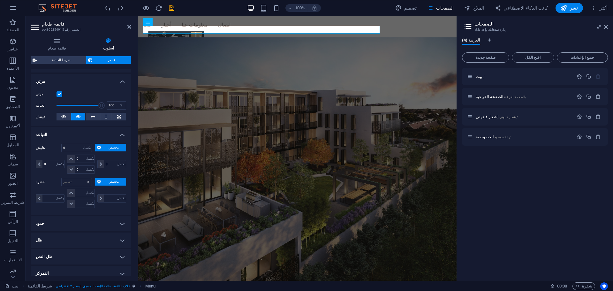
click at [93, 223] on h4 "حدود" at bounding box center [81, 223] width 101 height 15
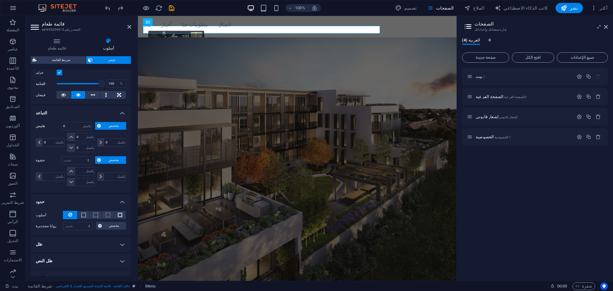
scroll to position [96, 0]
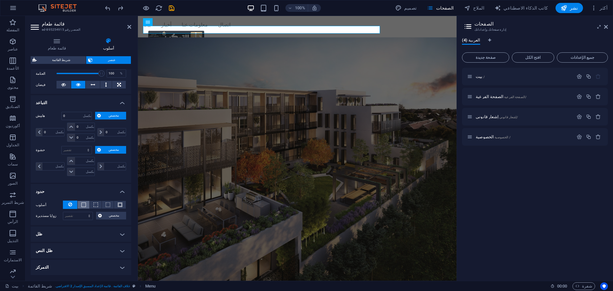
click at [84, 201] on button at bounding box center [84, 205] width 12 height 8
click at [102, 216] on button "مخصص" at bounding box center [111, 216] width 30 height 8
click at [100, 233] on icon at bounding box center [101, 232] width 3 height 4
drag, startPoint x: 71, startPoint y: 228, endPoint x: 70, endPoint y: 231, distance: 3.3
click at [71, 228] on icon at bounding box center [71, 227] width 4 height 4
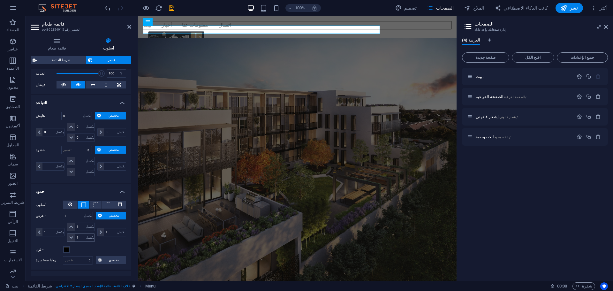
click at [72, 241] on span at bounding box center [71, 238] width 8 height 8
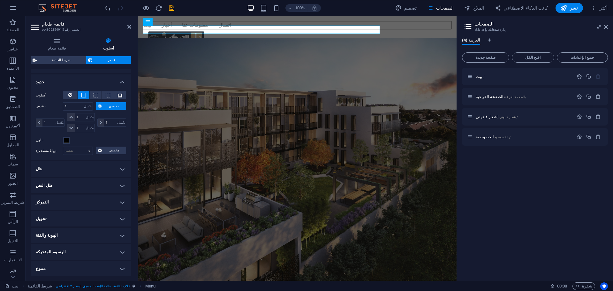
scroll to position [206, 0]
click at [608, 26] on icon at bounding box center [606, 26] width 4 height 5
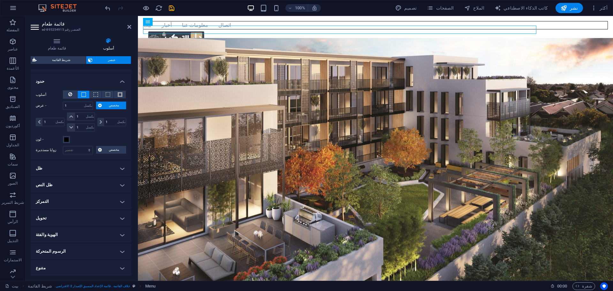
drag, startPoint x: 535, startPoint y: 30, endPoint x: 255, endPoint y: 29, distance: 280.2
click at [255, 29] on nav "بيت أخبار معلومات عنا اتصال" at bounding box center [375, 25] width 465 height 8
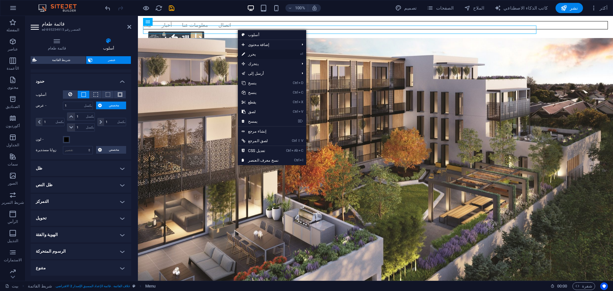
click at [264, 51] on link "⏎ يحرر" at bounding box center [260, 55] width 44 height 10
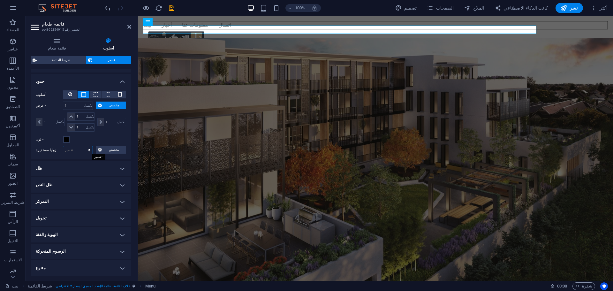
click at [88, 150] on select "تقصير بكسل ريم % في اتش فولكس فاجن مخصص" at bounding box center [77, 150] width 29 height 8
select select "vw"
click at [82, 146] on select "تقصير بكسل ريم % في اتش فولكس فاجن مخصص" at bounding box center [77, 150] width 29 height 8
type input "0"
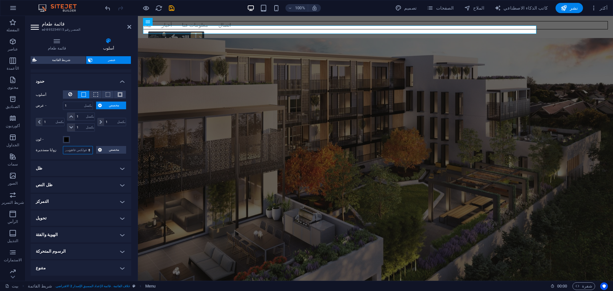
select select "vw"
type input "0"
select select "vw"
type input "0"
select select "vw"
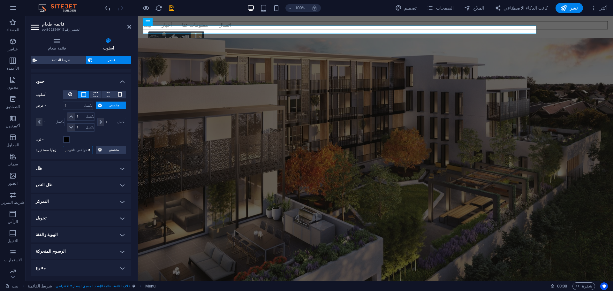
type input "0"
select select "vw"
click at [113, 149] on font "مخصص" at bounding box center [114, 150] width 10 height 4
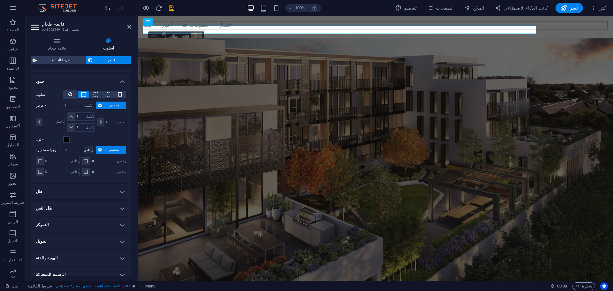
click at [85, 147] on select "تقصير بكسل ريم % في اتش فولكس فاجن مخصص" at bounding box center [88, 150] width 9 height 8
select select "default"
click at [84, 146] on select "تقصير بكسل ريم % في اتش فولكس فاجن مخصص" at bounding box center [88, 150] width 9 height 8
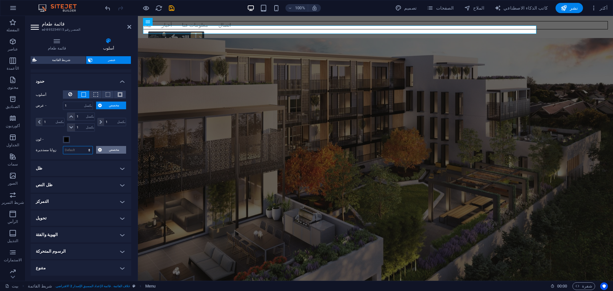
click at [86, 148] on select "تقصير بكسل ريم % في اتش فولكس فاجن مخصص" at bounding box center [77, 150] width 29 height 8
select select "%"
click at [82, 146] on select "تقصير بكسل ريم % في اتش فولكس فاجن مخصص" at bounding box center [77, 150] width 29 height 8
type input "100"
select select "DISABLED_OPTION_VALUE"
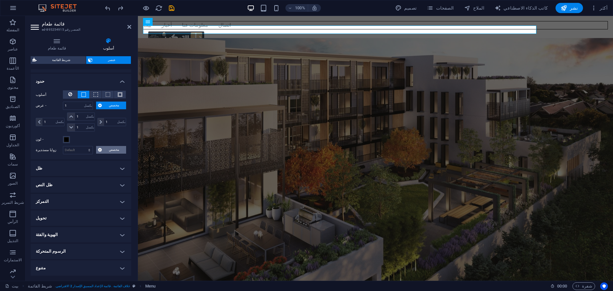
click at [84, 199] on h4 "التمركز" at bounding box center [81, 201] width 101 height 15
click at [57, 215] on font "ثابت" at bounding box center [59, 214] width 6 height 4
click at [70, 216] on button "نسبي" at bounding box center [74, 215] width 15 height 8
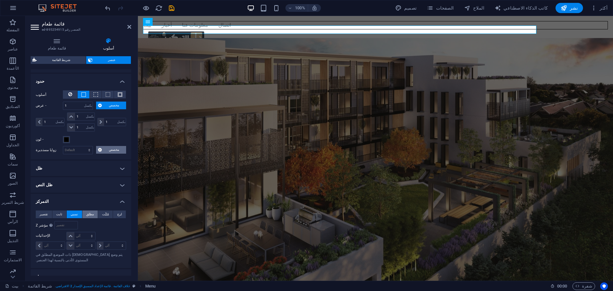
click at [93, 214] on button "مطلق" at bounding box center [90, 215] width 16 height 8
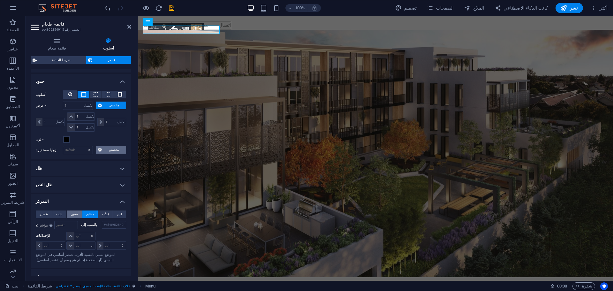
click at [74, 212] on span "نسبي" at bounding box center [74, 215] width 7 height 8
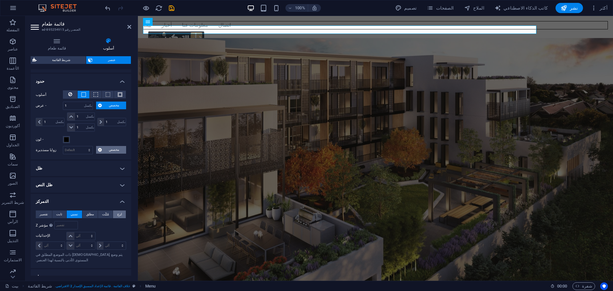
click at [119, 215] on font "لزج" at bounding box center [119, 214] width 5 height 4
click at [105, 215] on font "مُثَبَّت" at bounding box center [105, 214] width 7 height 4
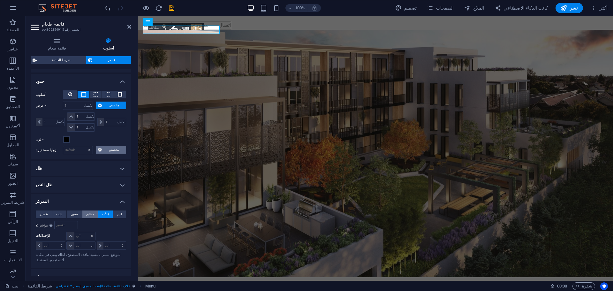
click at [90, 215] on font "مطلق" at bounding box center [90, 214] width 8 height 4
click at [73, 214] on font "نسبي" at bounding box center [74, 214] width 7 height 4
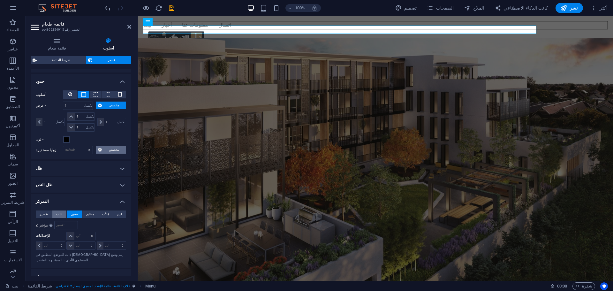
click at [54, 211] on button "ثابت" at bounding box center [59, 215] width 14 height 8
click at [40, 211] on button "تقصير" at bounding box center [44, 215] width 16 height 8
click at [63, 239] on h4 "تحويل" at bounding box center [81, 240] width 101 height 15
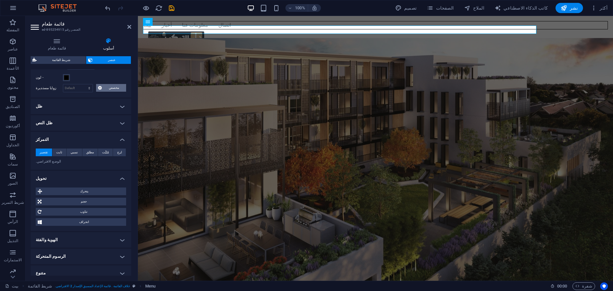
scroll to position [270, 0]
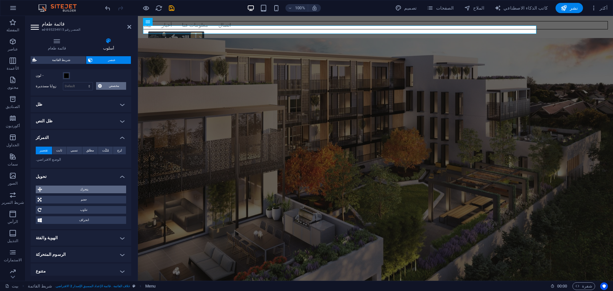
click at [102, 190] on span "يتحرك" at bounding box center [84, 190] width 80 height 8
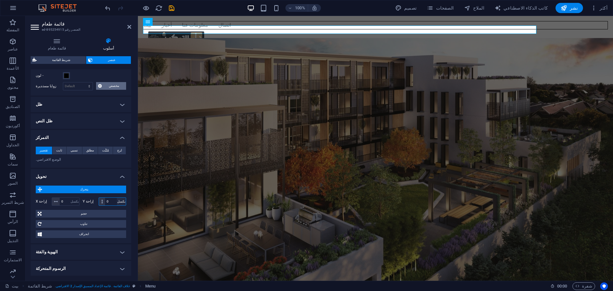
drag, startPoint x: 106, startPoint y: 202, endPoint x: 116, endPoint y: 205, distance: 10.4
click at [116, 205] on div "0 بكسل ريم % في في اتش فولكس فاجن" at bounding box center [113, 201] width 28 height 8
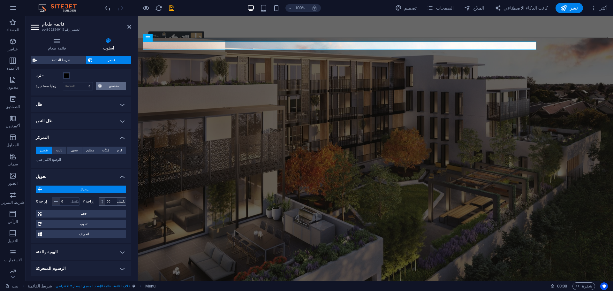
type input "0"
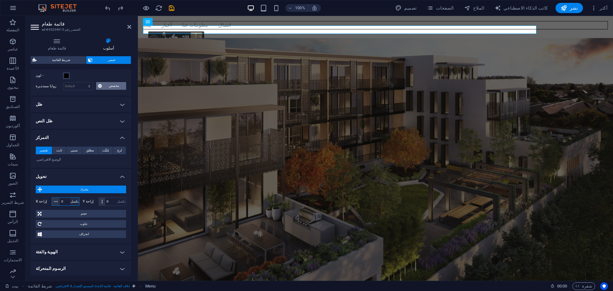
click at [75, 202] on select "بكسل ريم % في في اتش فولكس فاجن" at bounding box center [74, 202] width 9 height 8
click at [65, 201] on input "0" at bounding box center [69, 202] width 19 height 8
drag, startPoint x: 54, startPoint y: 202, endPoint x: 58, endPoint y: 202, distance: 4.2
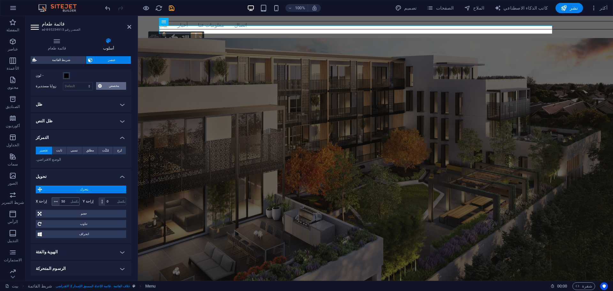
click at [58, 202] on span at bounding box center [56, 202] width 8 height 8
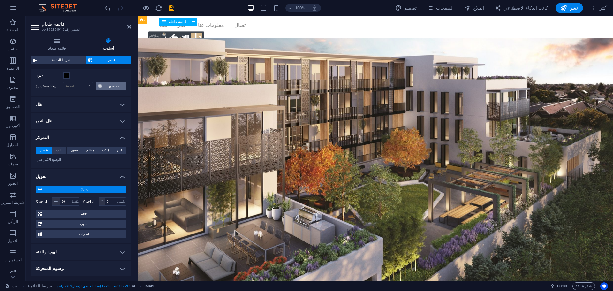
drag, startPoint x: 182, startPoint y: 29, endPoint x: 202, endPoint y: 31, distance: 19.6
click at [202, 29] on nav "بيت أخبار معلومات عنا اتصال" at bounding box center [391, 25] width 465 height 8
click at [69, 200] on input "50" at bounding box center [69, 202] width 19 height 8
click at [69, 200] on input "80" at bounding box center [69, 202] width 19 height 8
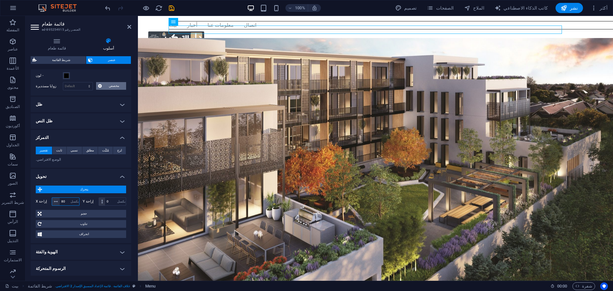
click at [69, 200] on input "80" at bounding box center [69, 202] width 19 height 8
click at [69, 200] on input "200" at bounding box center [69, 202] width 19 height 8
type input "700"
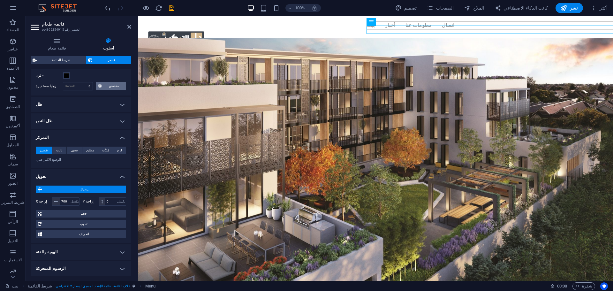
click at [142, 9] on div at bounding box center [140, 8] width 72 height 10
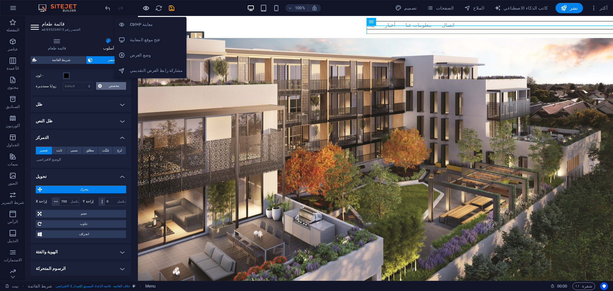
click at [144, 8] on icon "button" at bounding box center [145, 7] width 7 height 7
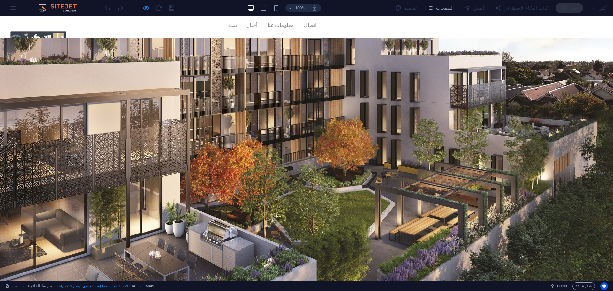
click at [493, 20] on header "بيت أخبار معلومات عنا اتصال" at bounding box center [306, 34] width 613 height 36
click at [487, 35] on header "بيت أخبار معلومات عنا اتصال" at bounding box center [306, 34] width 613 height 36
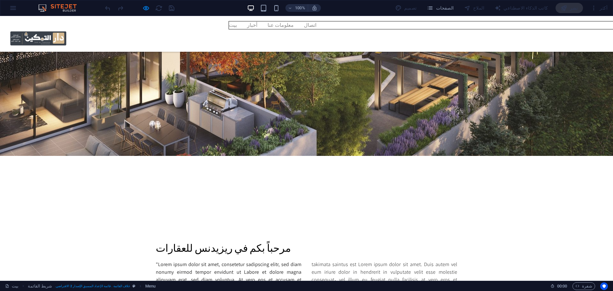
scroll to position [224, 0]
